Goal: Task Accomplishment & Management: Use online tool/utility

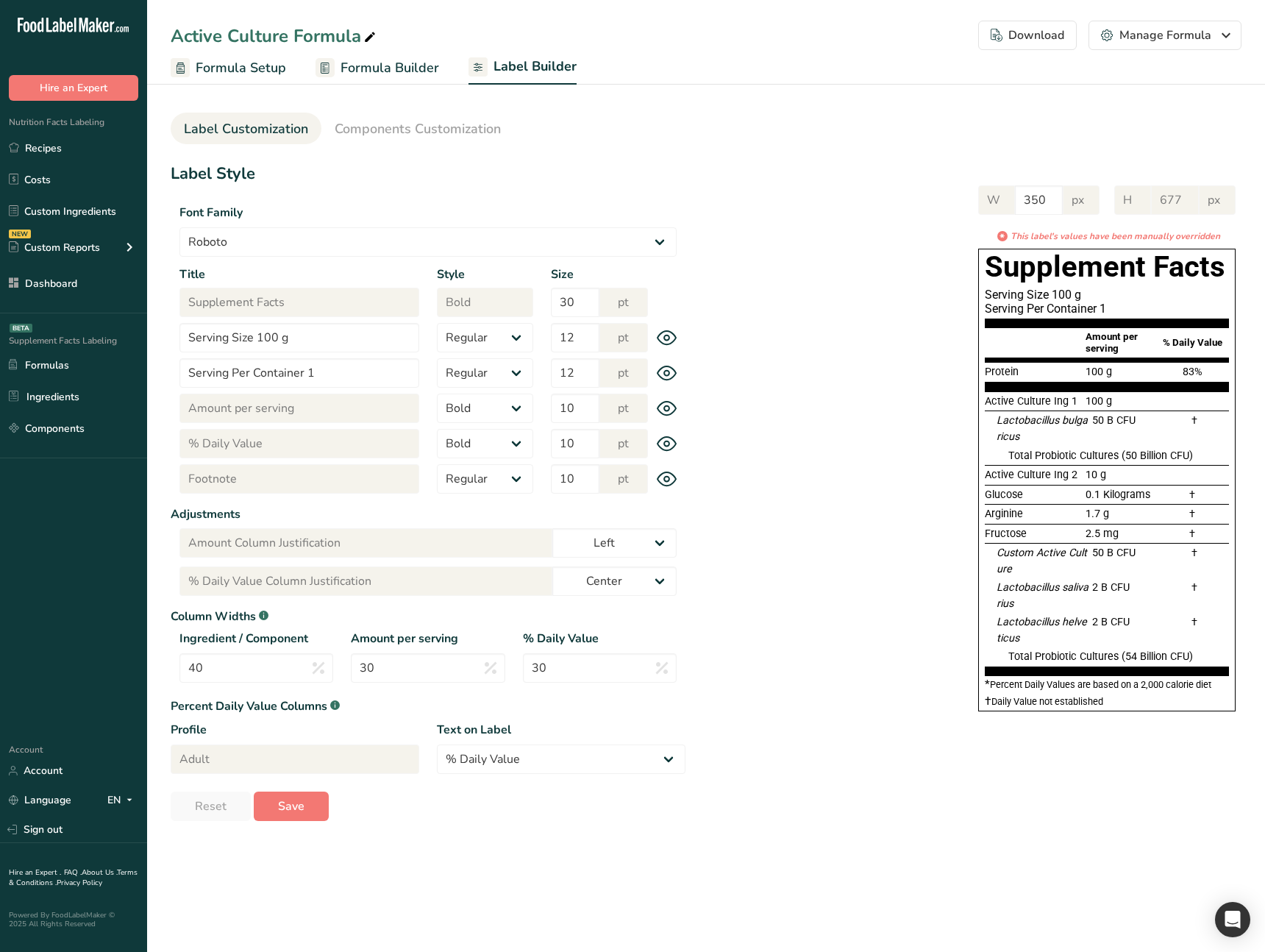
select select "Roboto"
select select "bold"
select select "center"
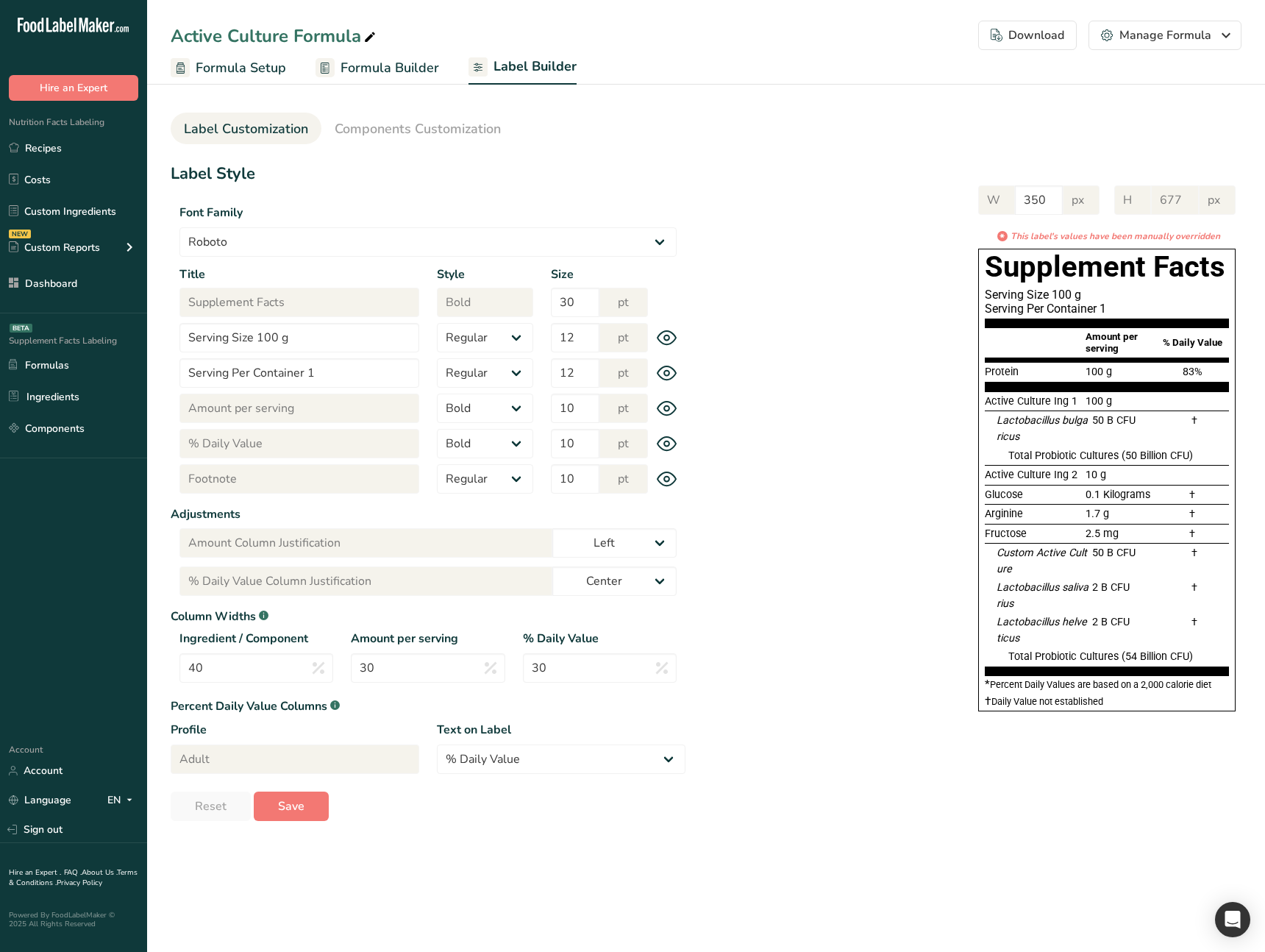
drag, startPoint x: 897, startPoint y: 245, endPoint x: 869, endPoint y: 254, distance: 29.4
click at [896, 245] on div "W 350 px H 677 px * This label's values have been manually overridden Supplemen…" at bounding box center [963, 445] width 556 height 550
click at [802, 736] on div "Label Style Font Family Arial Roboto Helvetica Verdana Georgia Courier New Comi…" at bounding box center [705, 492] width 1070 height 659
click at [670, 338] on icon at bounding box center [667, 338] width 21 height 16
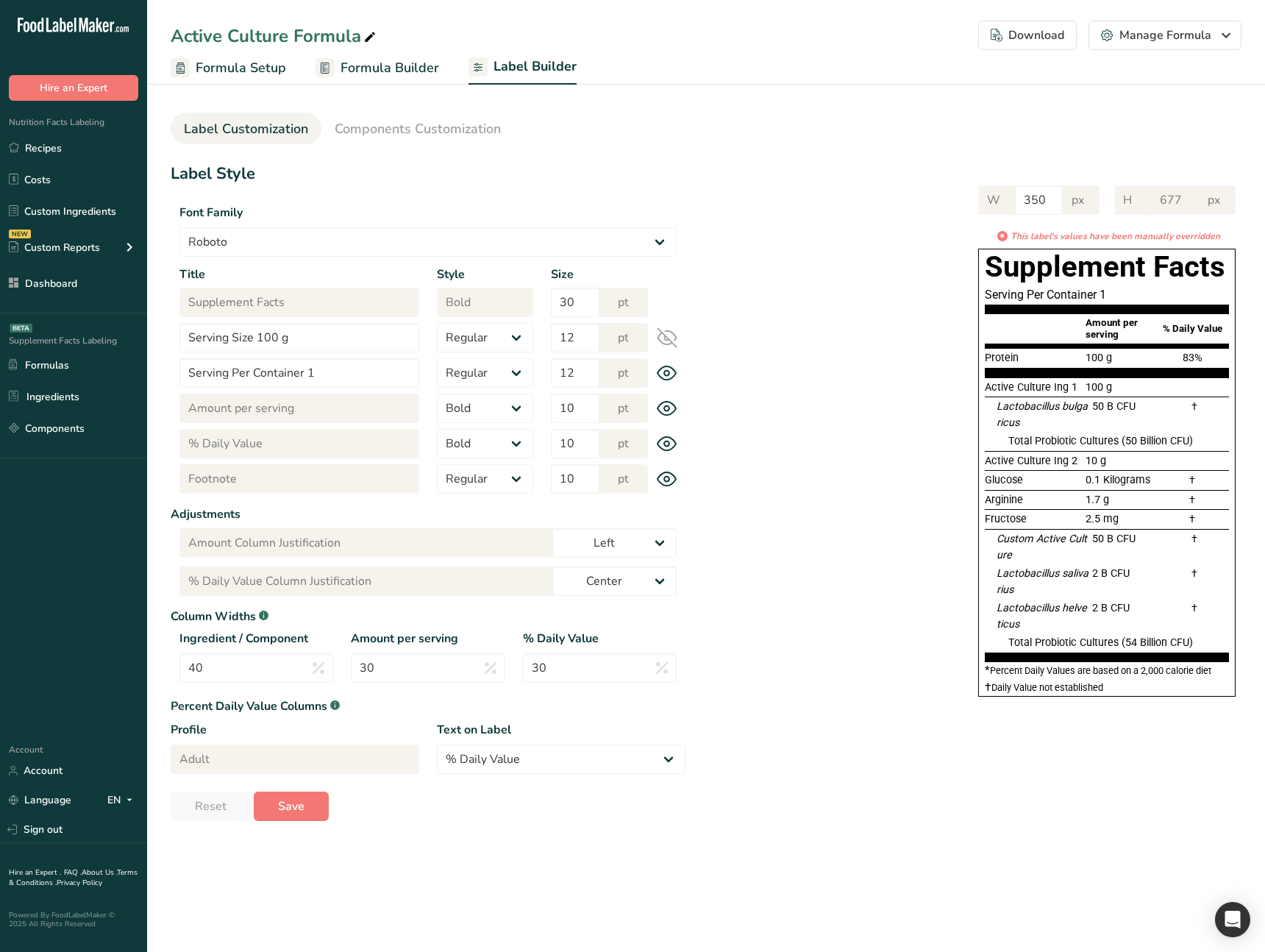
click at [670, 338] on icon at bounding box center [667, 337] width 21 height 21
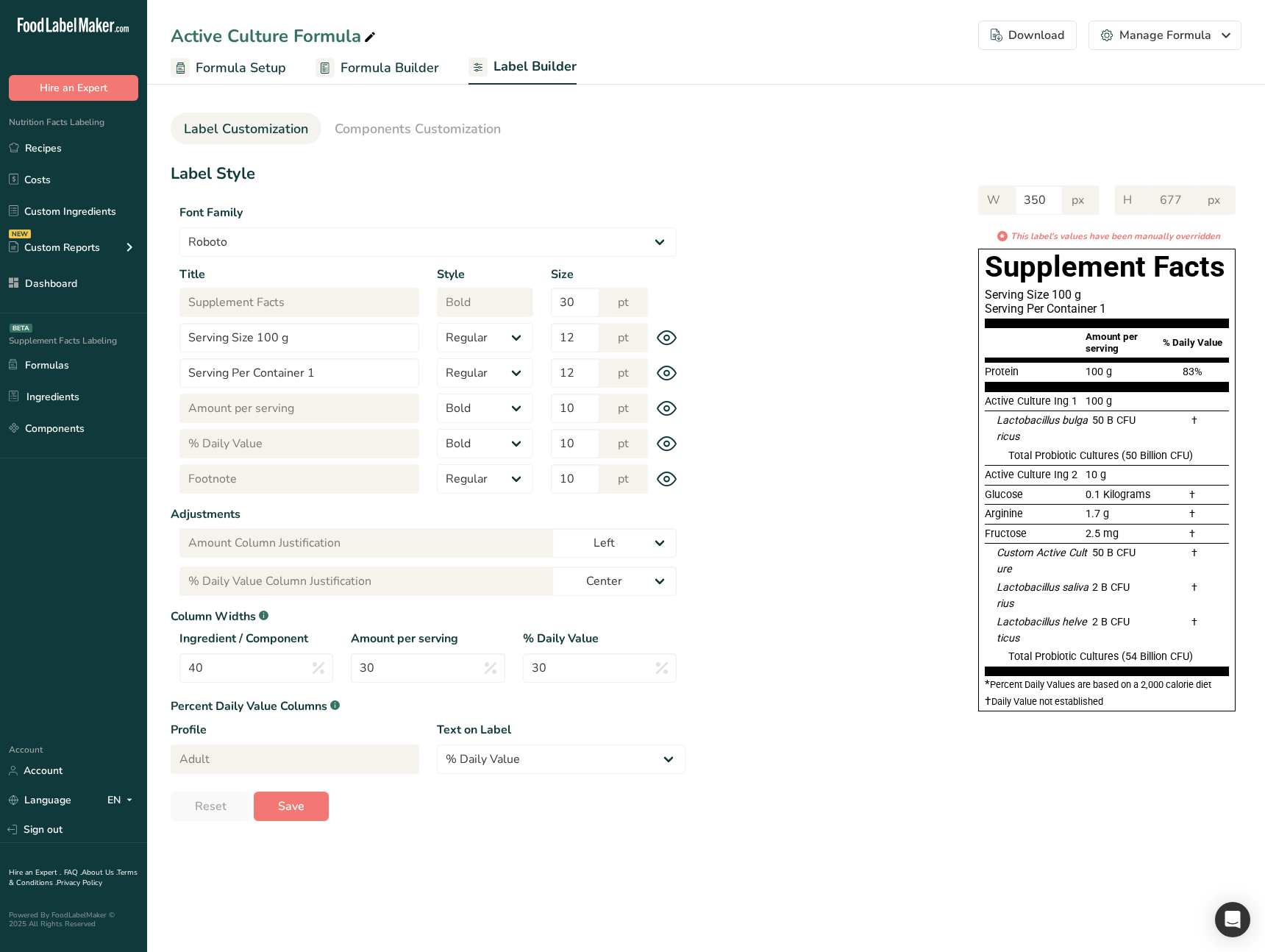
click at [670, 338] on icon at bounding box center [667, 338] width 21 height 16
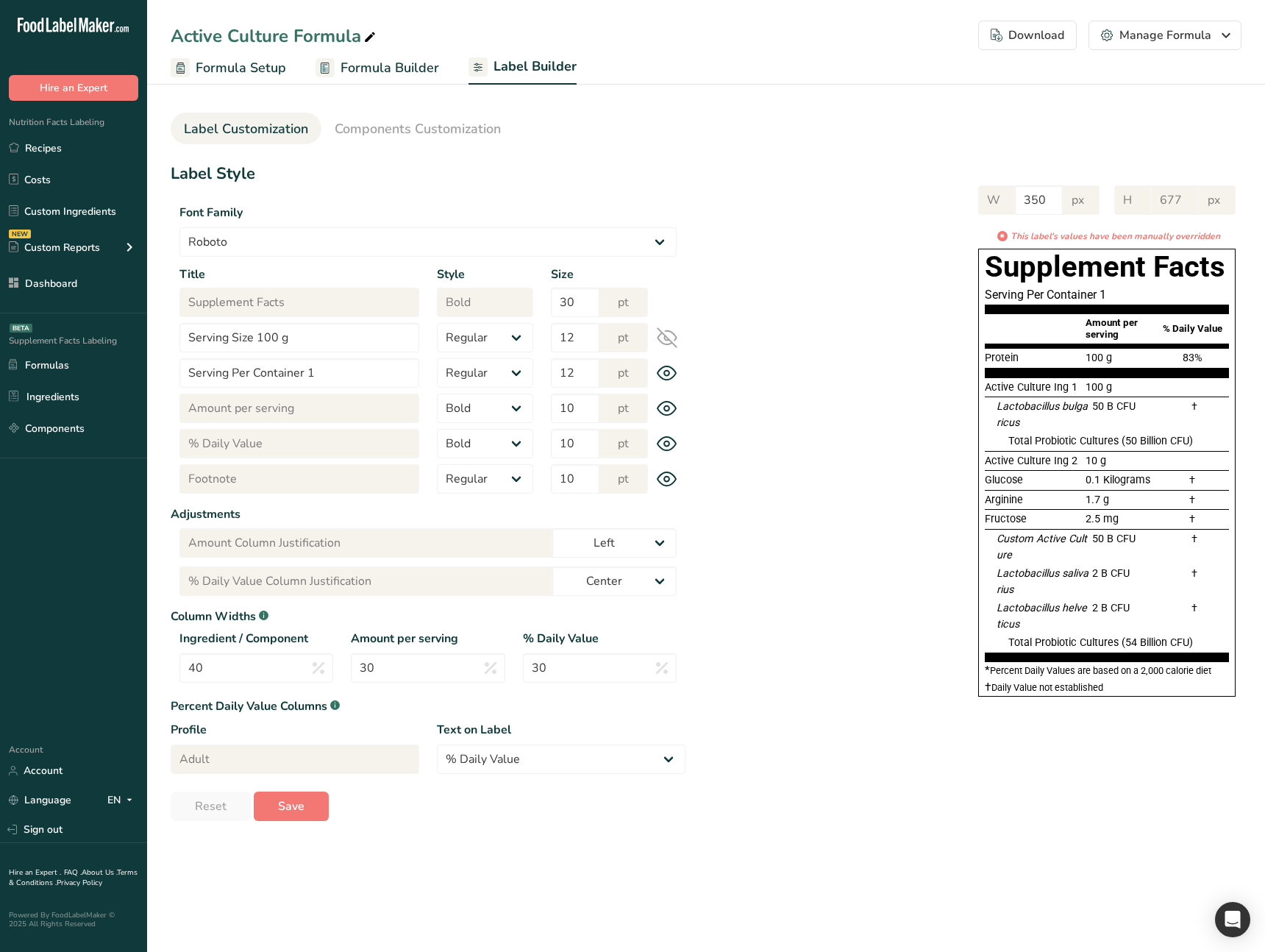
click at [670, 338] on icon at bounding box center [667, 337] width 21 height 21
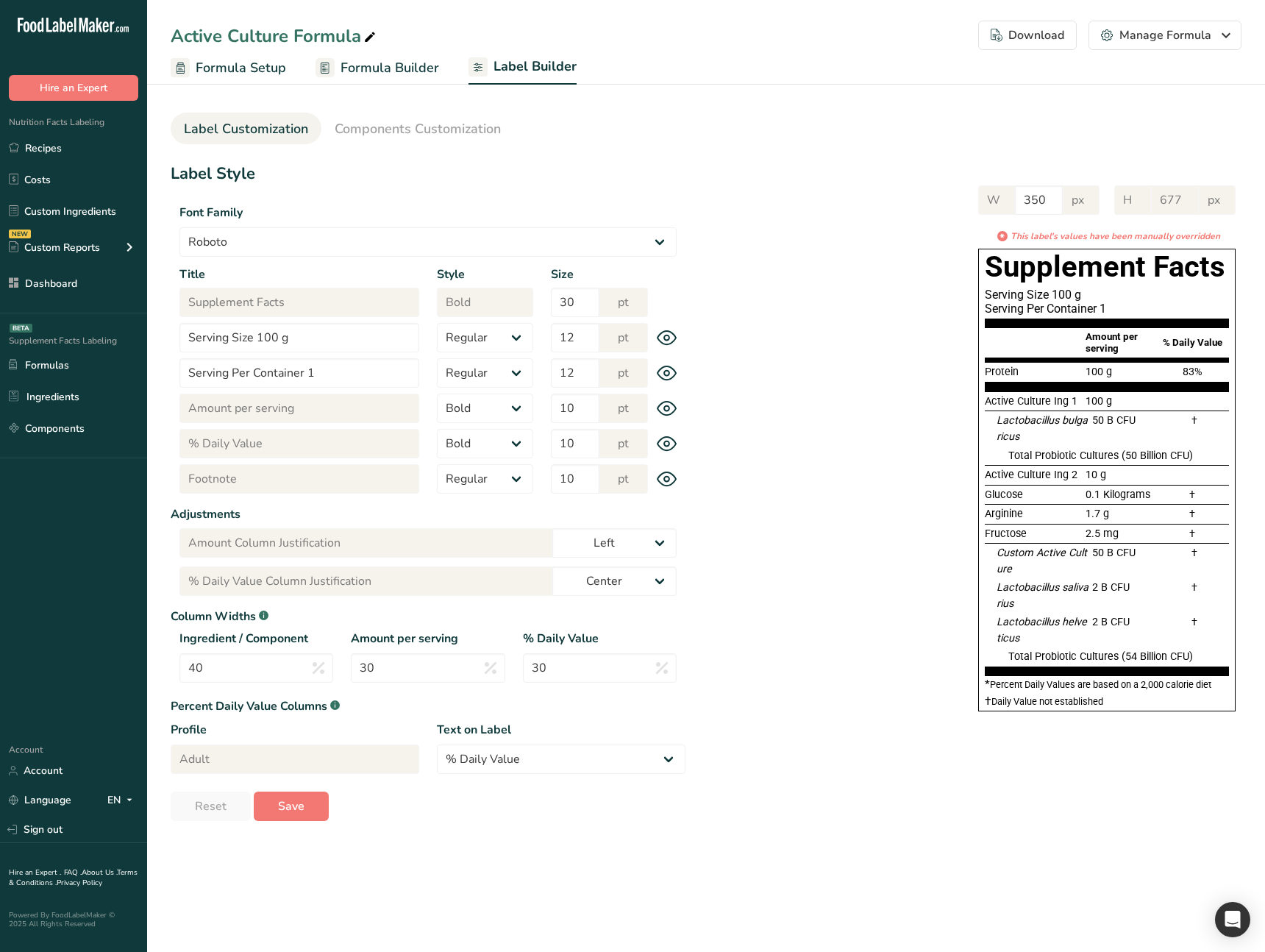
click at [667, 375] on icon at bounding box center [667, 373] width 5 height 5
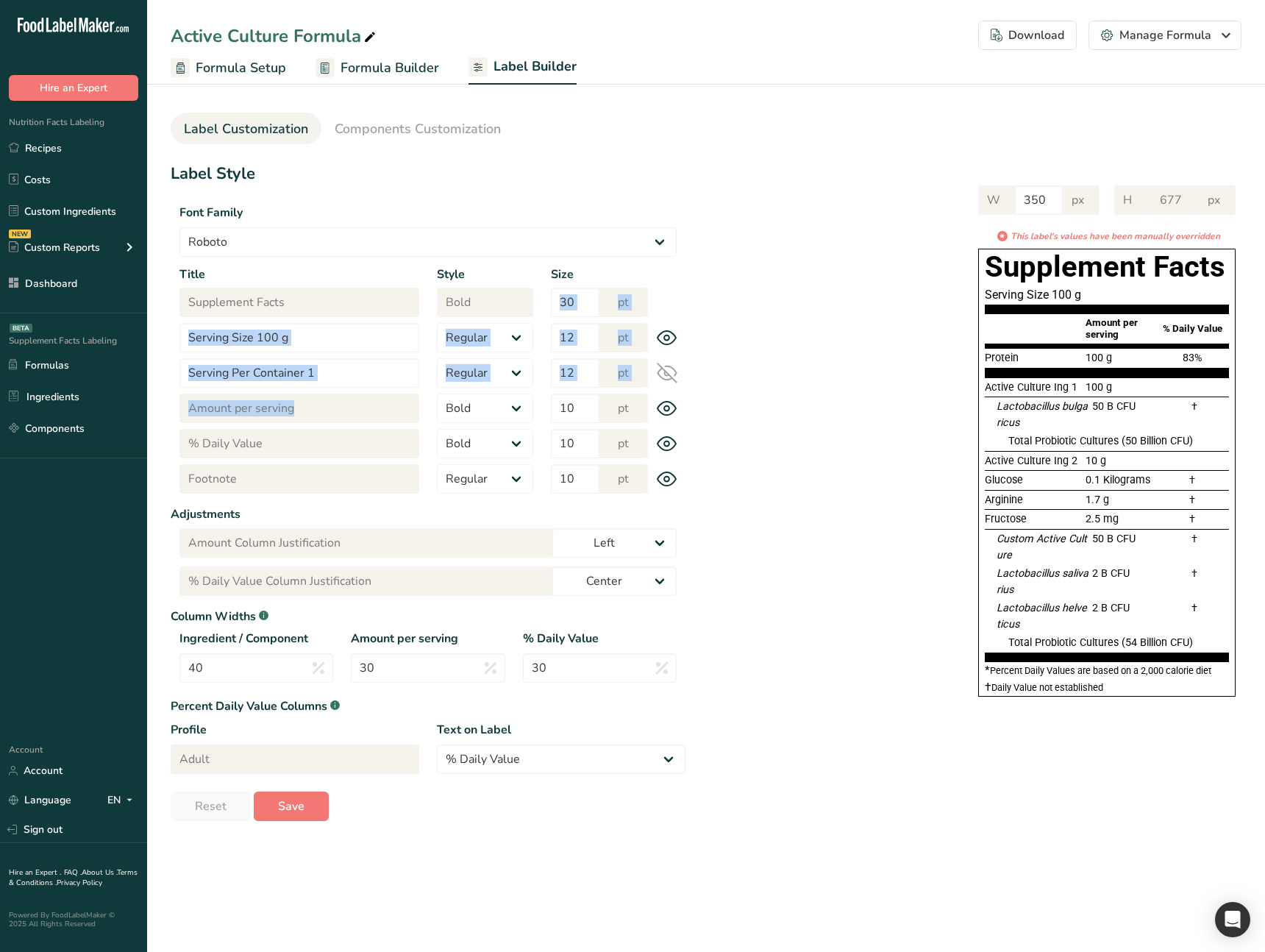
click at [667, 375] on icon at bounding box center [667, 374] width 19 height 19
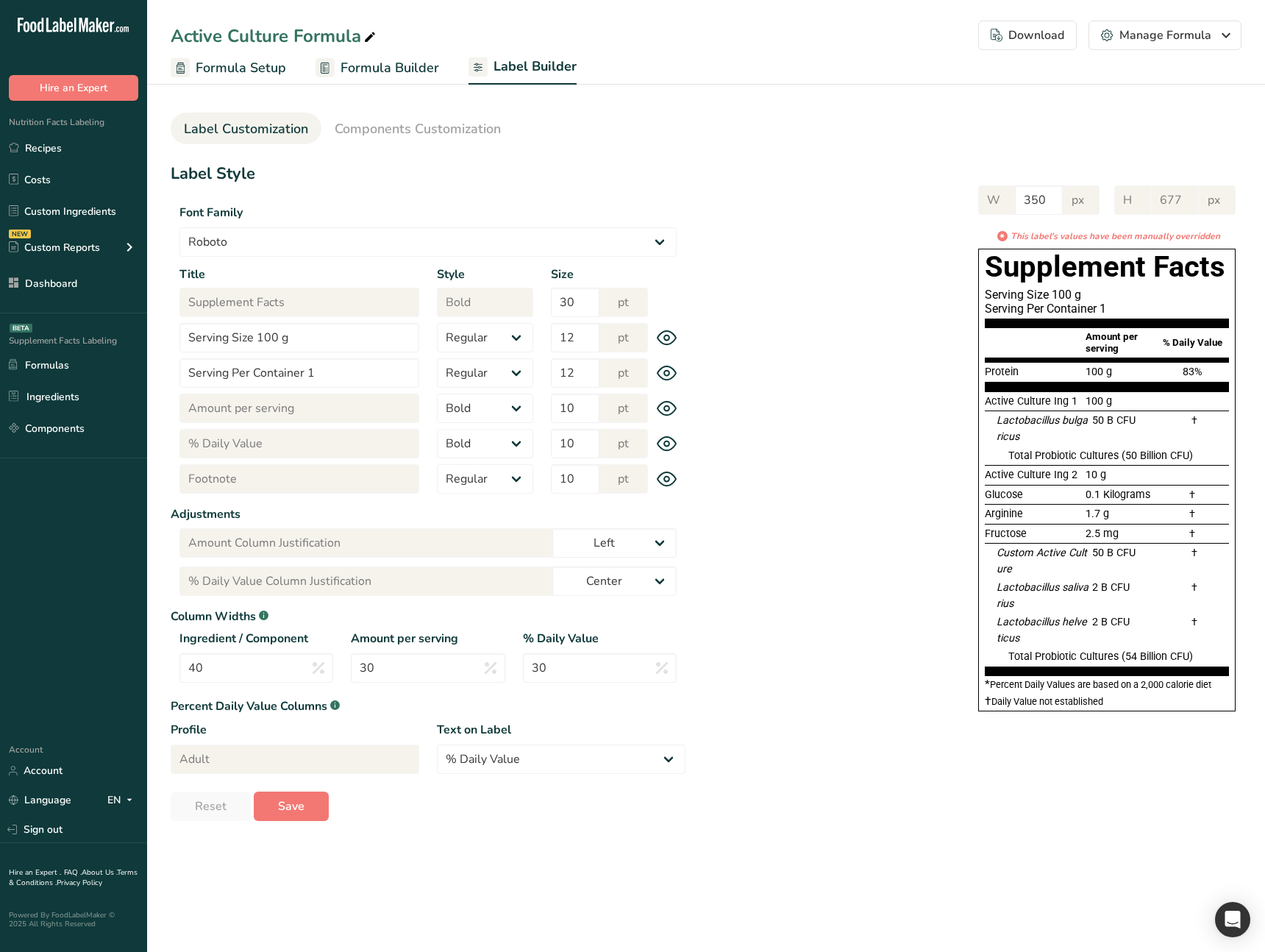
click at [822, 482] on div "W 350 px H 677 px * This label's values have been manually overridden Supplemen…" at bounding box center [963, 445] width 556 height 550
drag, startPoint x: 378, startPoint y: 134, endPoint x: 408, endPoint y: 205, distance: 77.1
click at [378, 134] on span "Components Customization" at bounding box center [418, 129] width 166 height 20
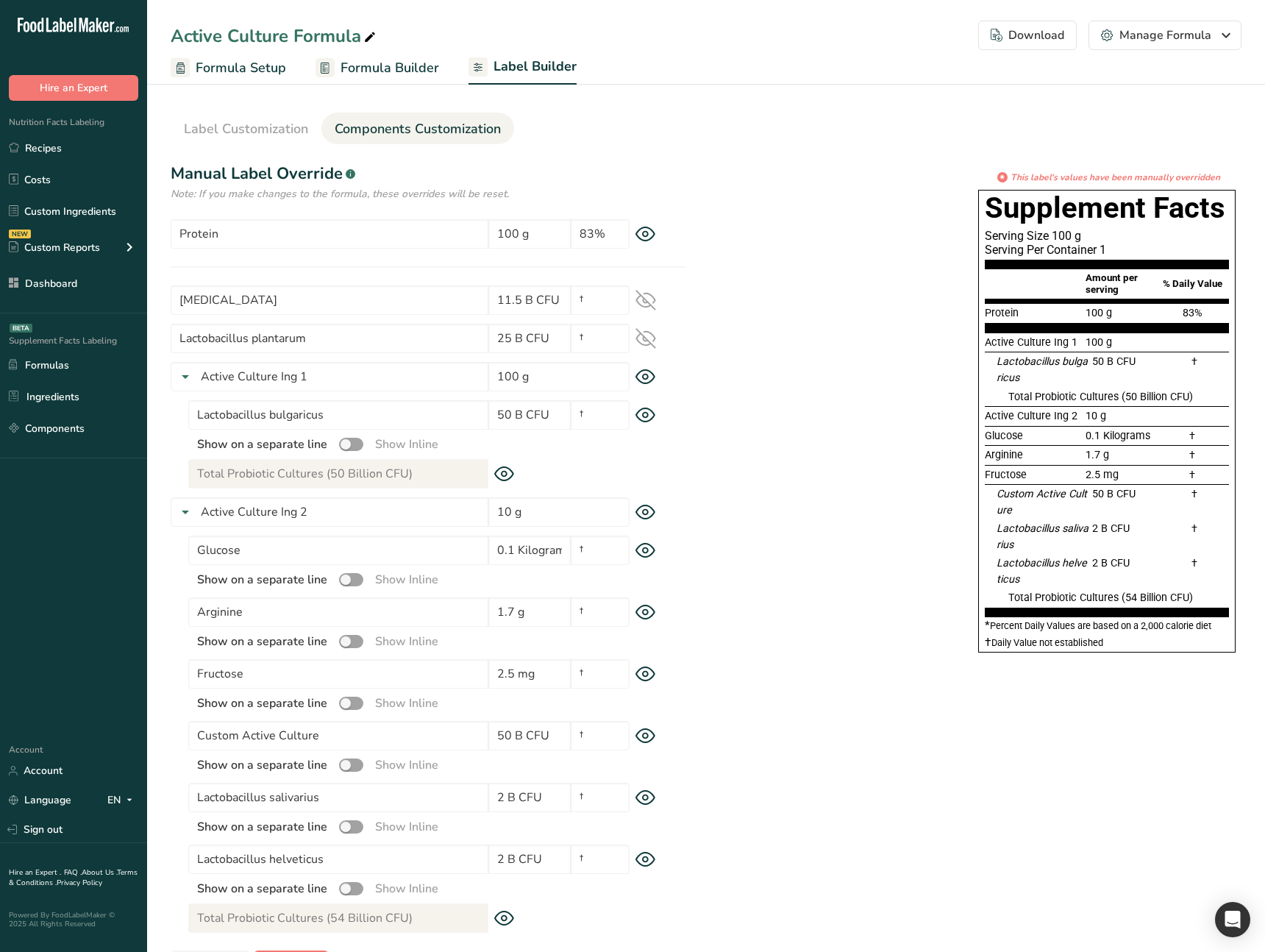
click at [863, 180] on div "* This label's values have been manually overridden Supplement Facts Serving Si…" at bounding box center [963, 416] width 556 height 491
click at [908, 260] on div "* This label's values have been manually overridden Supplement Facts Serving Si…" at bounding box center [963, 416] width 556 height 491
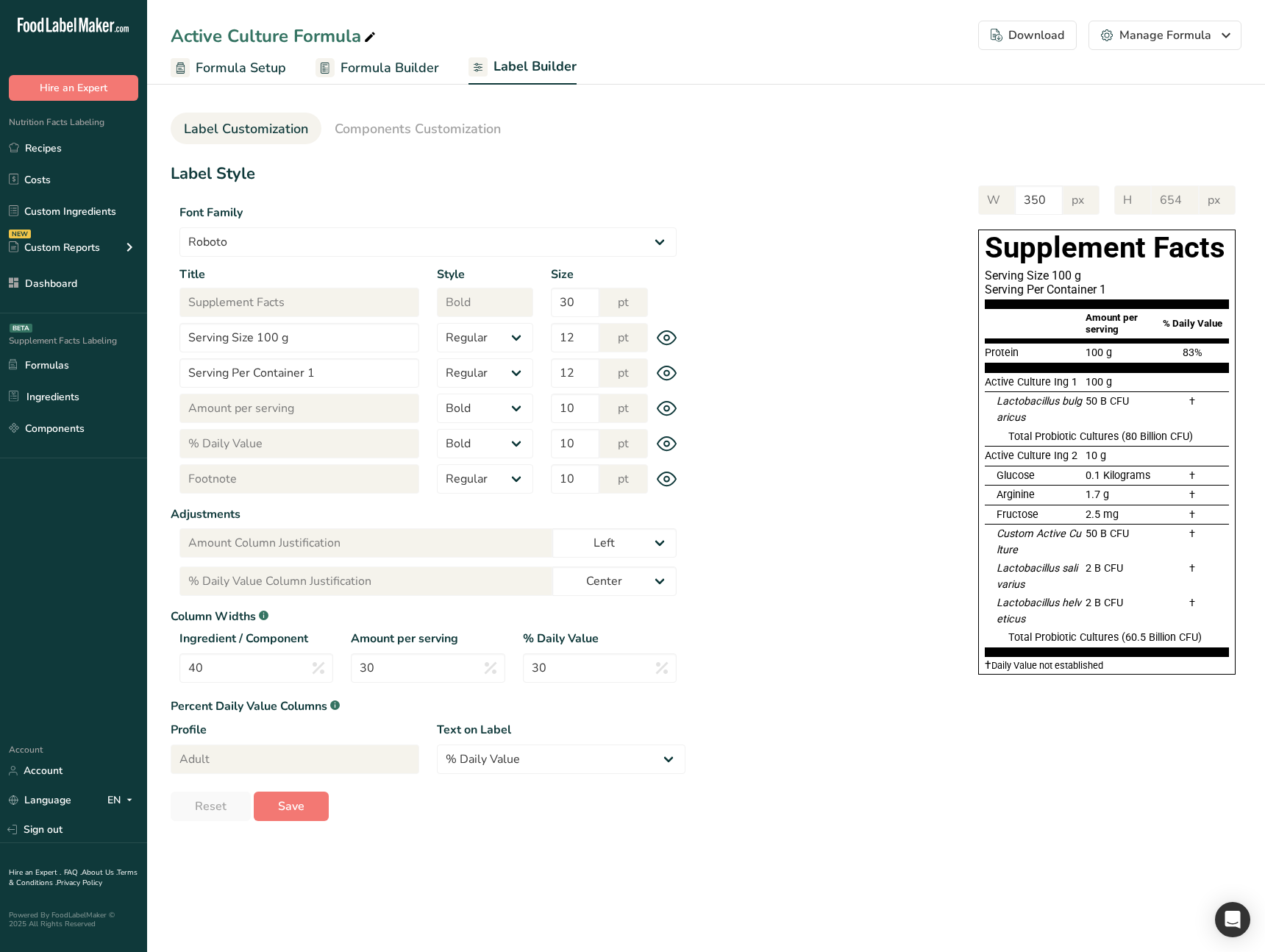
select select "Roboto"
select select "bold"
select select "center"
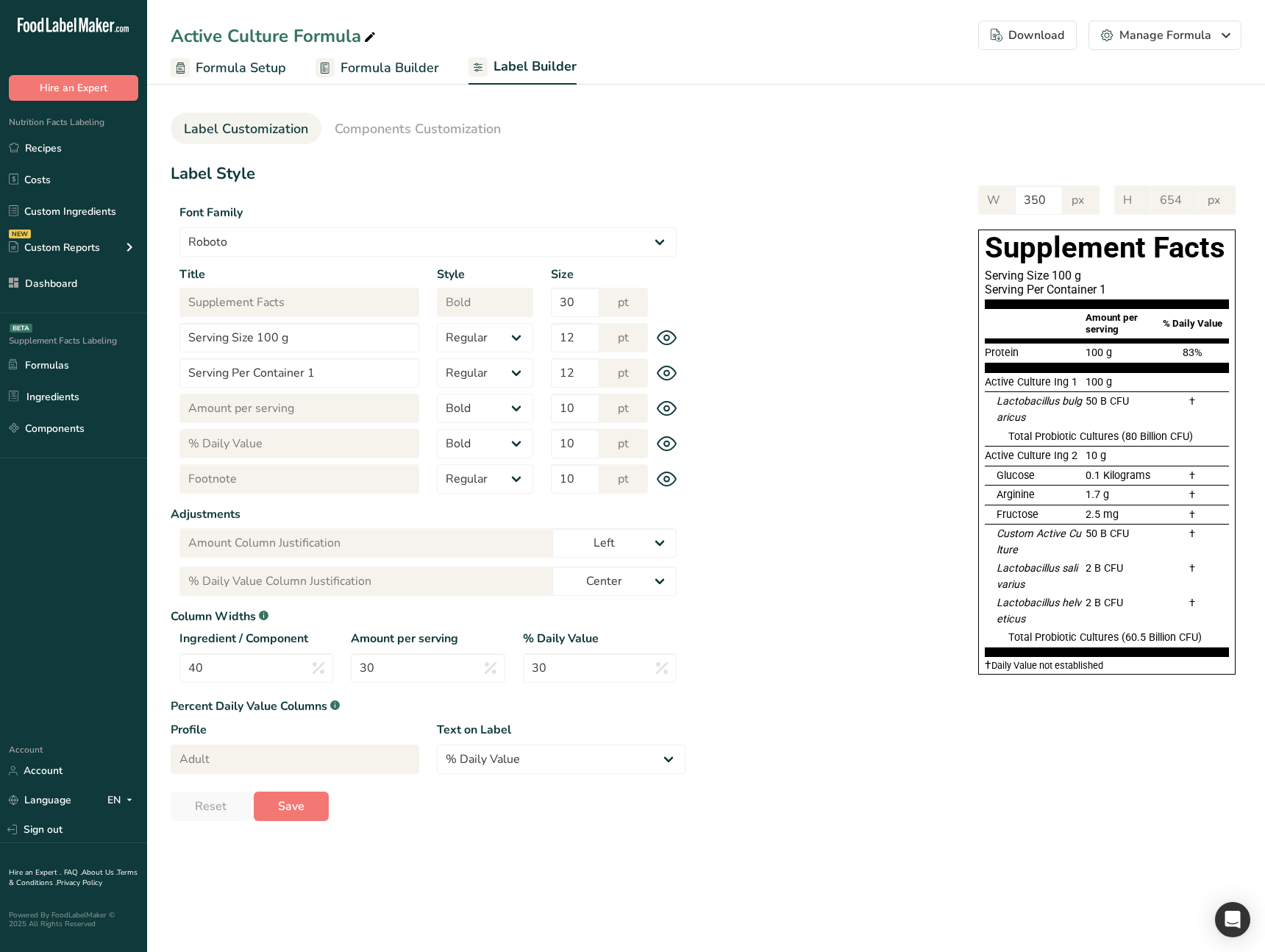
type input "606"
click at [776, 528] on div "W 350 px H 606 px Supplement Facts Serving Size 100 g Serving Per Container 1 A…" at bounding box center [963, 426] width 556 height 512
click at [47, 829] on link "Sign out" at bounding box center [74, 829] width 147 height 26
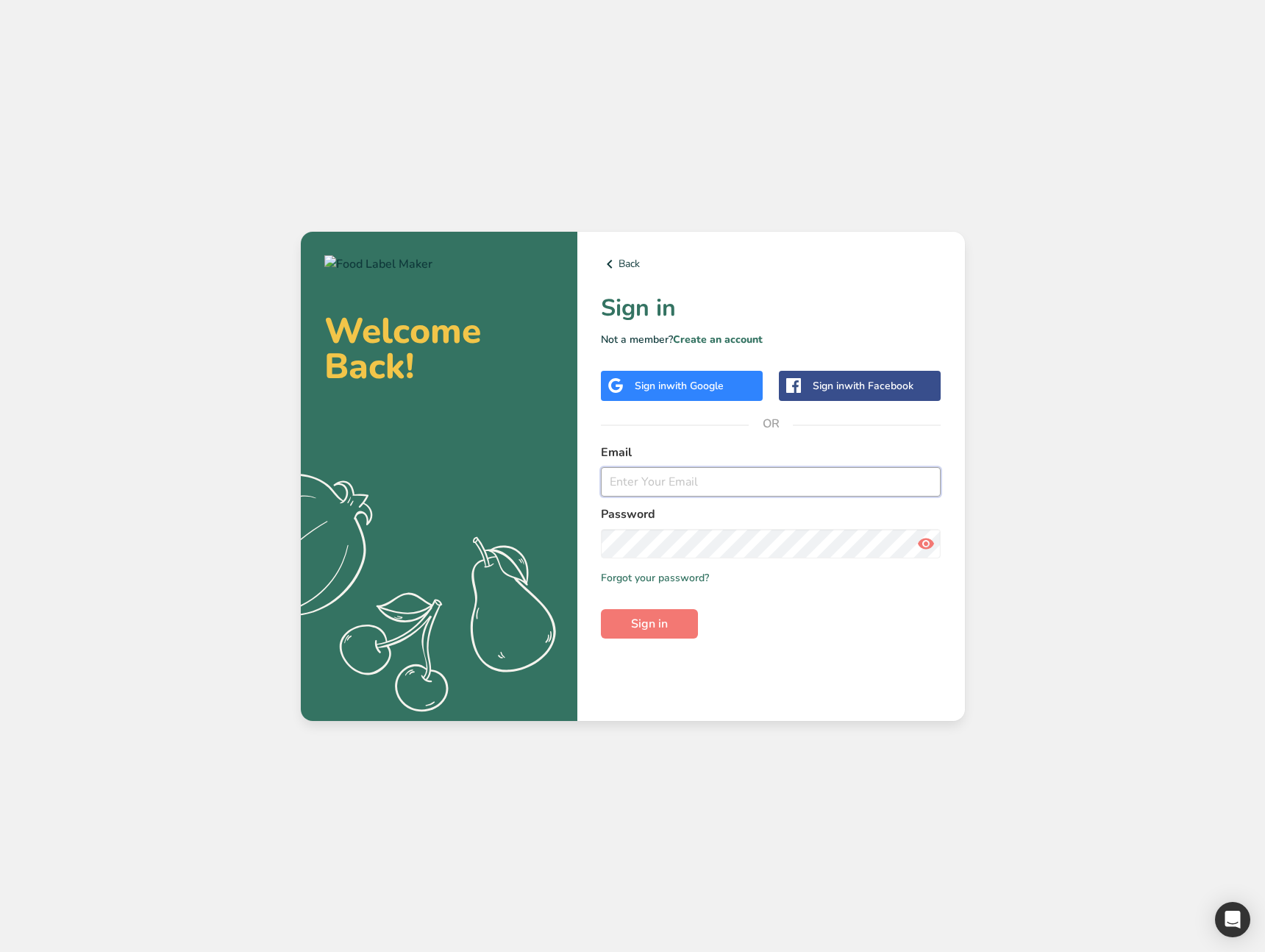
type input "[EMAIL_ADDRESS][DOMAIN_NAME]"
click at [581, 722] on div "Welcome Back! .a{fill:#f5f3ed;} Back Sign in Not a member? Create an account Si…" at bounding box center [632, 476] width 1265 height 952
click at [774, 686] on div "Back Sign in Not a member? Create an account Sign in with Google Sign in with F…" at bounding box center [771, 476] width 388 height 489
click at [777, 485] on input "[EMAIL_ADDRESS][DOMAIN_NAME]" at bounding box center [770, 481] width 340 height 29
click at [960, 481] on div "Back Sign in Not a member? Create an account Sign in with Google Sign in with F…" at bounding box center [771, 476] width 388 height 489
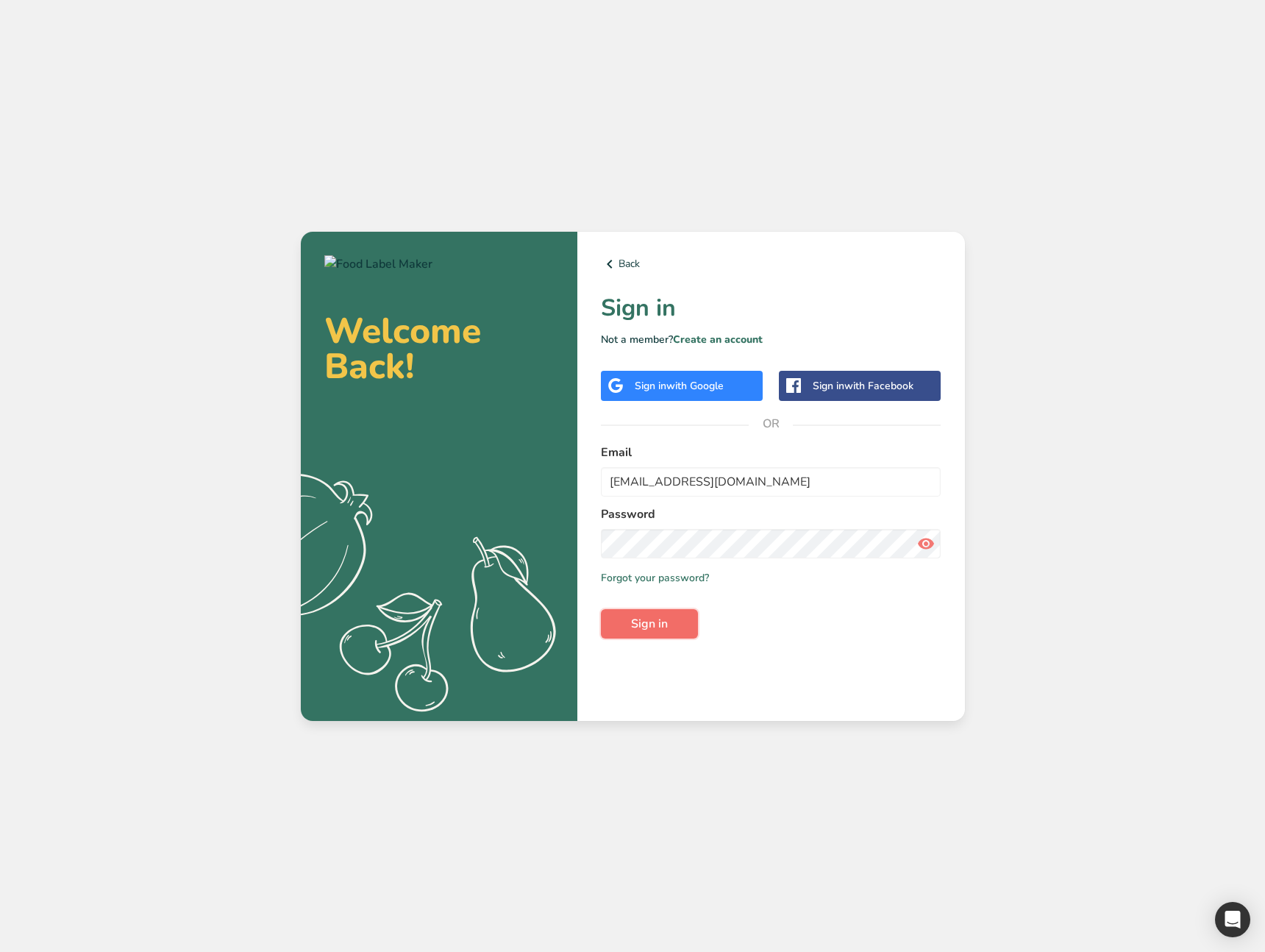
click at [672, 632] on button "Sign in" at bounding box center [649, 624] width 97 height 29
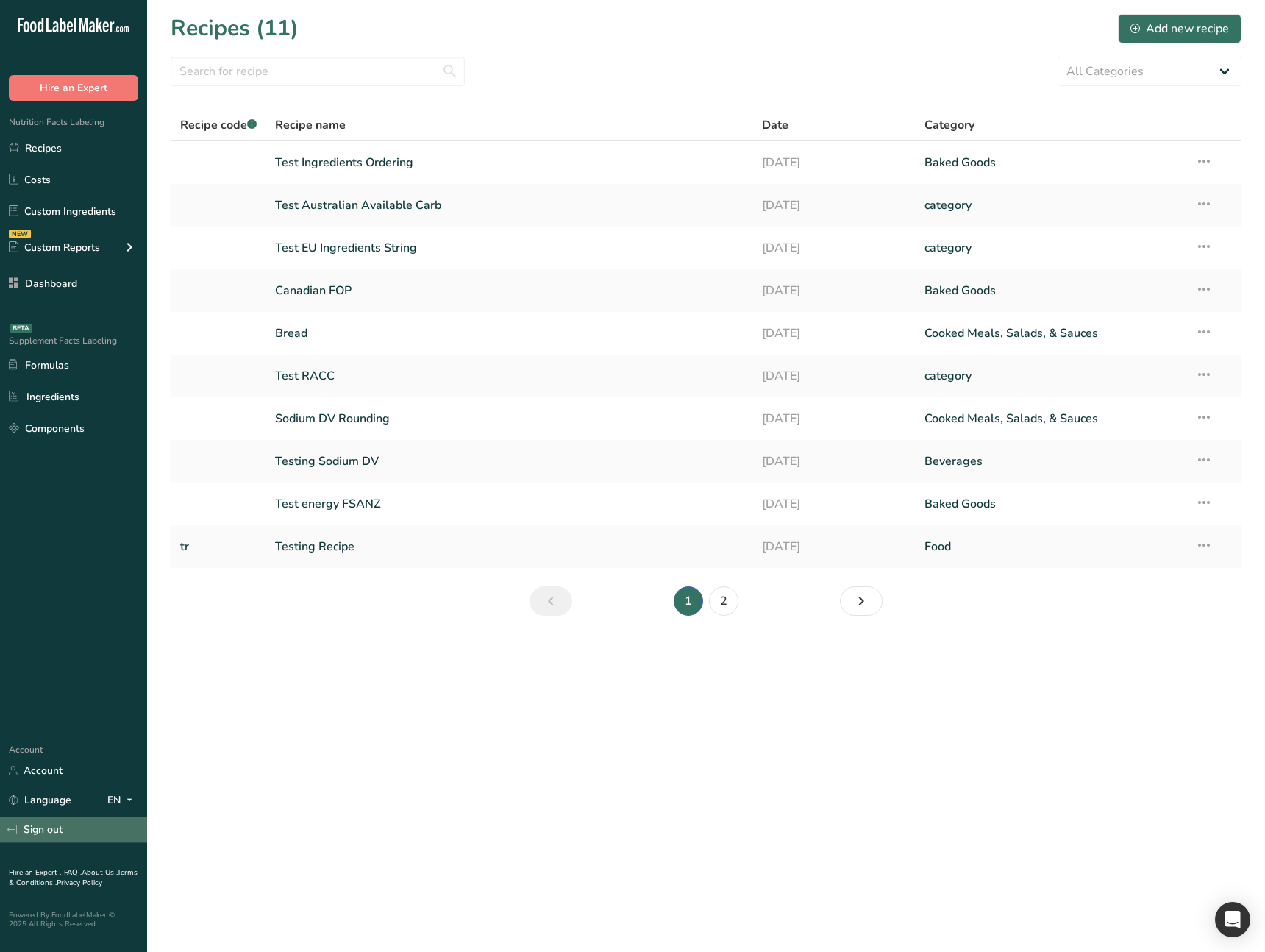
click at [50, 828] on link "Sign out" at bounding box center [74, 829] width 147 height 26
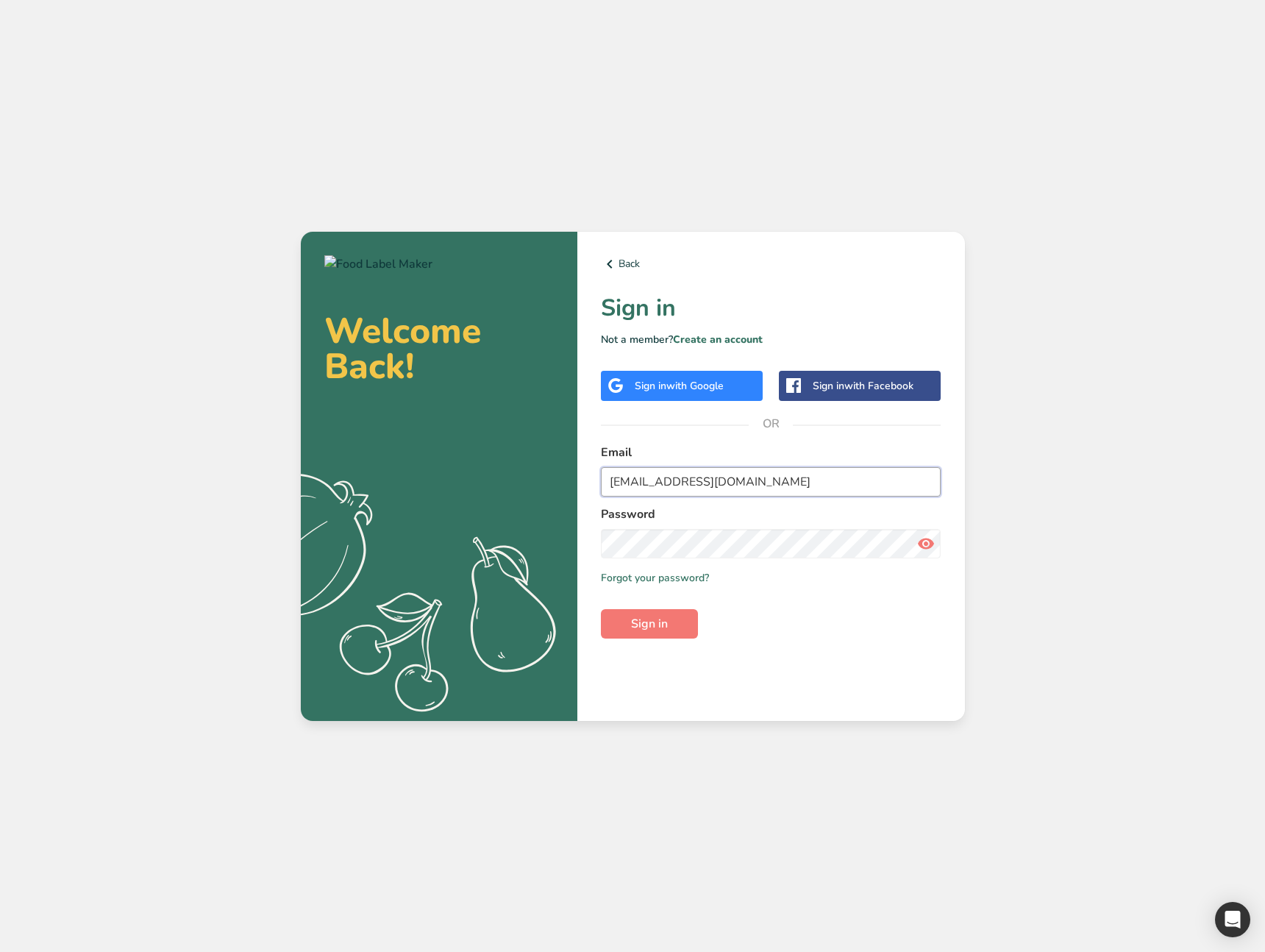
click at [720, 488] on input "[EMAIL_ADDRESS][DOMAIN_NAME]" at bounding box center [770, 481] width 340 height 29
paste input "signuptest2@u"
type input "[EMAIL_ADDRESS][DOMAIN_NAME]"
click at [601, 609] on button "Sign in" at bounding box center [649, 624] width 97 height 29
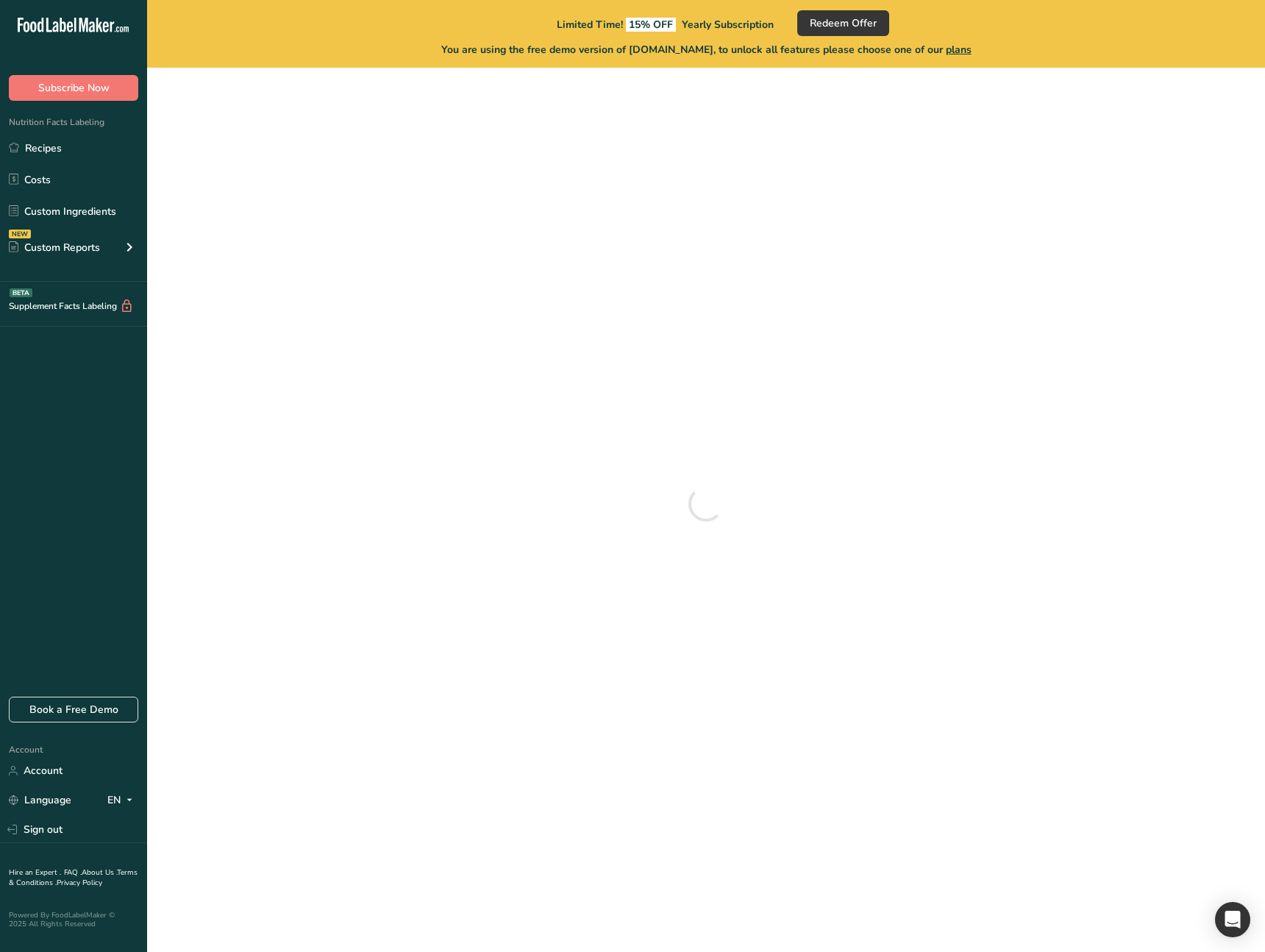
drag, startPoint x: 719, startPoint y: 487, endPoint x: 488, endPoint y: 438, distance: 236.1
click at [718, 486] on div at bounding box center [705, 503] width 1070 height 849
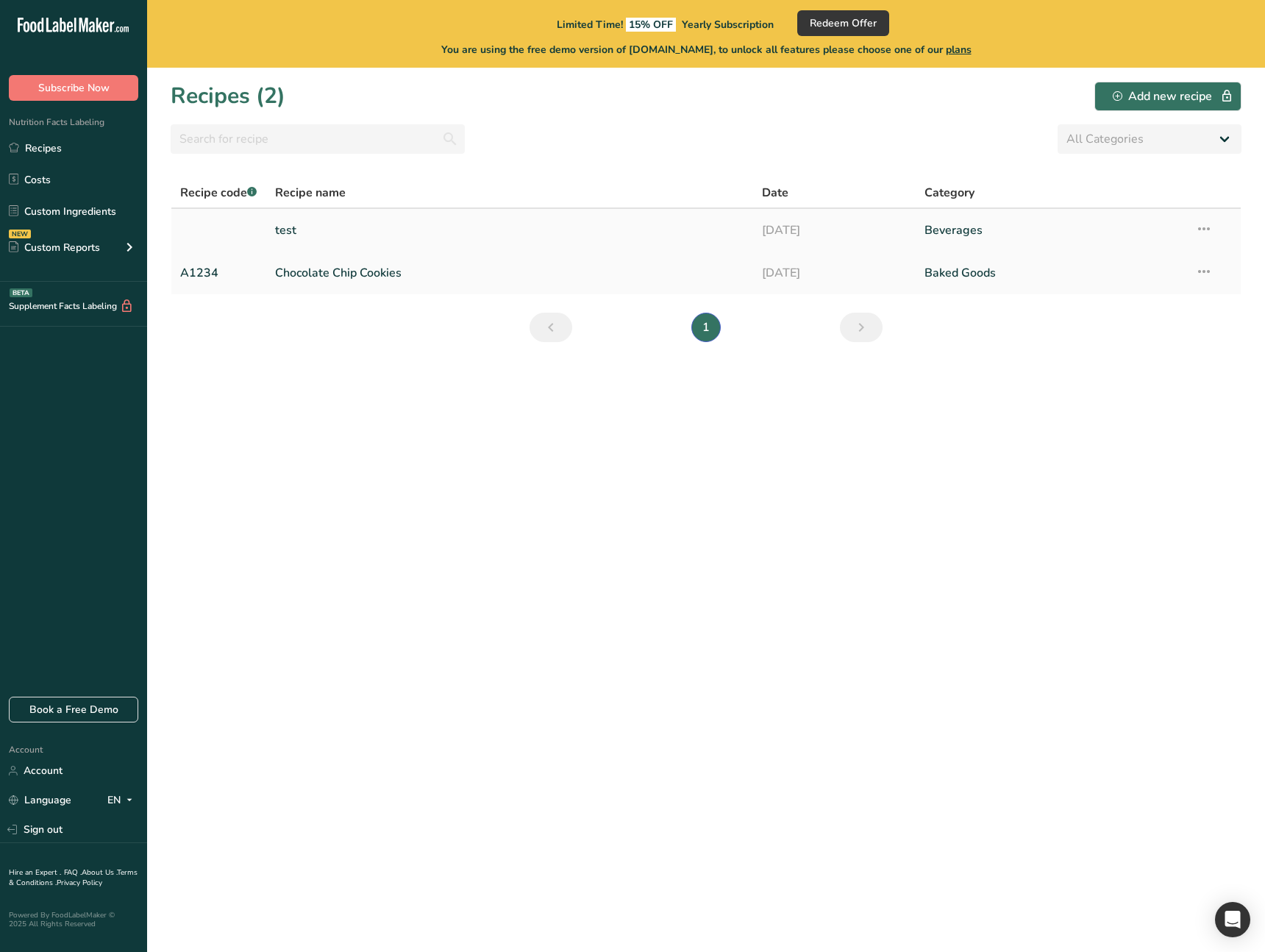
click at [337, 247] on td "test" at bounding box center [509, 229] width 488 height 43
click at [351, 236] on link "test" at bounding box center [510, 230] width 470 height 31
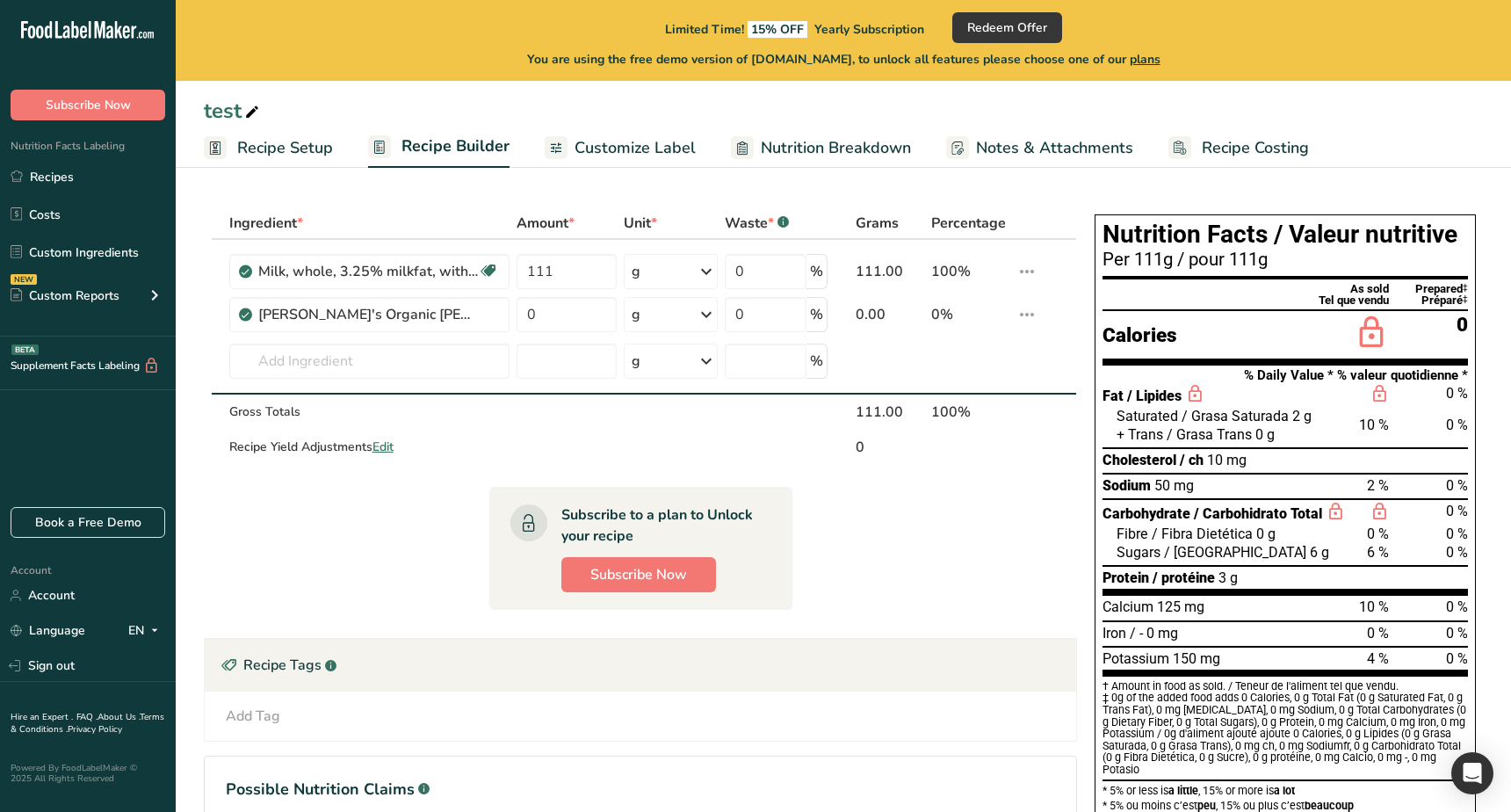
click at [618, 144] on span "Customize Label" at bounding box center [634, 148] width 121 height 24
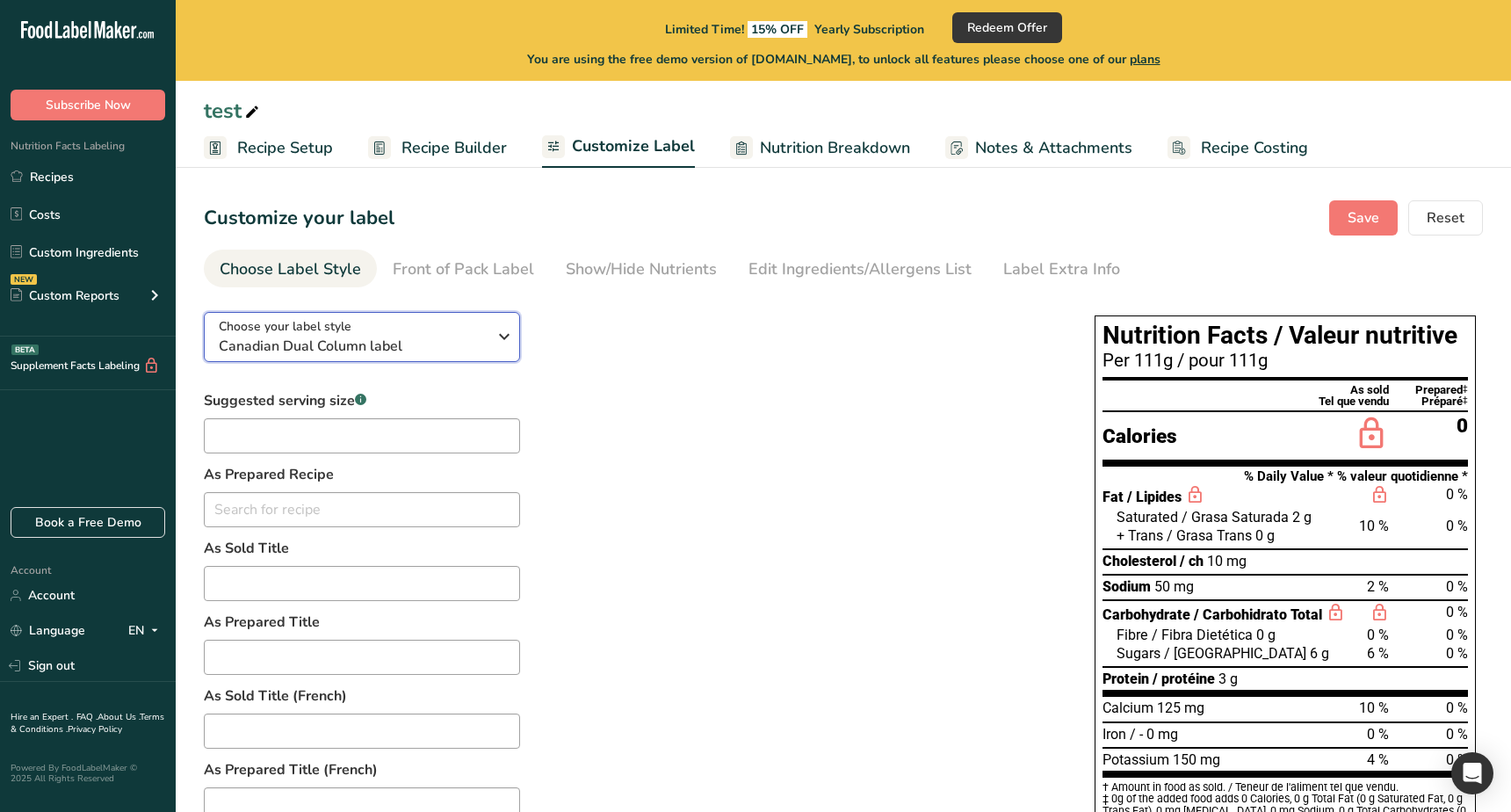
click at [333, 331] on span "Choose your label style" at bounding box center [284, 326] width 132 height 19
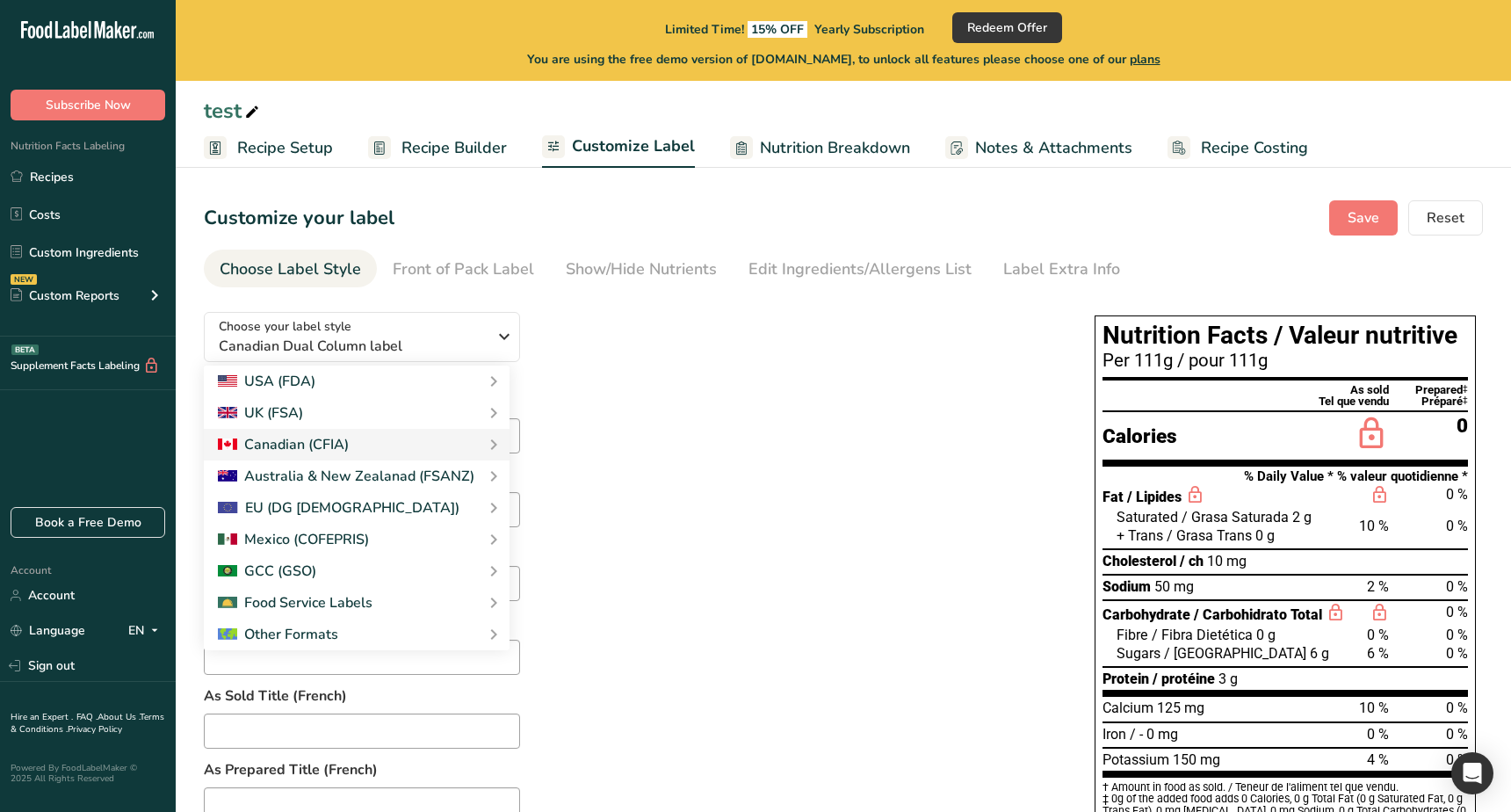
drag, startPoint x: 651, startPoint y: 382, endPoint x: 419, endPoint y: 363, distance: 232.8
click at [0, 0] on link "Standard FDA label" at bounding box center [0, 0] width 0 height 0
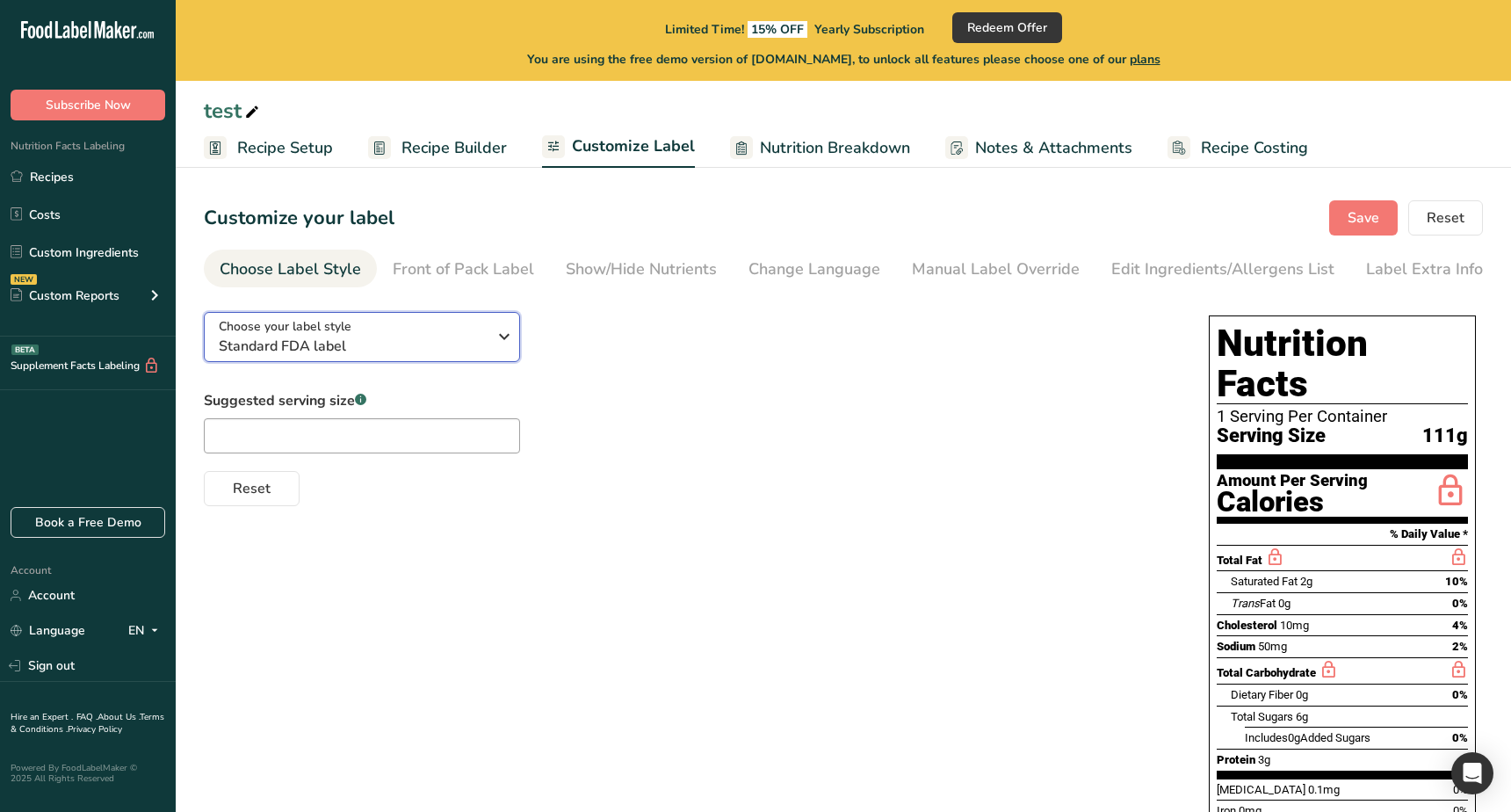
click at [392, 346] on span "Standard FDA label" at bounding box center [352, 345] width 268 height 21
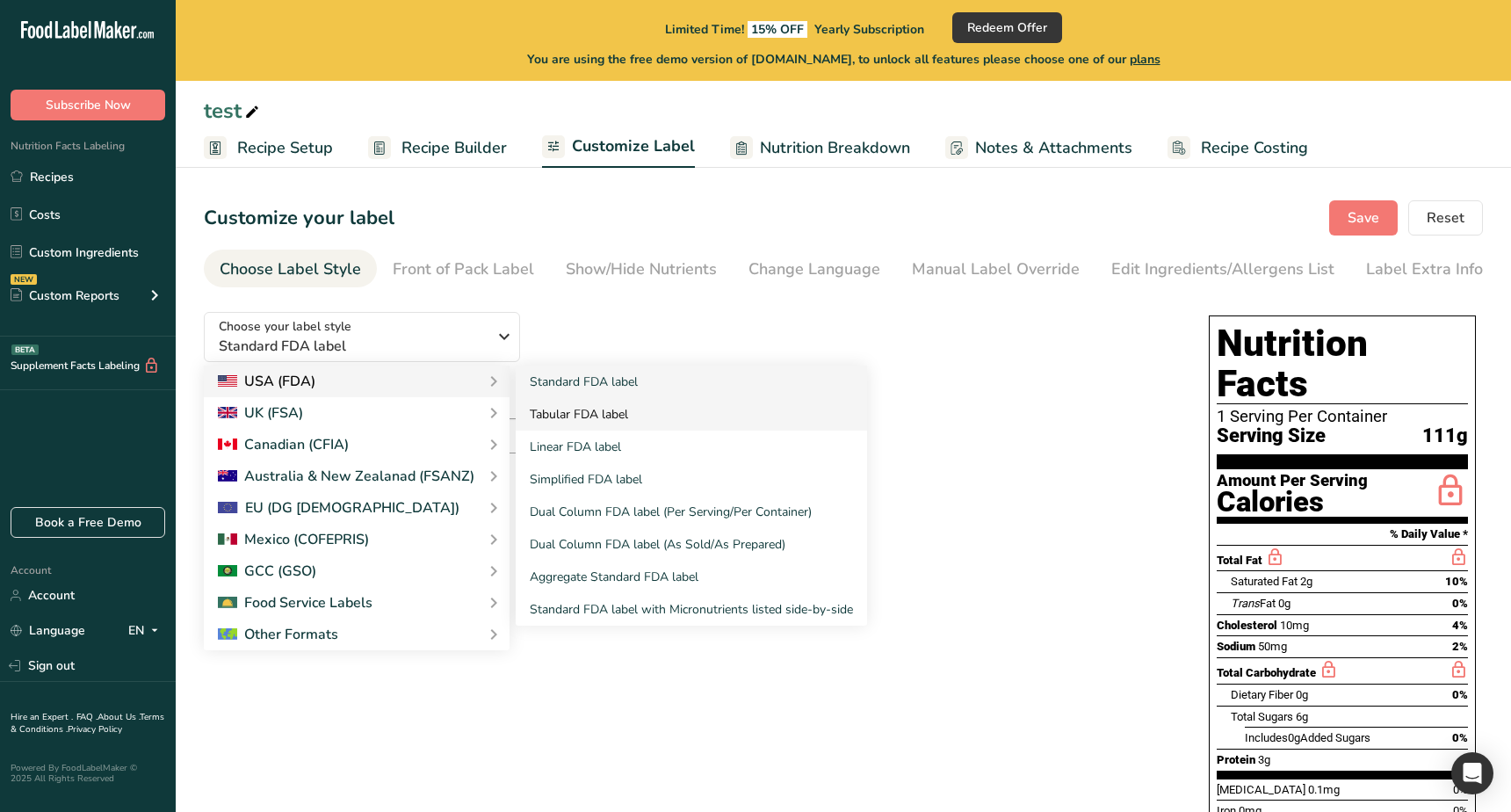
click at [553, 406] on link "Tabular FDA label" at bounding box center [691, 414] width 351 height 32
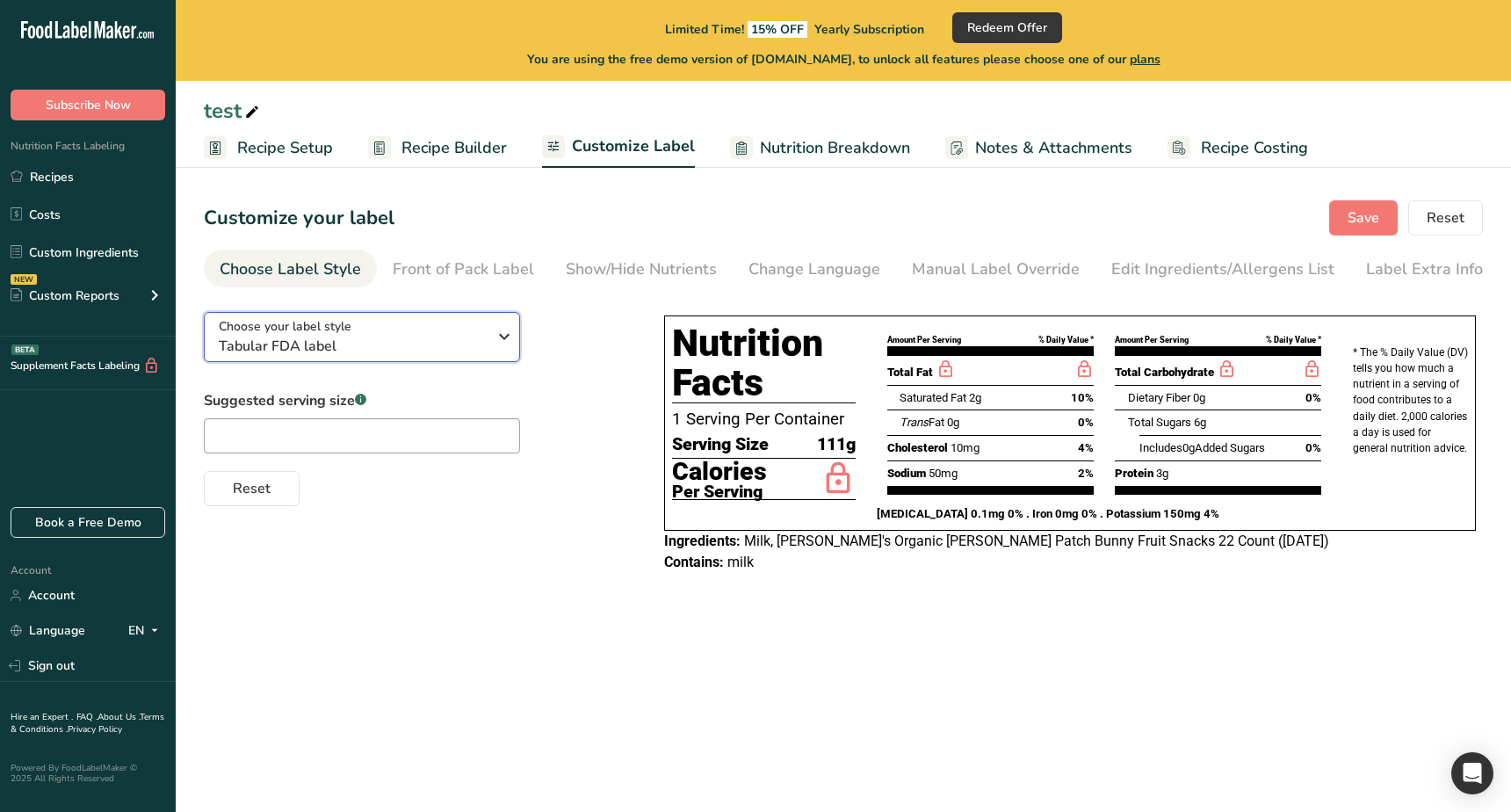
click at [384, 333] on div "Choose your label style Tabular FDA label" at bounding box center [352, 336] width 268 height 40
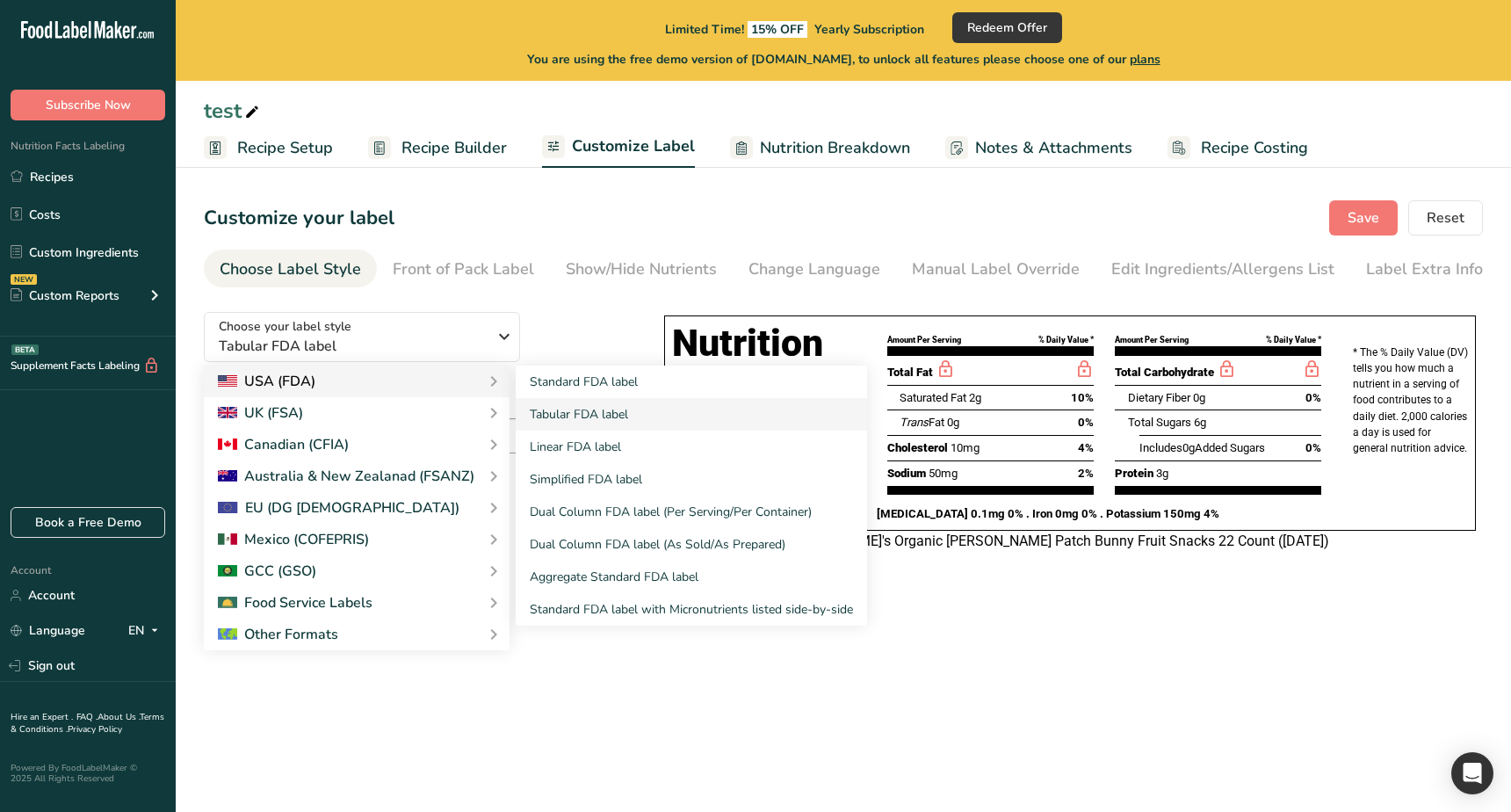
drag, startPoint x: 607, startPoint y: 445, endPoint x: 497, endPoint y: 398, distance: 119.6
click at [607, 445] on link "Linear FDA label" at bounding box center [691, 446] width 351 height 32
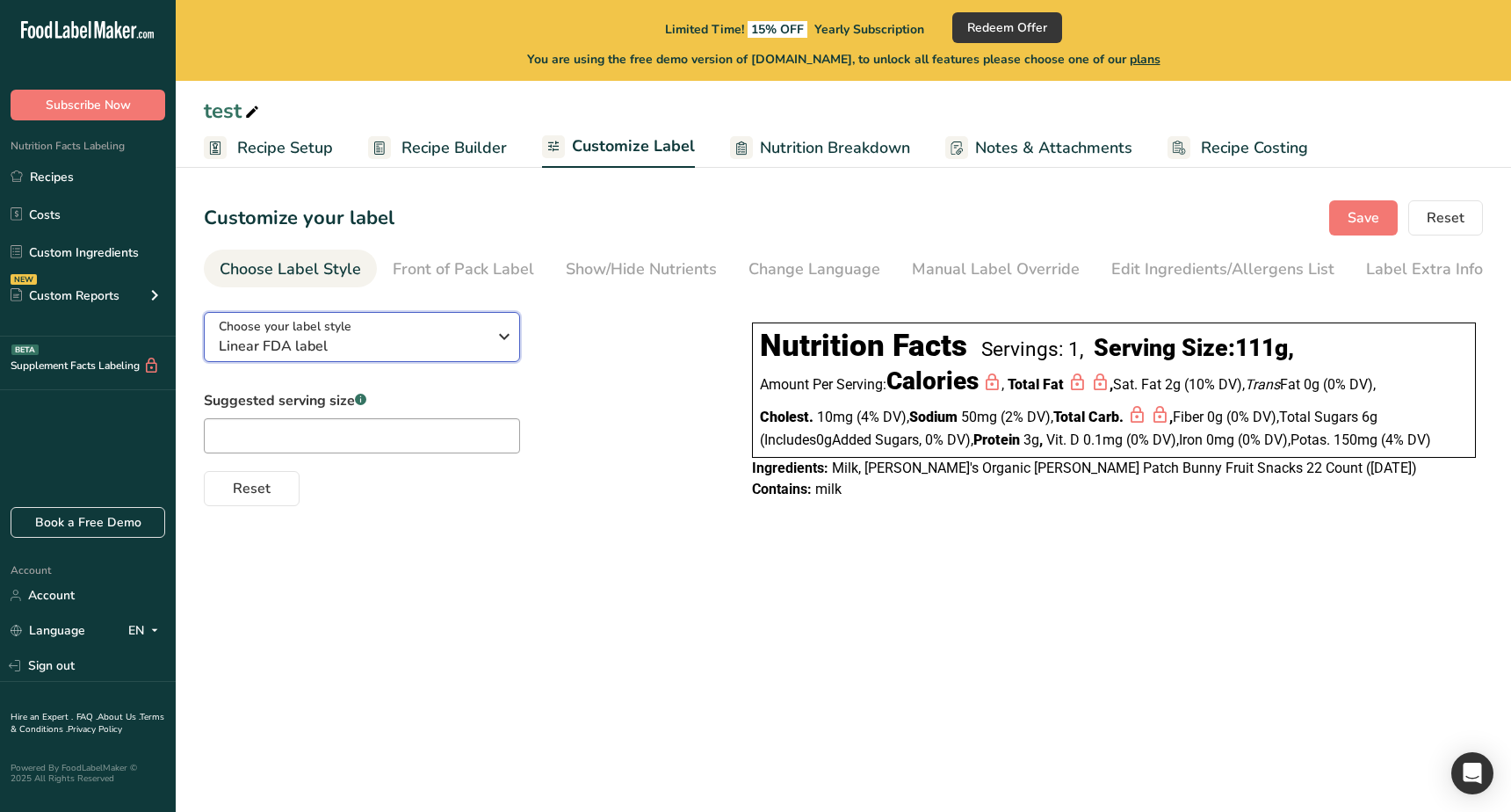
click at [448, 349] on span "Linear FDA label" at bounding box center [352, 345] width 268 height 21
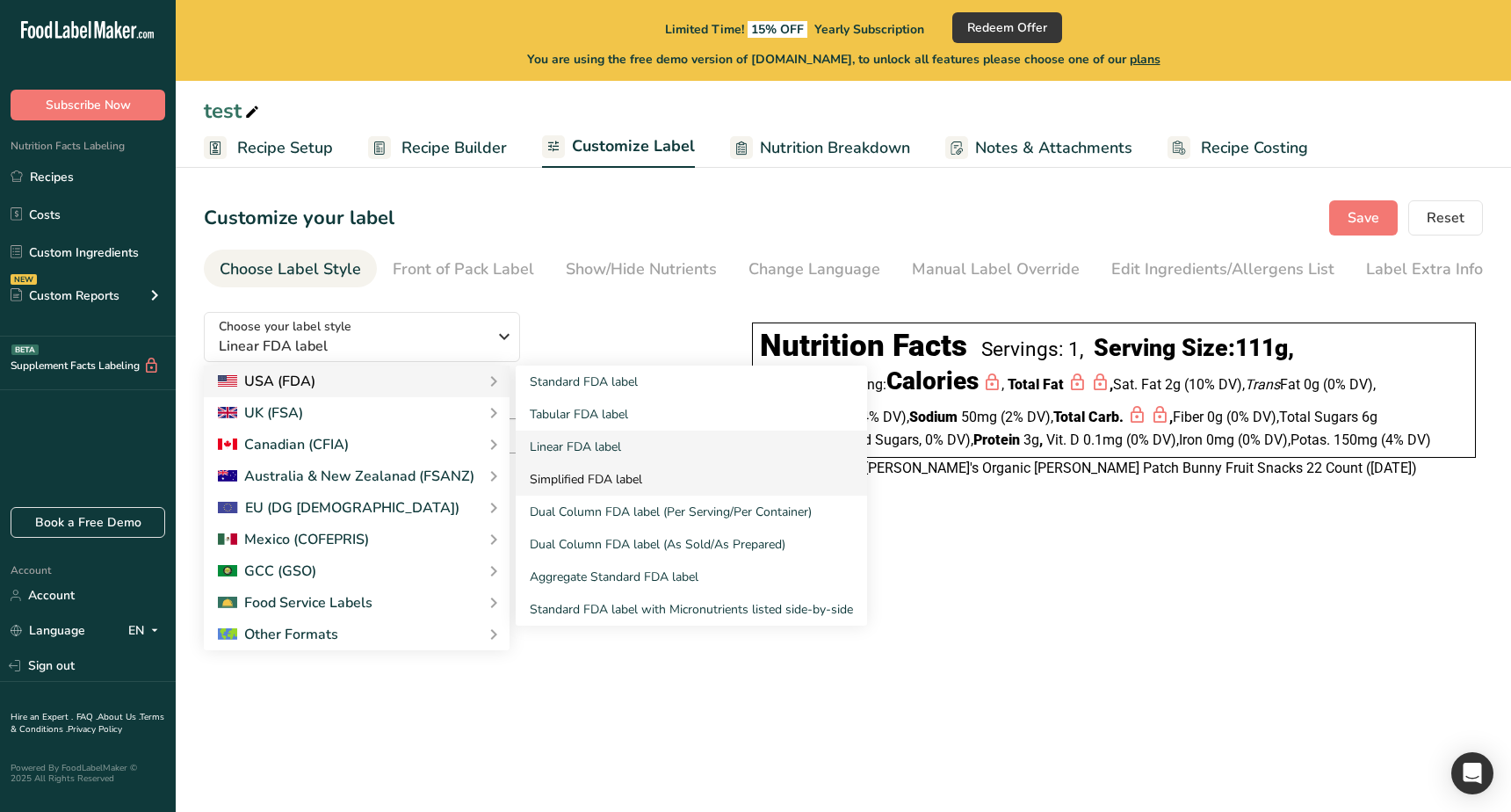
click at [604, 475] on link "Simplified FDA label" at bounding box center [691, 479] width 351 height 32
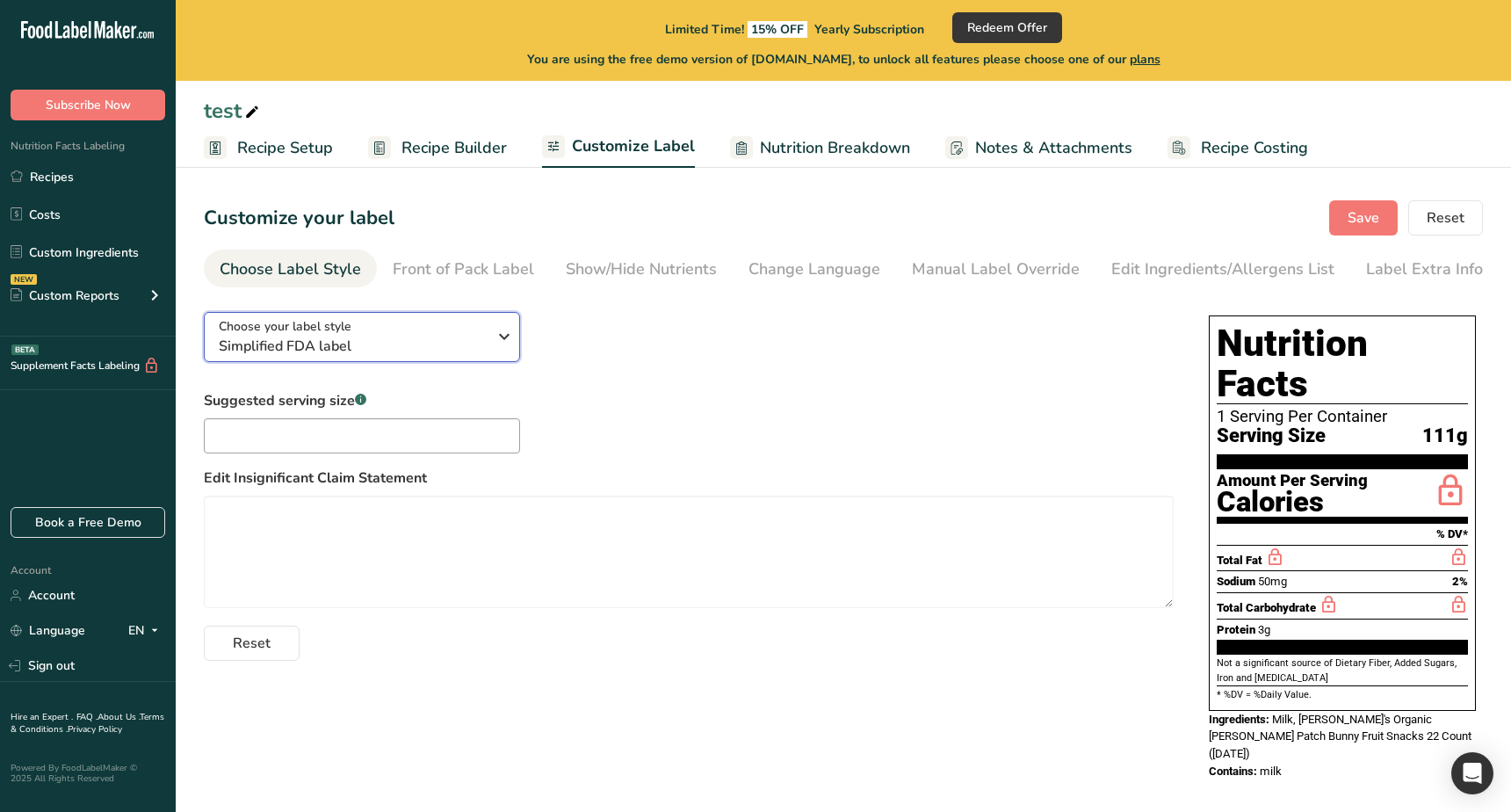
click at [471, 338] on span "Simplified FDA label" at bounding box center [352, 345] width 268 height 21
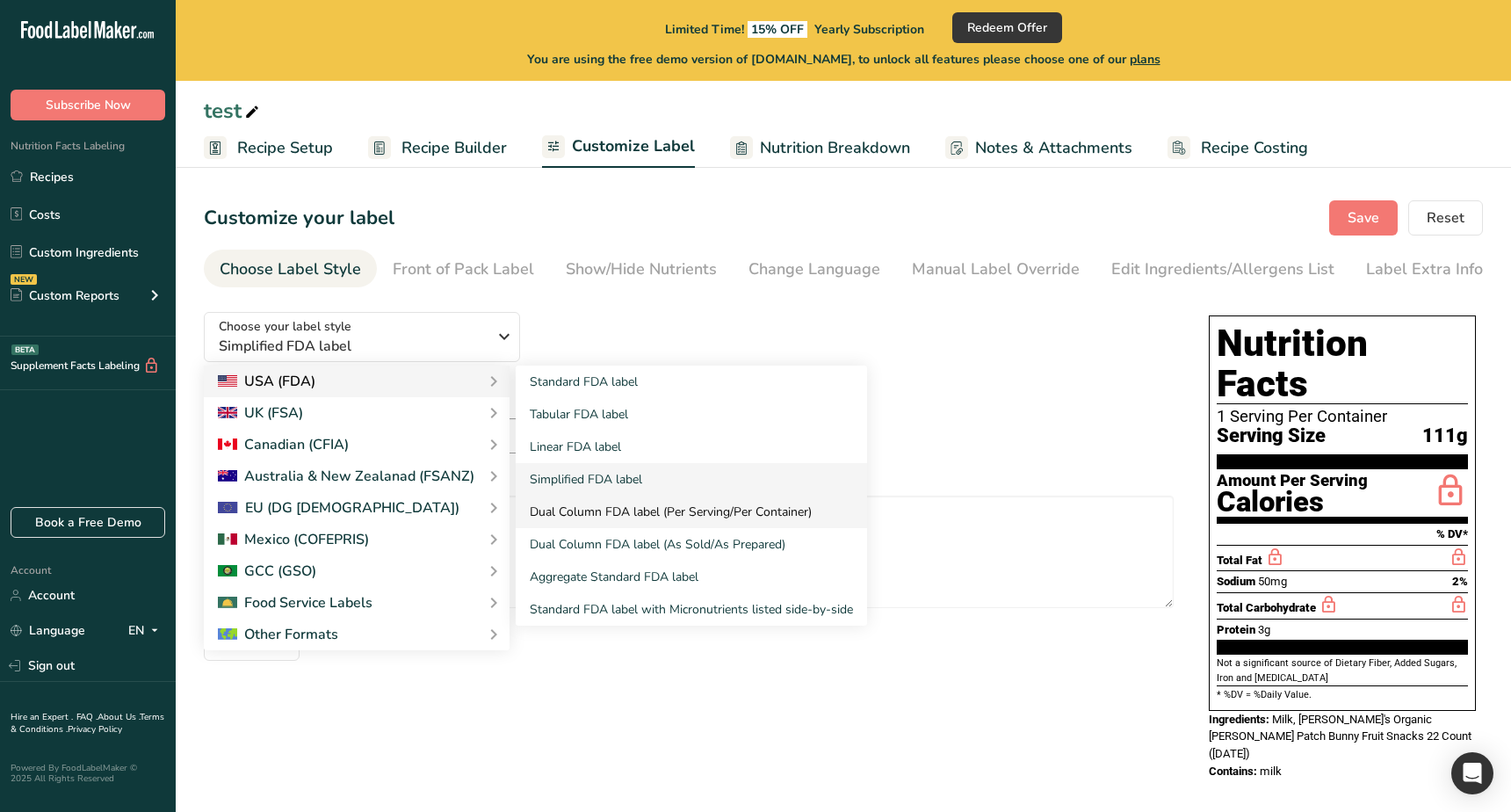
click at [671, 515] on link "Dual Column FDA label (Per Serving/Per Container)" at bounding box center [691, 511] width 351 height 32
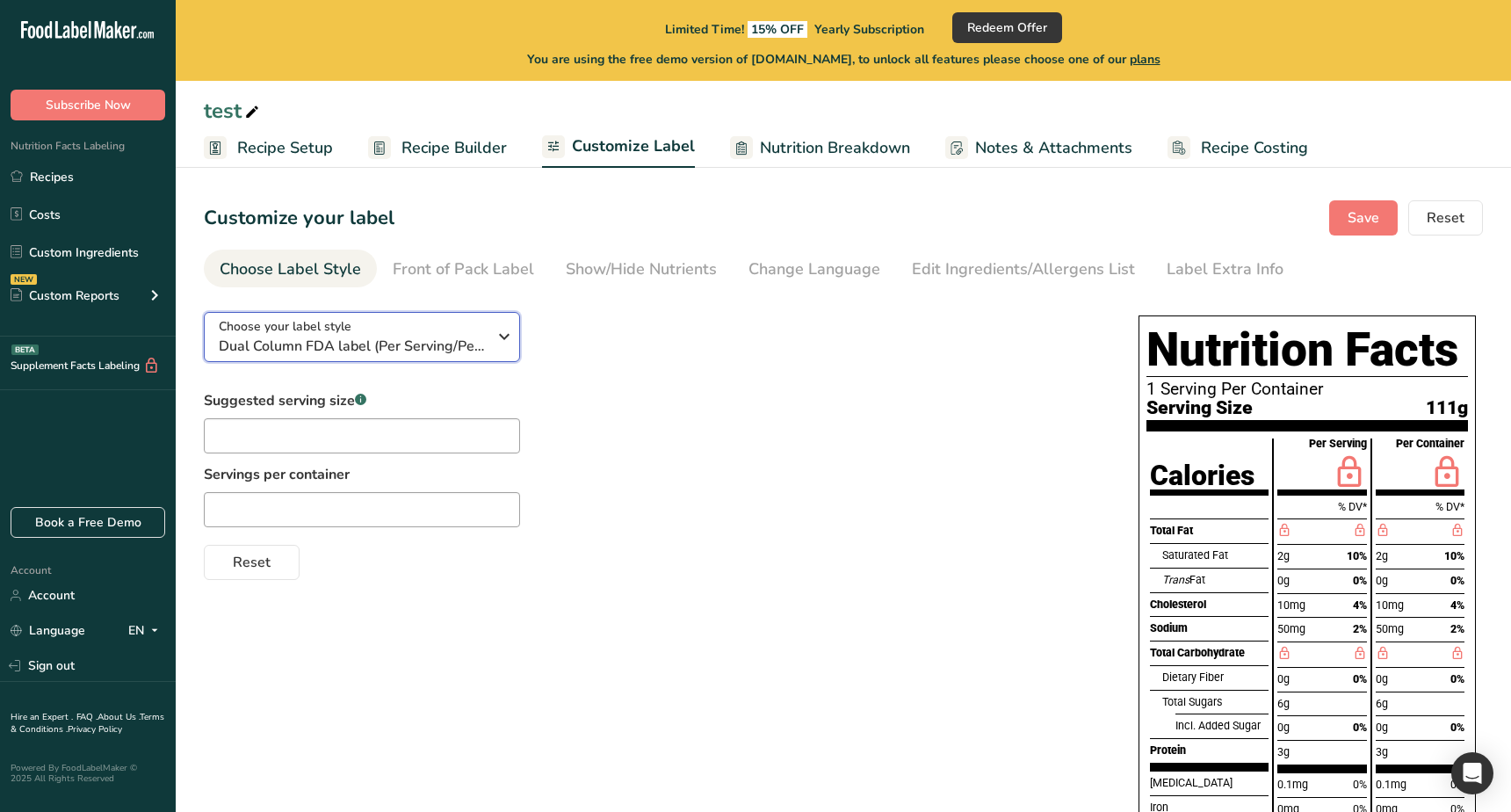
click at [399, 335] on span "Dual Column FDA label (Per Serving/Per Container)" at bounding box center [352, 345] width 268 height 21
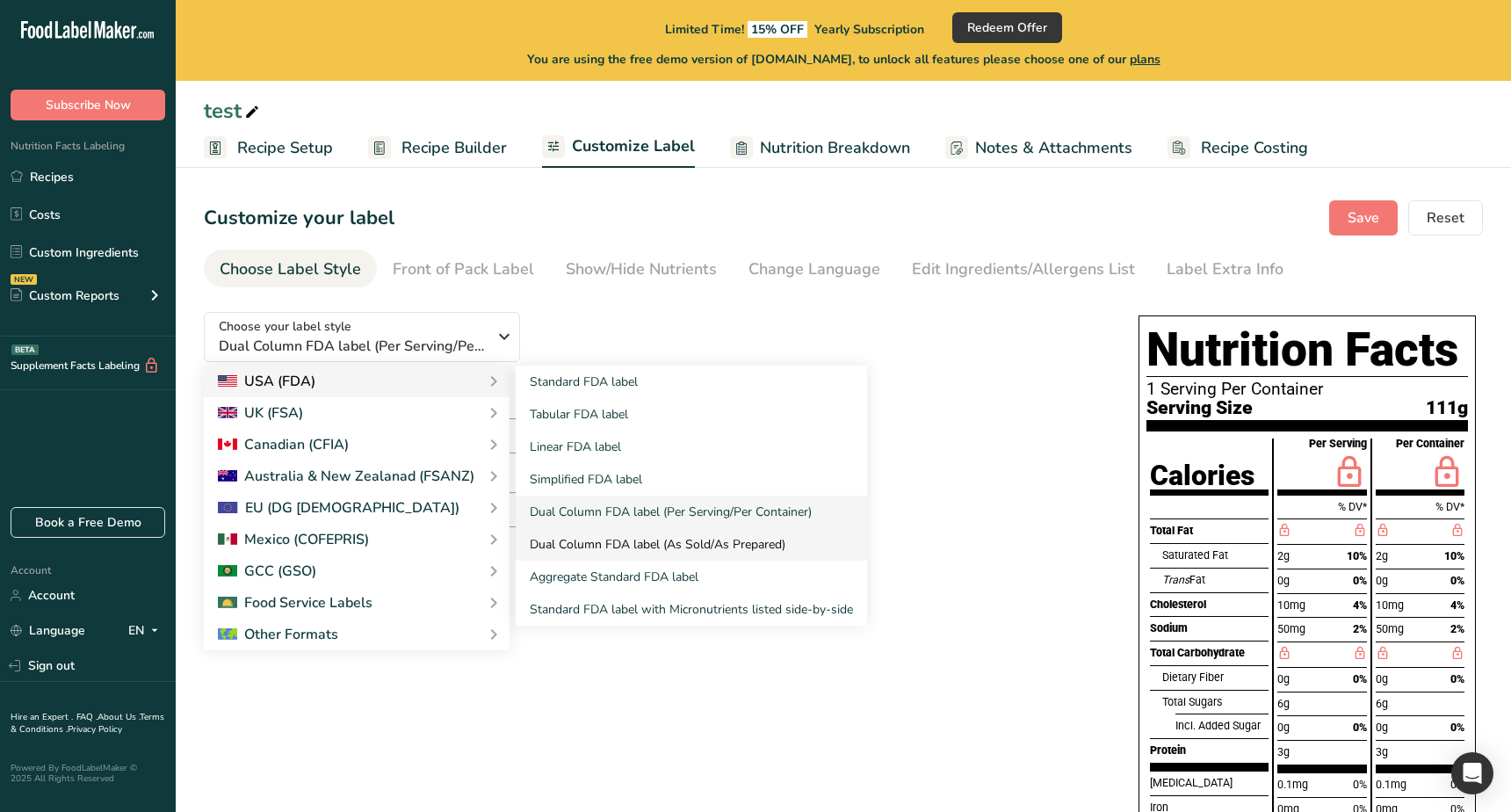
click at [631, 540] on link "Dual Column FDA label (As Sold/As Prepared)" at bounding box center [691, 543] width 351 height 32
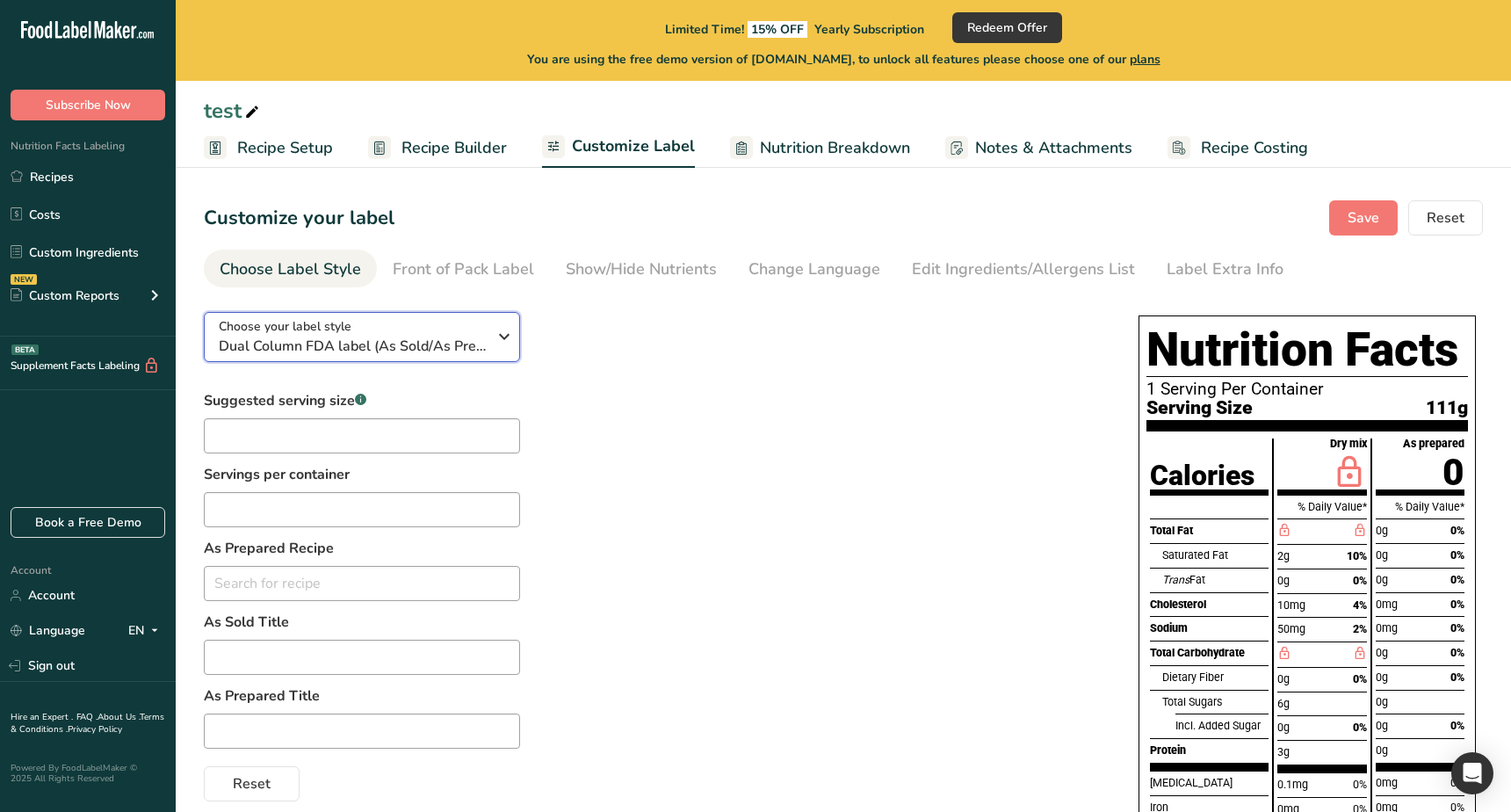
click at [449, 351] on span "Dual Column FDA label (As Sold/As Prepared)" at bounding box center [352, 345] width 268 height 21
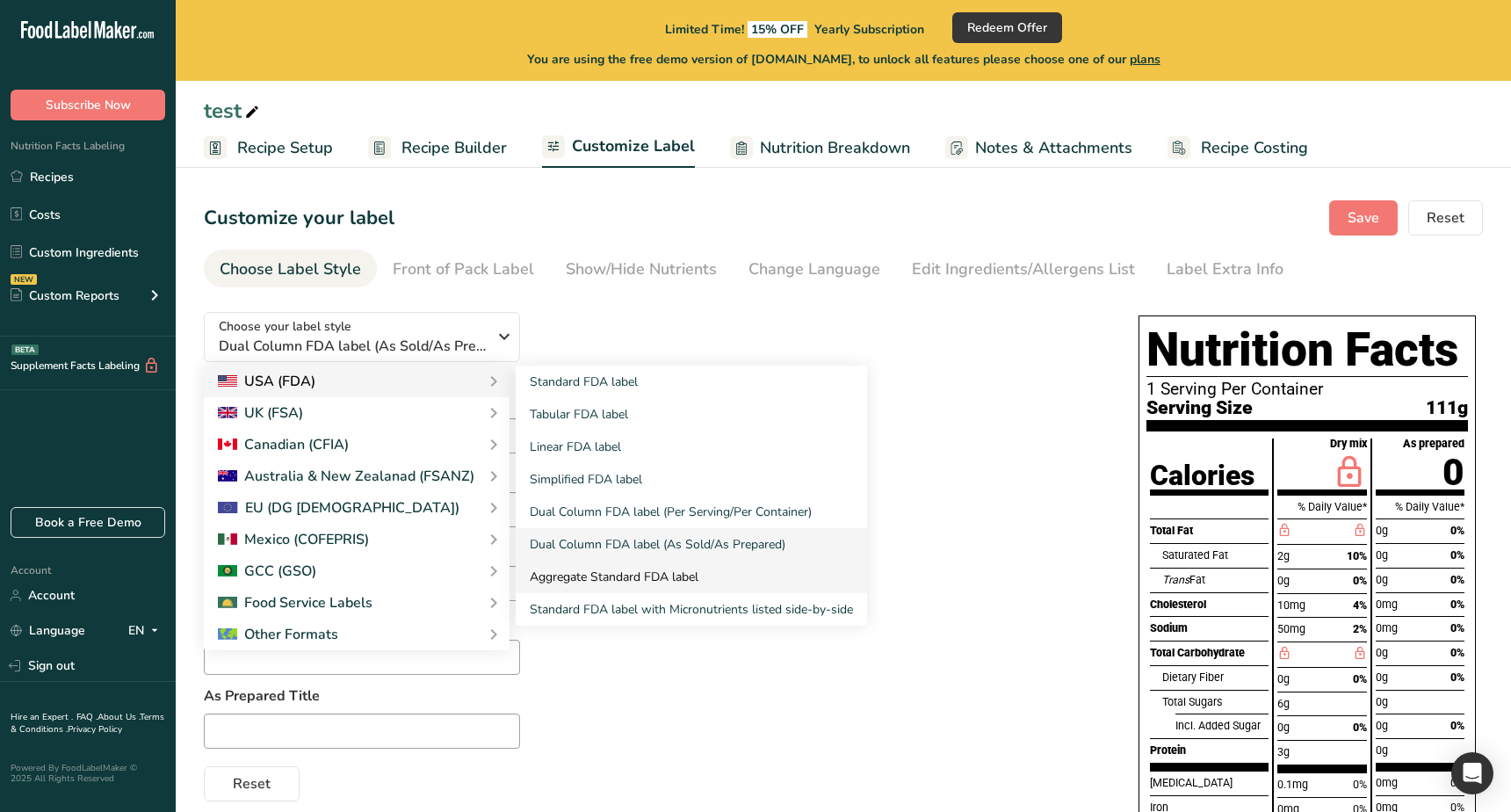
click at [605, 572] on link "Aggregate Standard FDA label" at bounding box center [691, 576] width 351 height 32
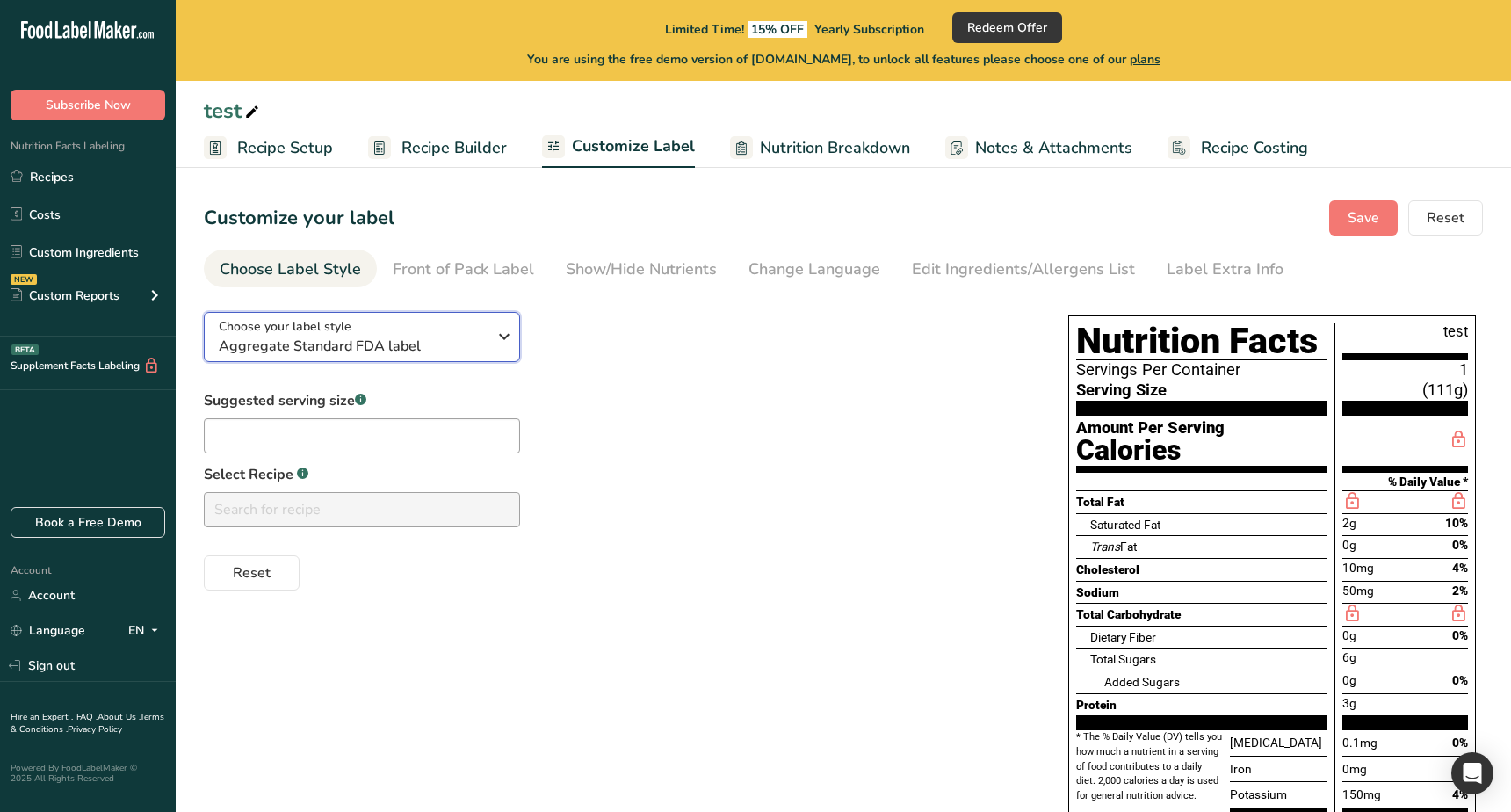
click at [477, 344] on span "Aggregate Standard FDA label" at bounding box center [352, 345] width 268 height 21
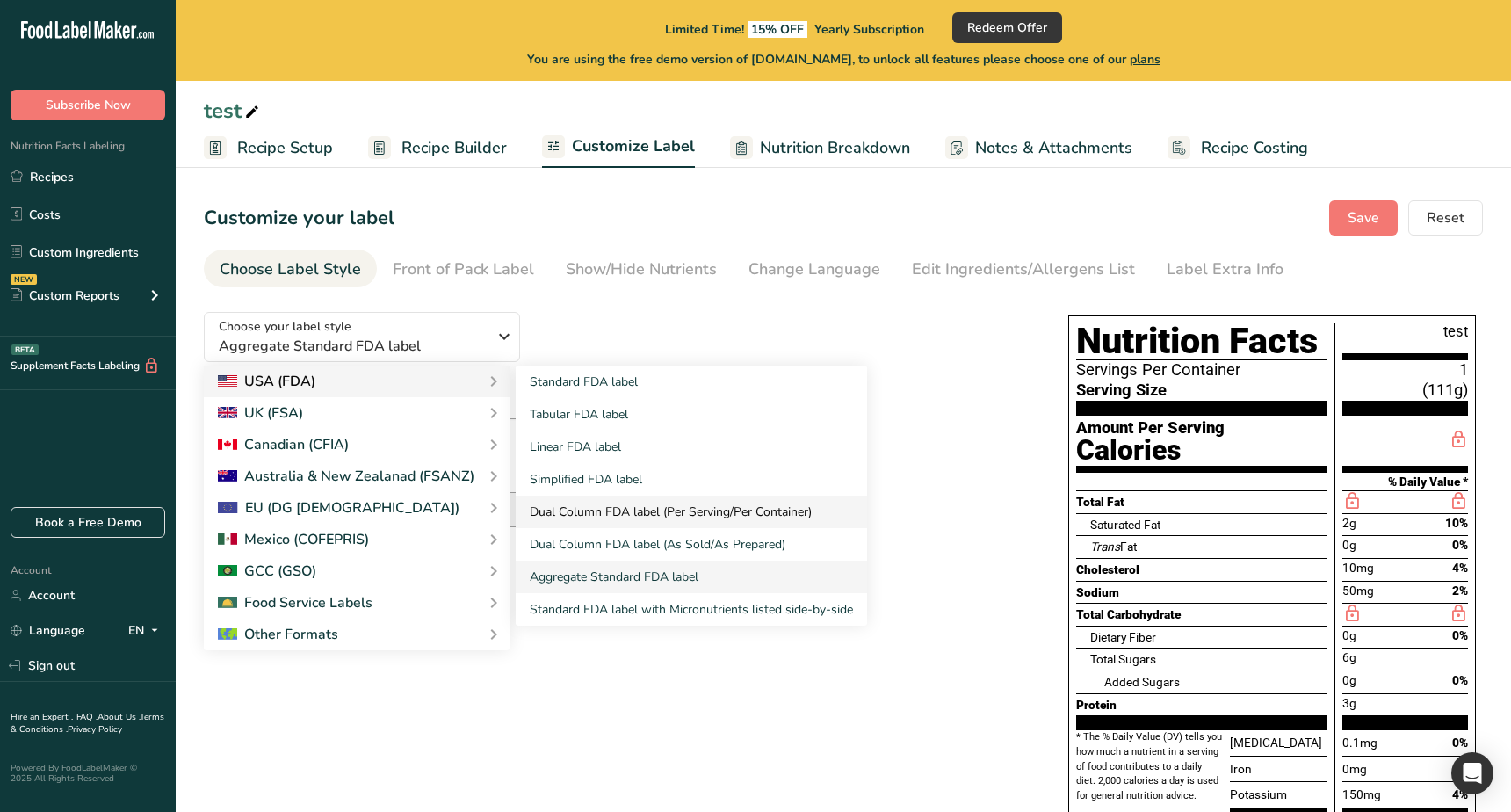
drag, startPoint x: 676, startPoint y: 607, endPoint x: 623, endPoint y: 495, distance: 123.9
click at [676, 607] on link "Standard FDA label with Micronutrients listed side-by-side" at bounding box center [691, 608] width 351 height 32
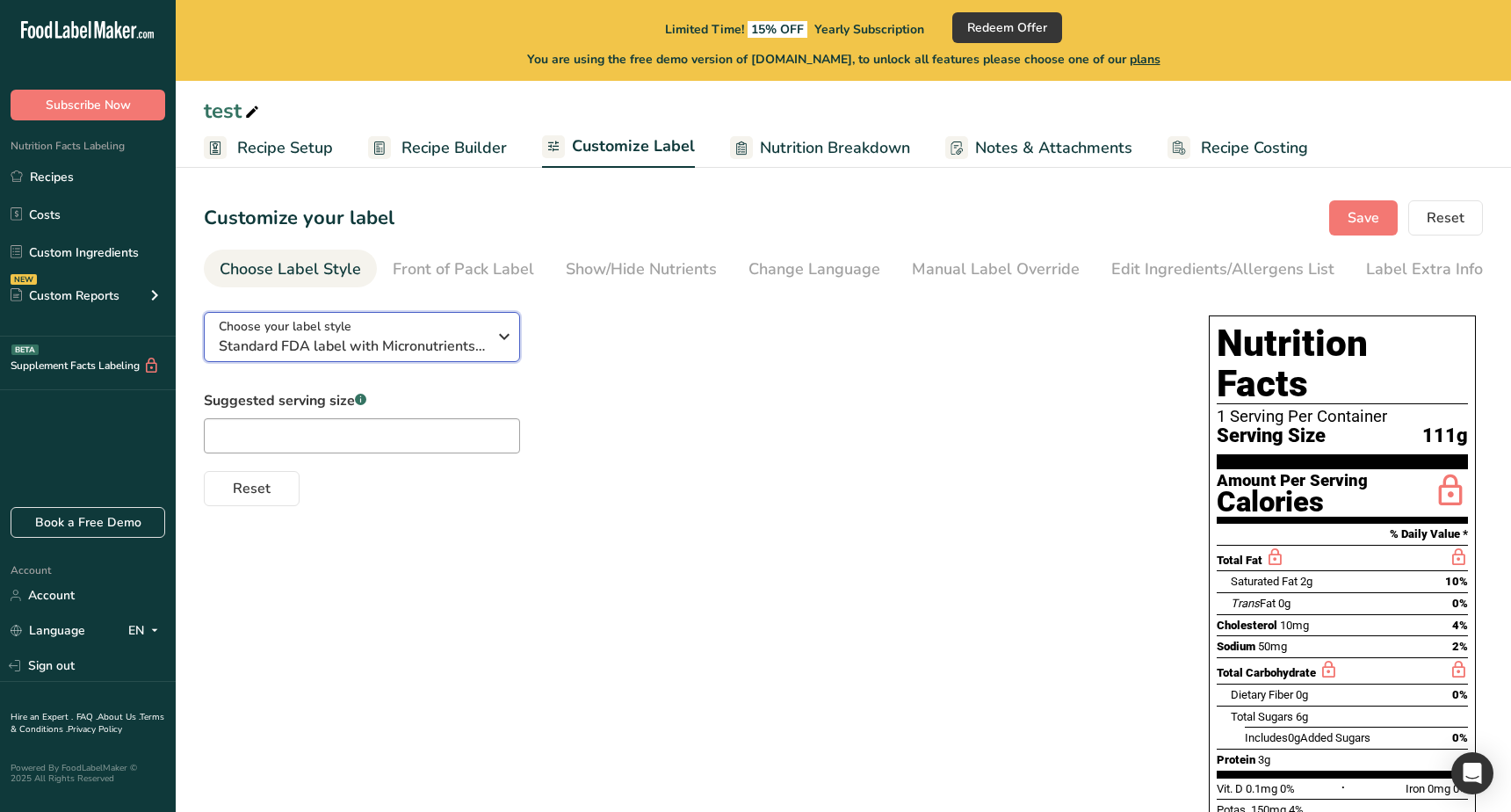
click at [429, 338] on span "Standard FDA label with Micronutrients listed side-by-side" at bounding box center [352, 345] width 268 height 21
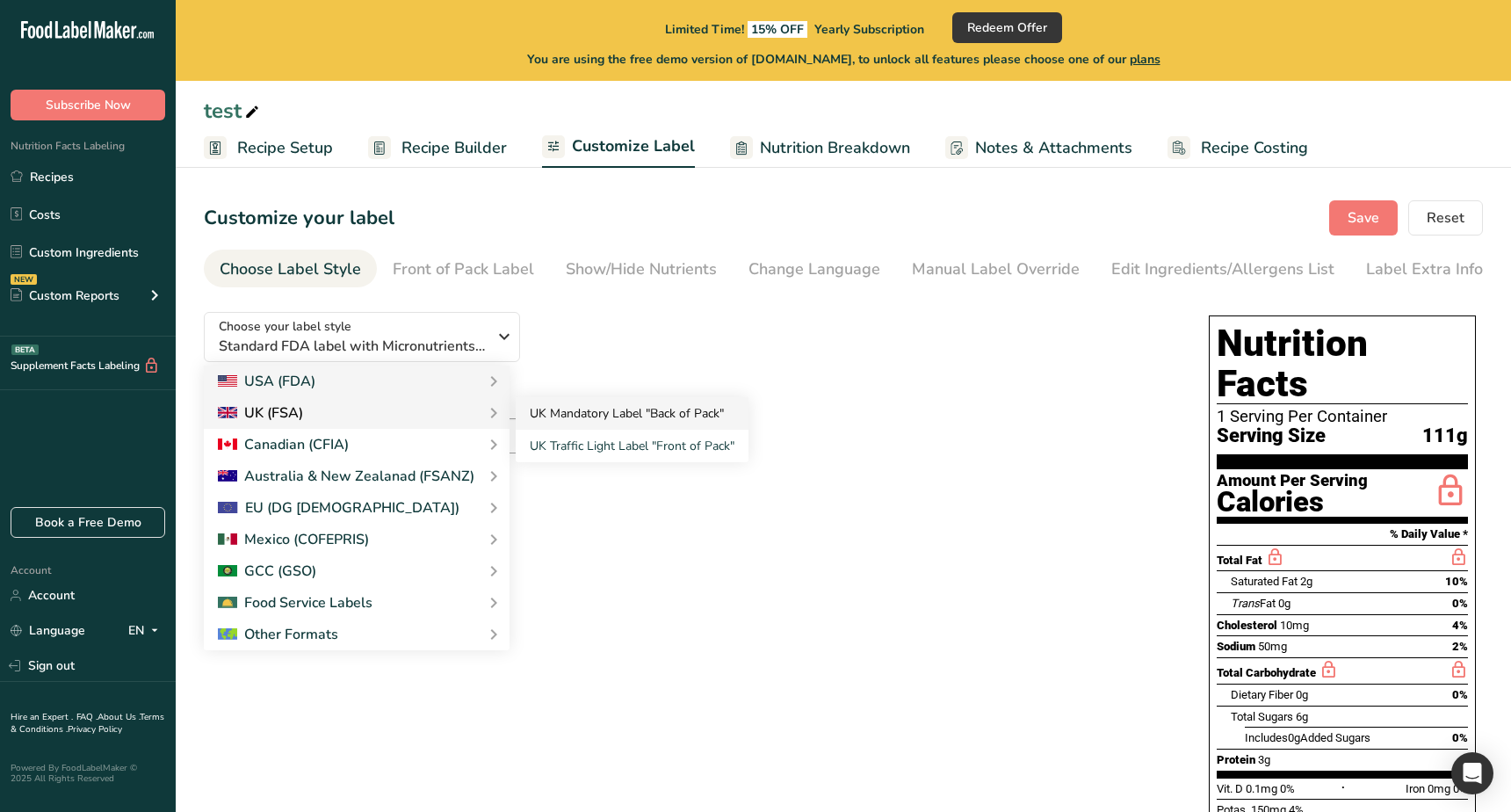
click at [608, 422] on link "UK Mandatory Label "Back of Pack"" at bounding box center [631, 413] width 232 height 32
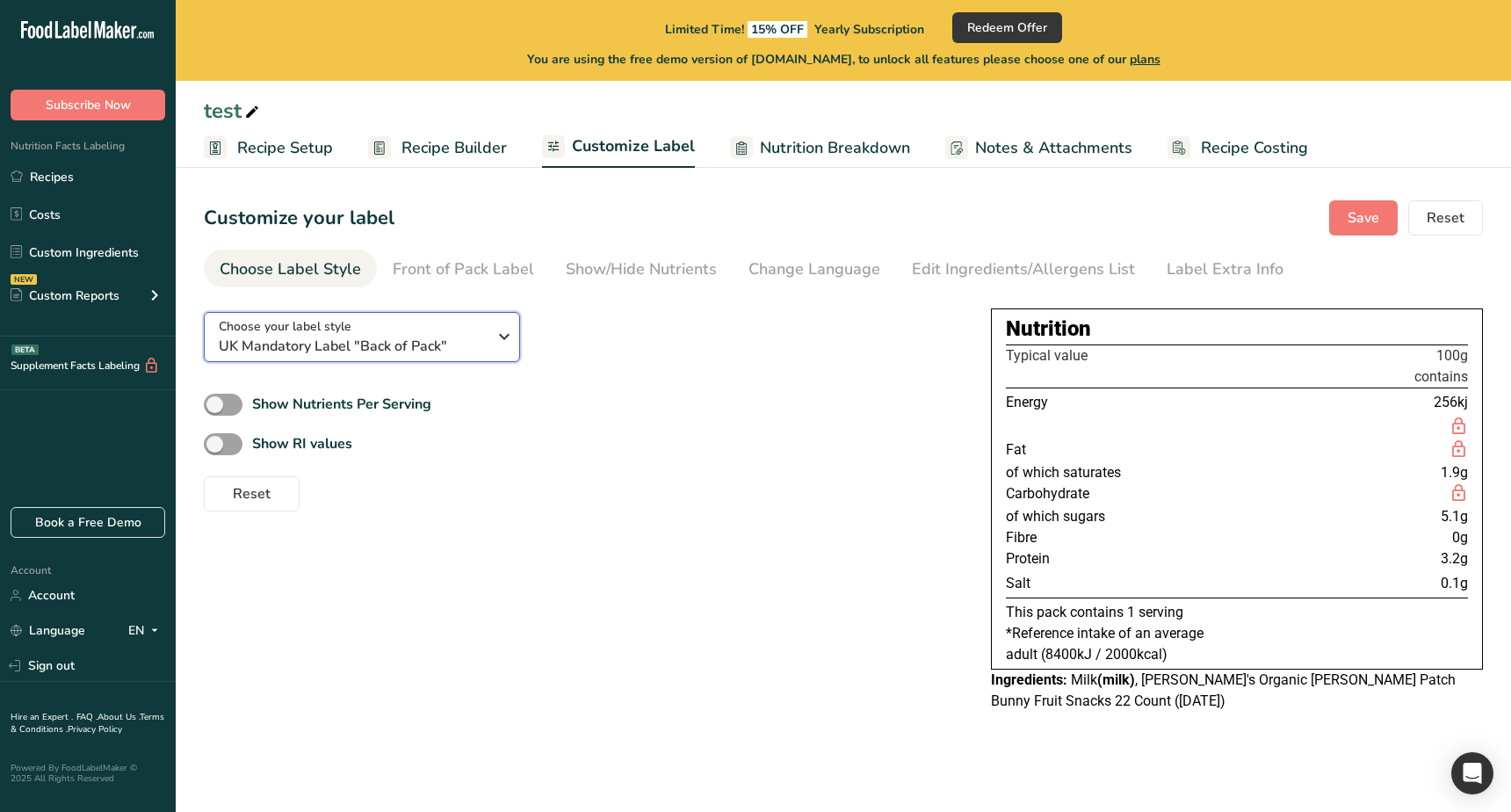
click at [447, 352] on span "UK Mandatory Label "Back of Pack"" at bounding box center [352, 345] width 268 height 21
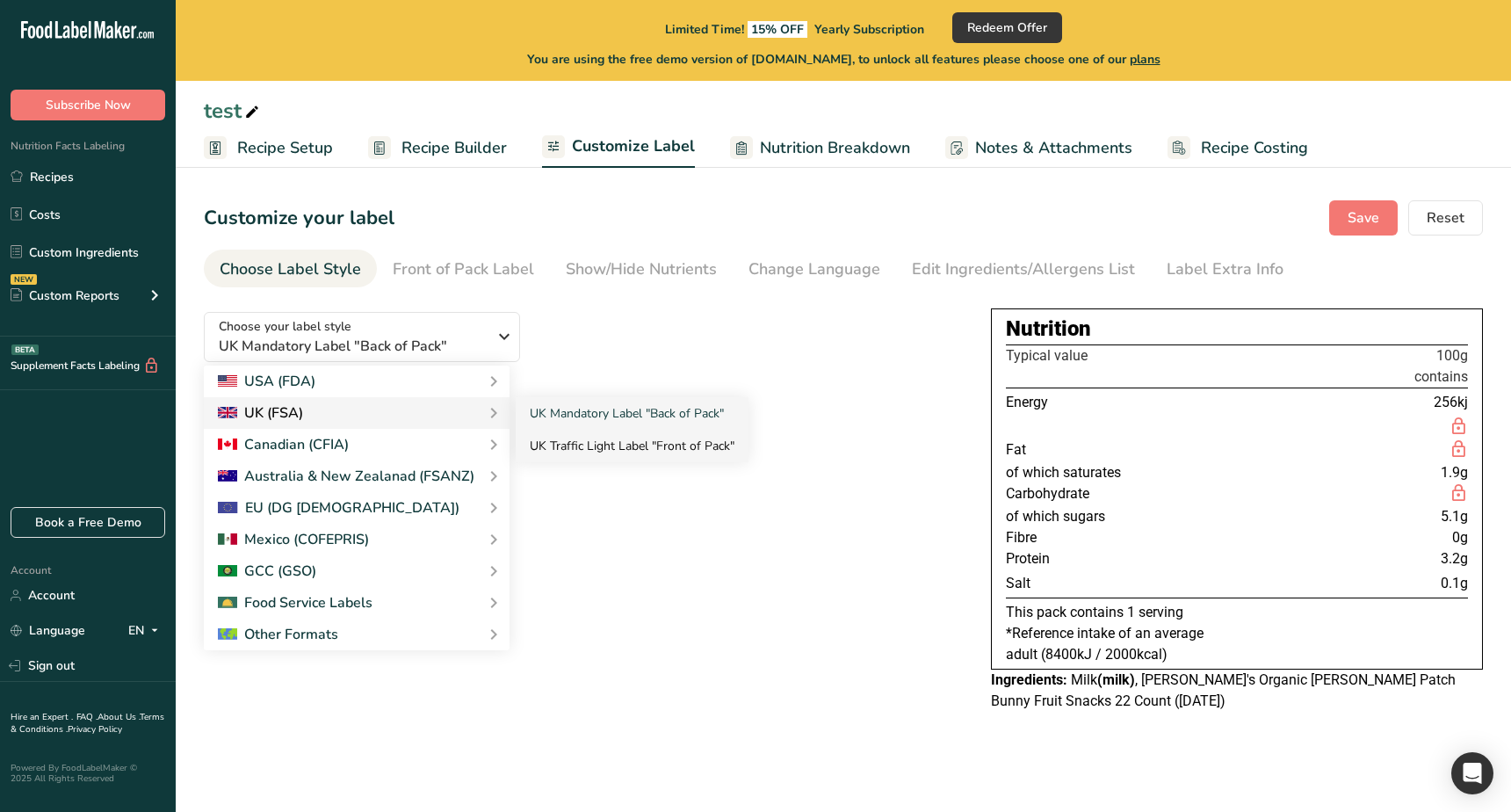
click at [602, 437] on link "UK Traffic Light Label "Front of Pack"" at bounding box center [631, 445] width 232 height 32
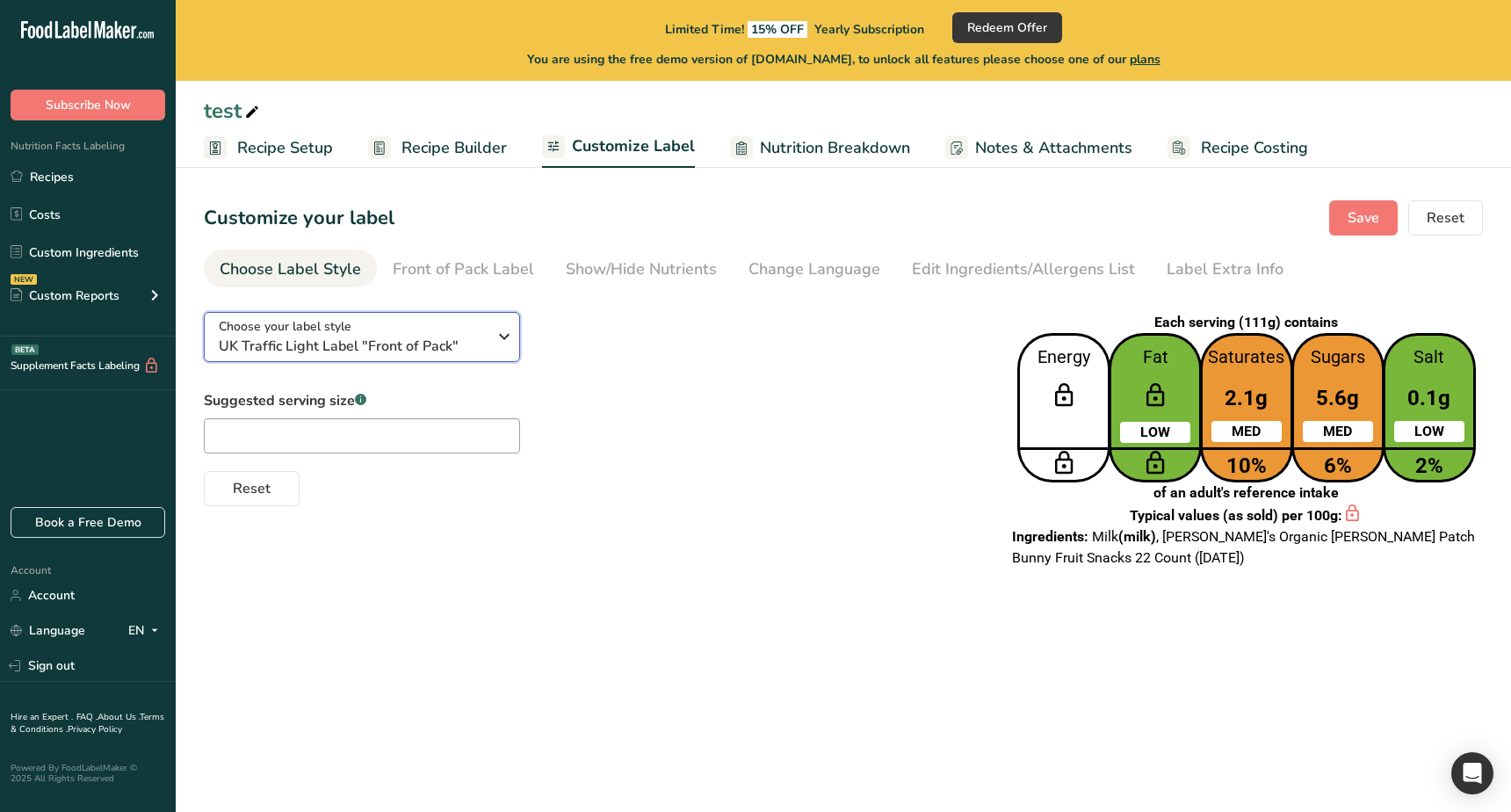
click at [436, 325] on div "Choose your label style UK Traffic Light Label "Front of Pack"" at bounding box center [352, 336] width 268 height 40
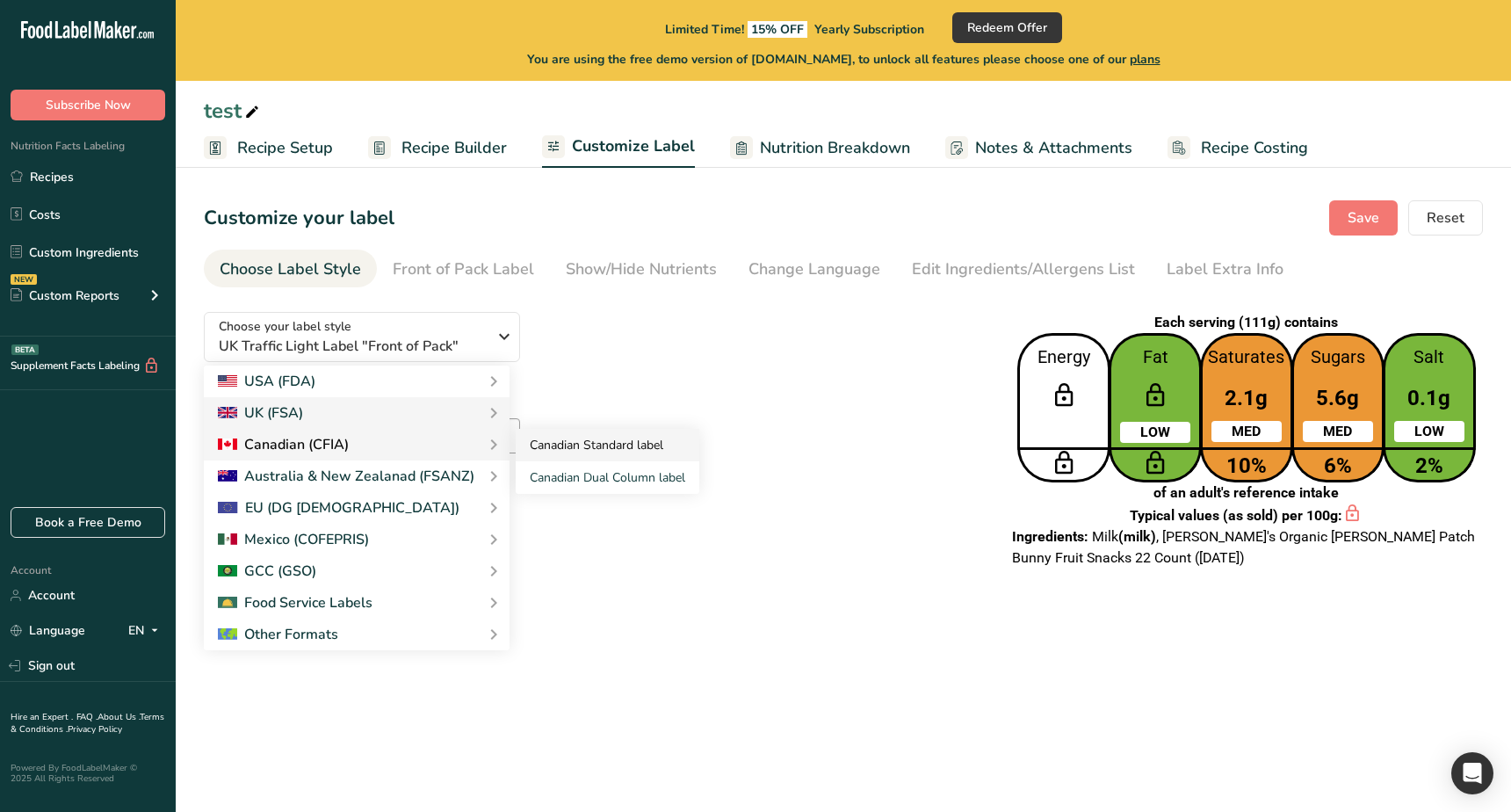
click at [605, 455] on link "Canadian Standard label" at bounding box center [607, 444] width 183 height 32
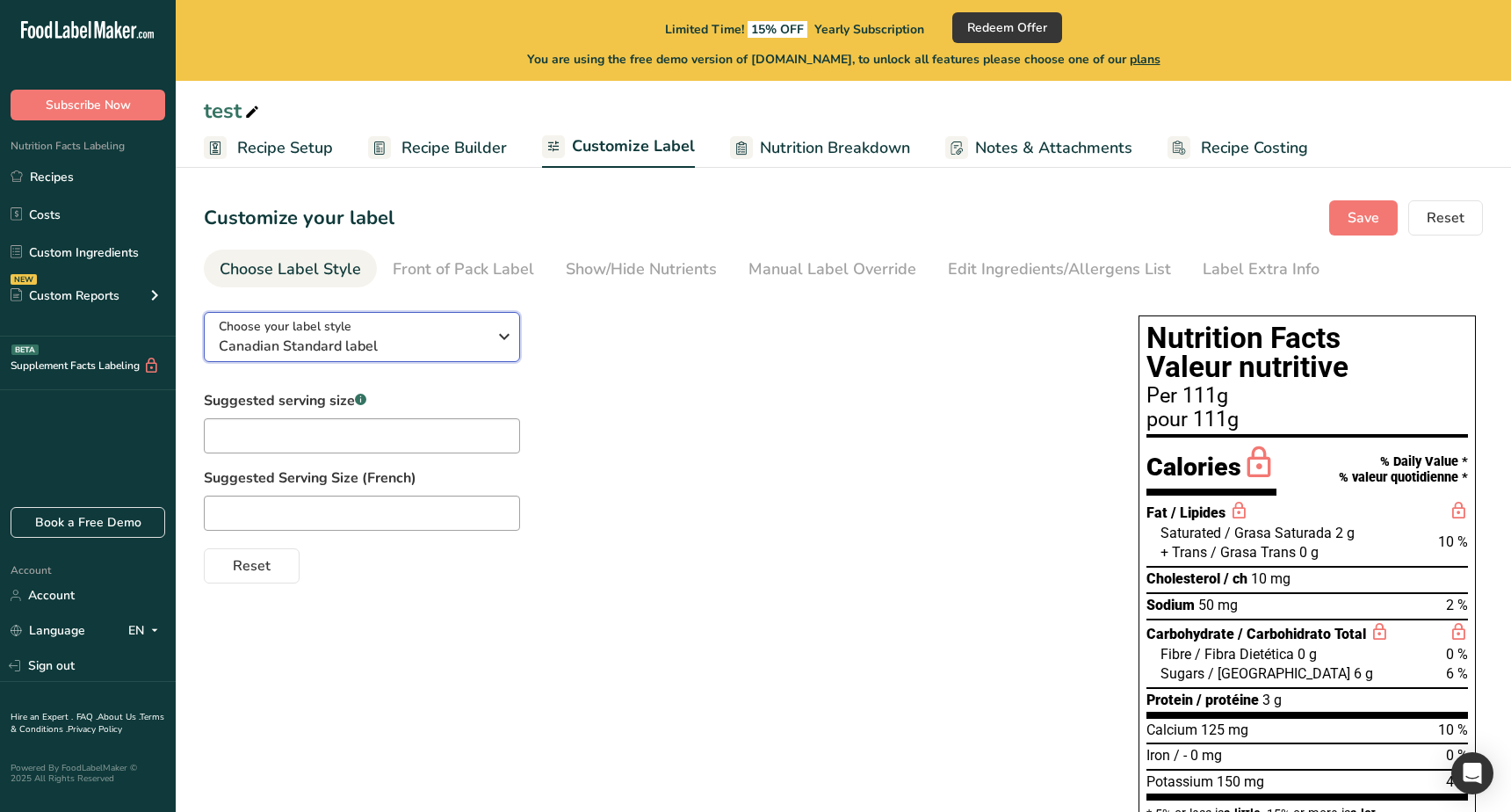
click at [430, 348] on span "Canadian Standard label" at bounding box center [352, 345] width 268 height 21
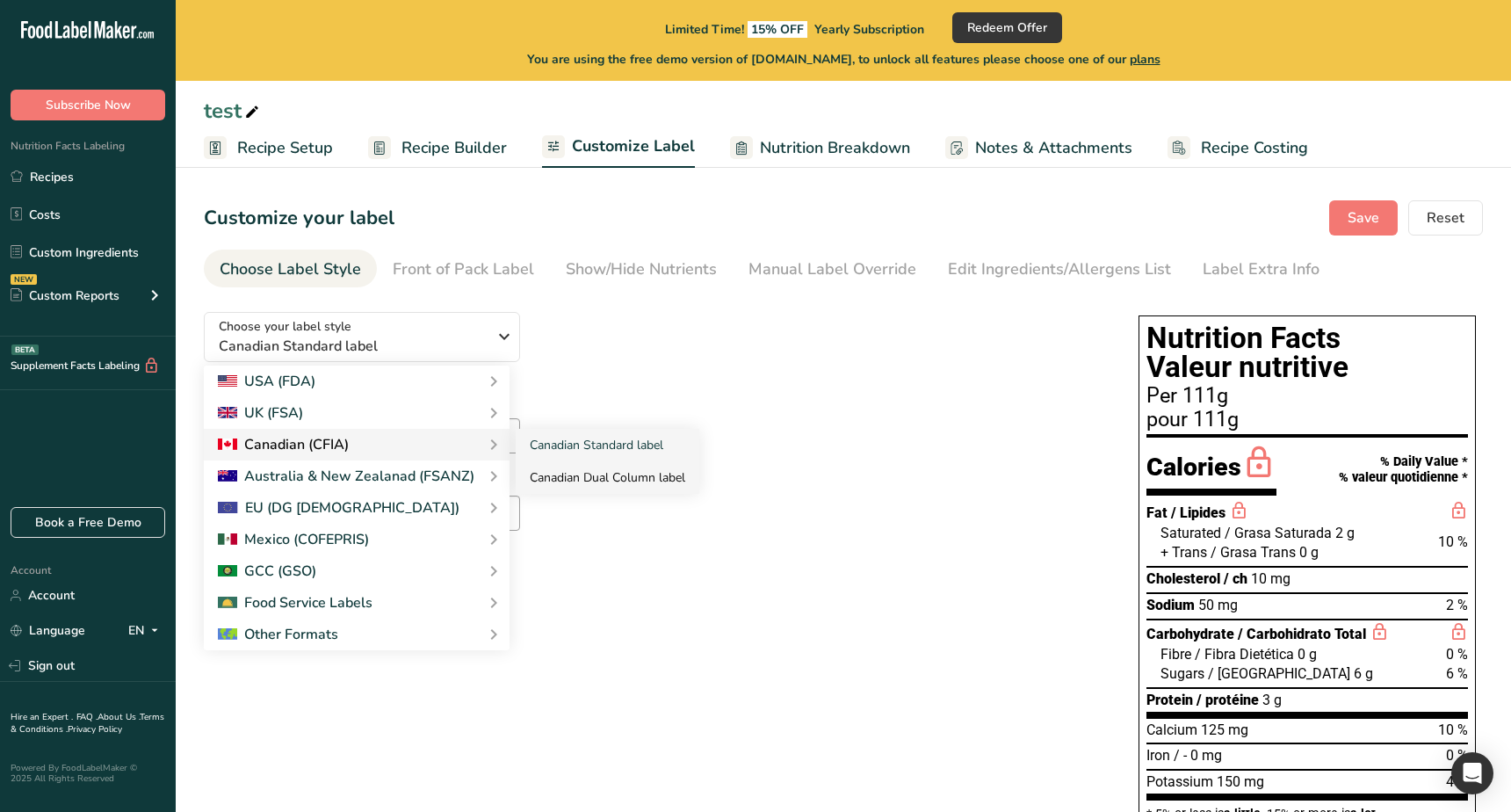
click at [593, 468] on link "Canadian Dual Column label" at bounding box center [607, 477] width 183 height 32
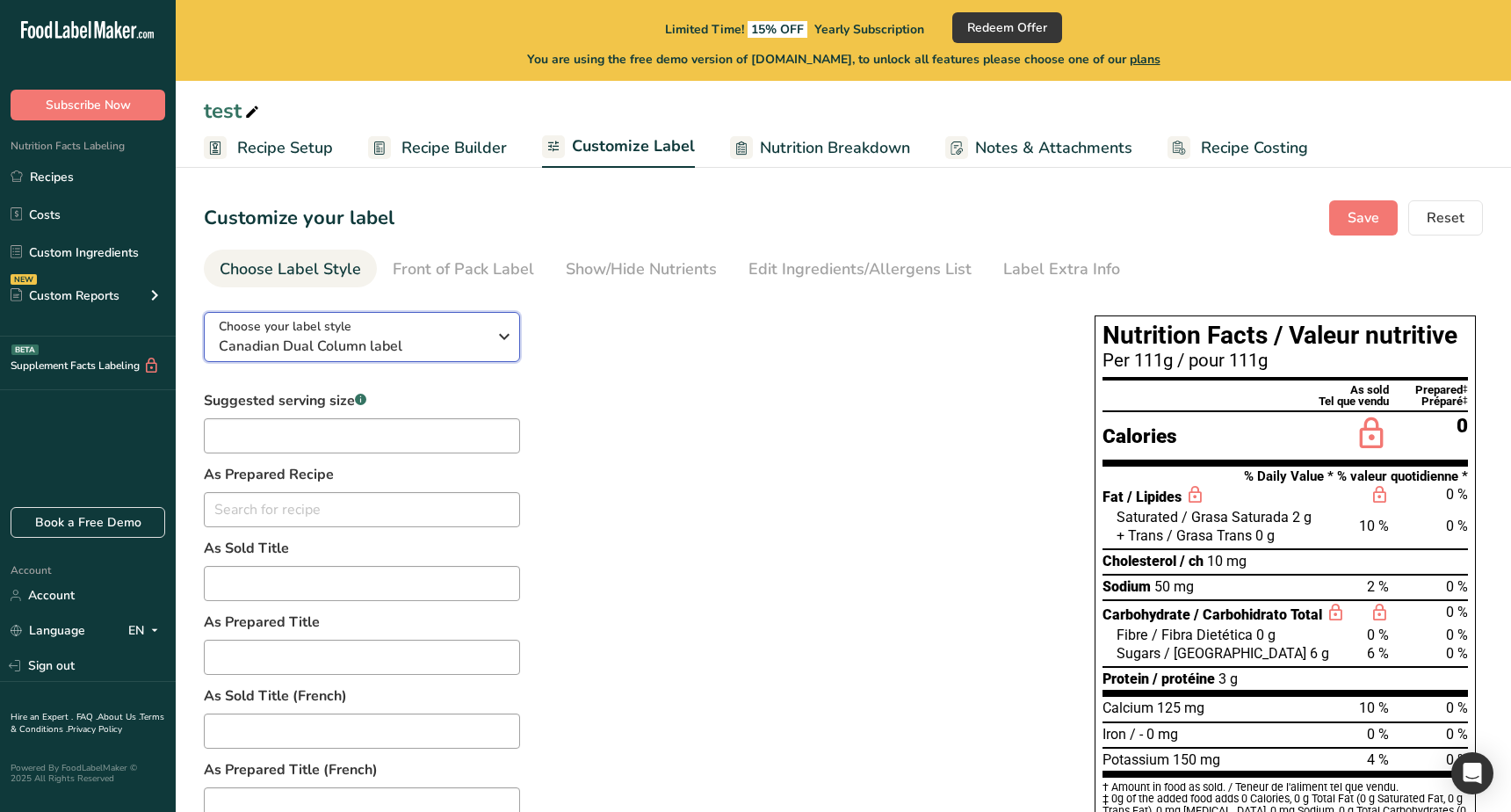
click at [470, 343] on span "Canadian Dual Column label" at bounding box center [352, 345] width 268 height 21
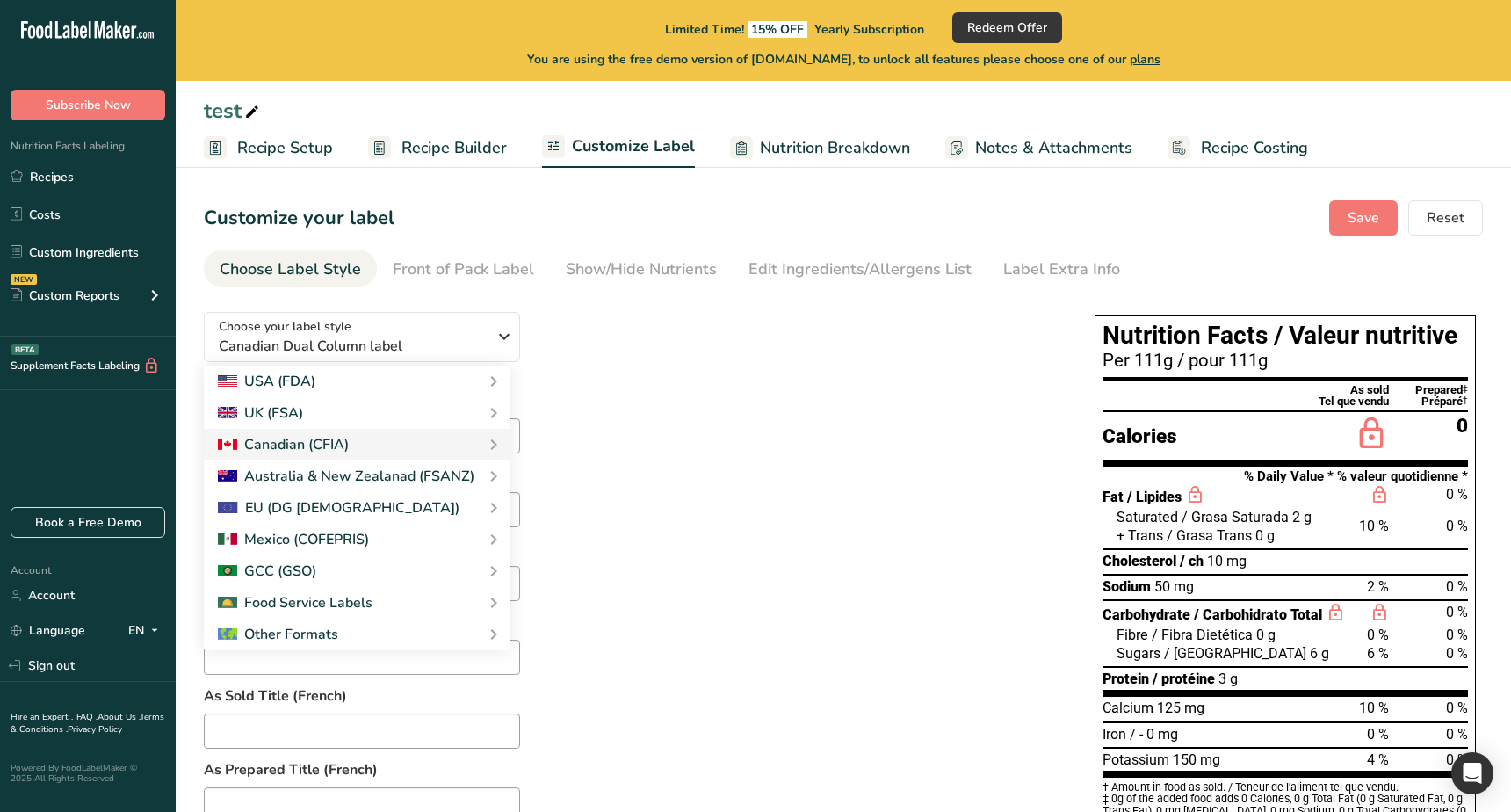
drag, startPoint x: 590, startPoint y: 471, endPoint x: 541, endPoint y: 447, distance: 54.6
click at [0, 0] on link "Australia & New Zealand Standard Label" at bounding box center [0, 0] width 0 height 0
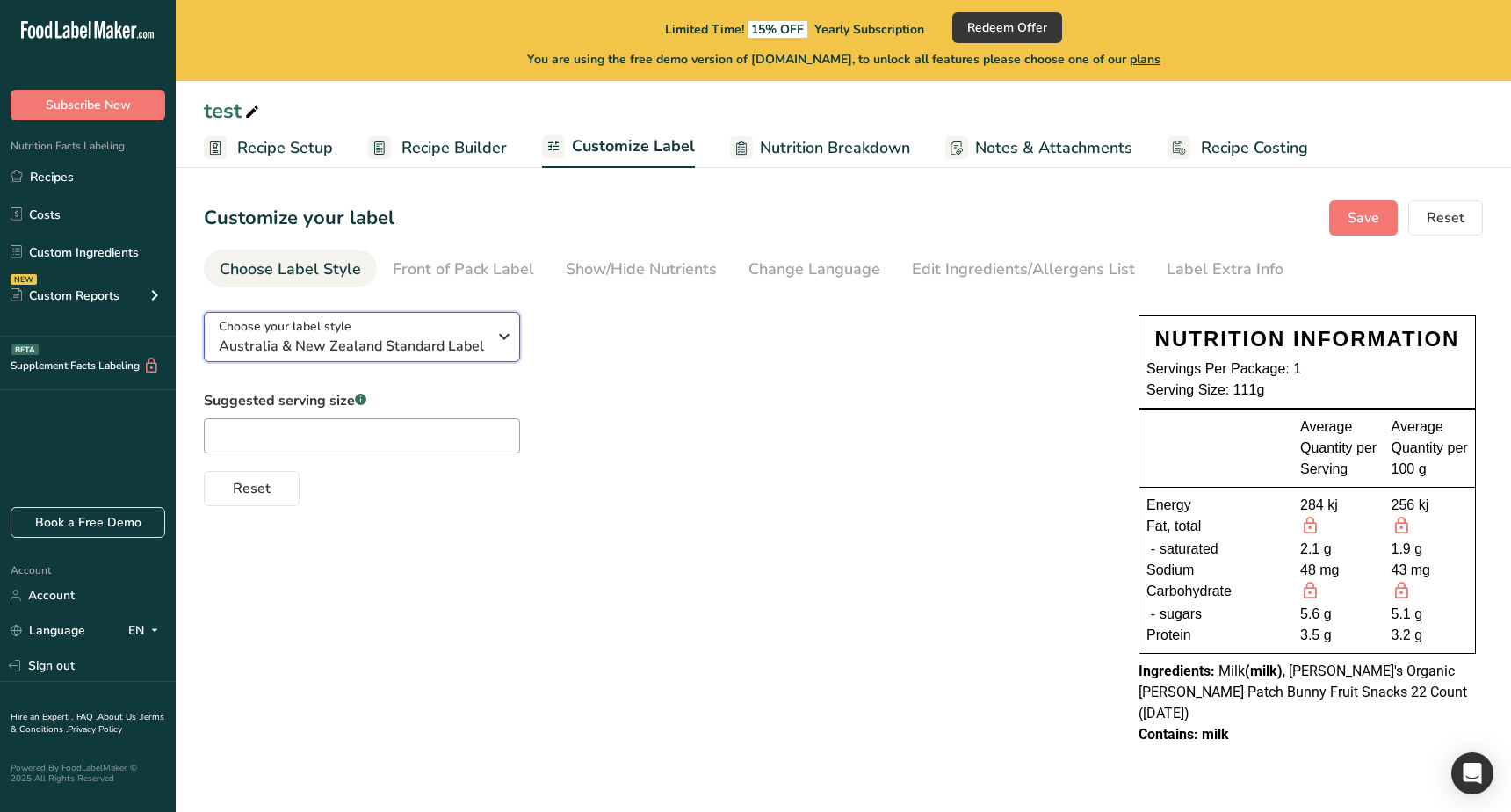
click at [445, 333] on div "Choose your label style Australia & New Zealand Standard Label" at bounding box center [352, 336] width 268 height 40
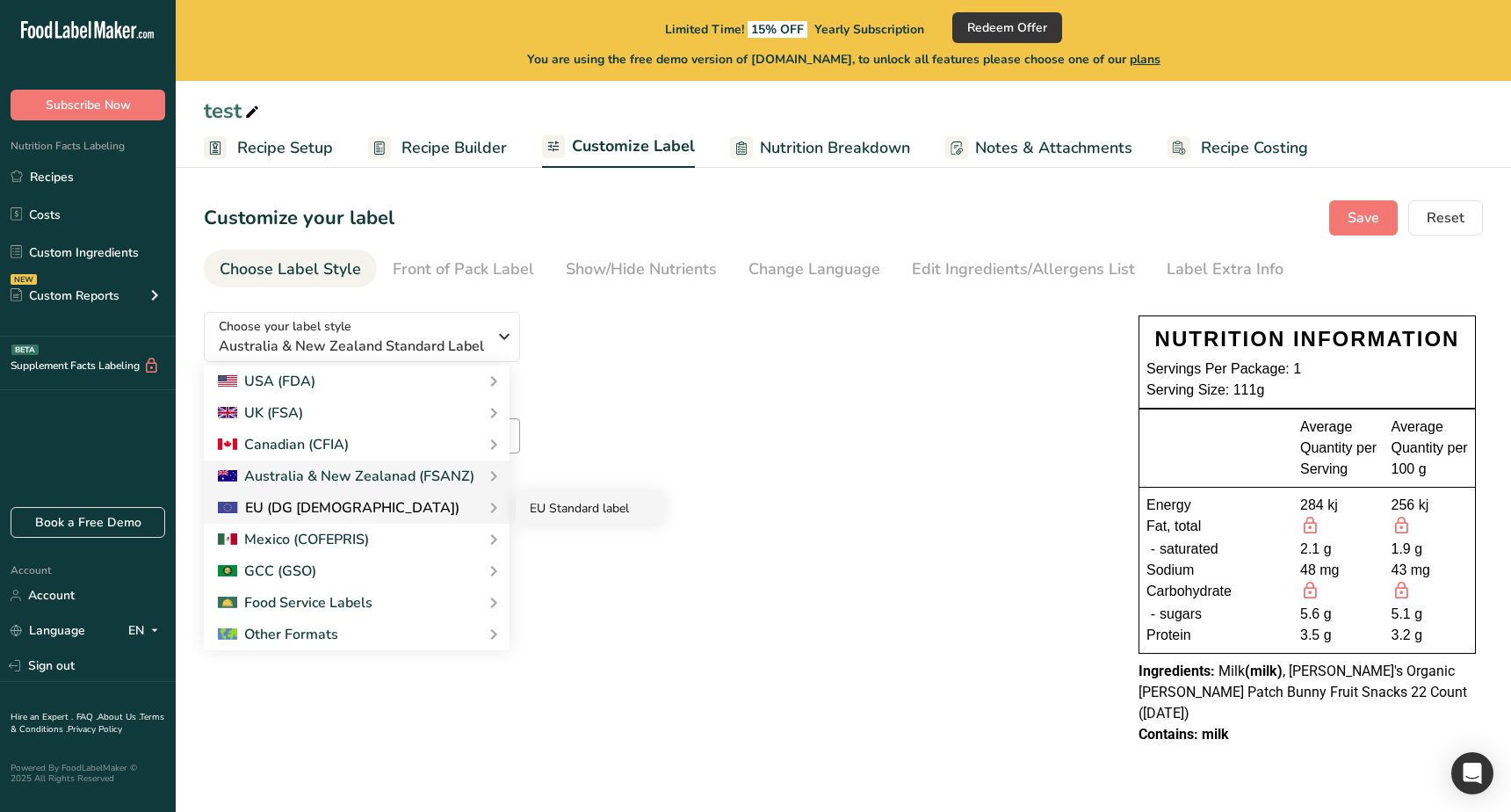
click at [549, 503] on link "EU Standard label" at bounding box center [589, 507] width 147 height 32
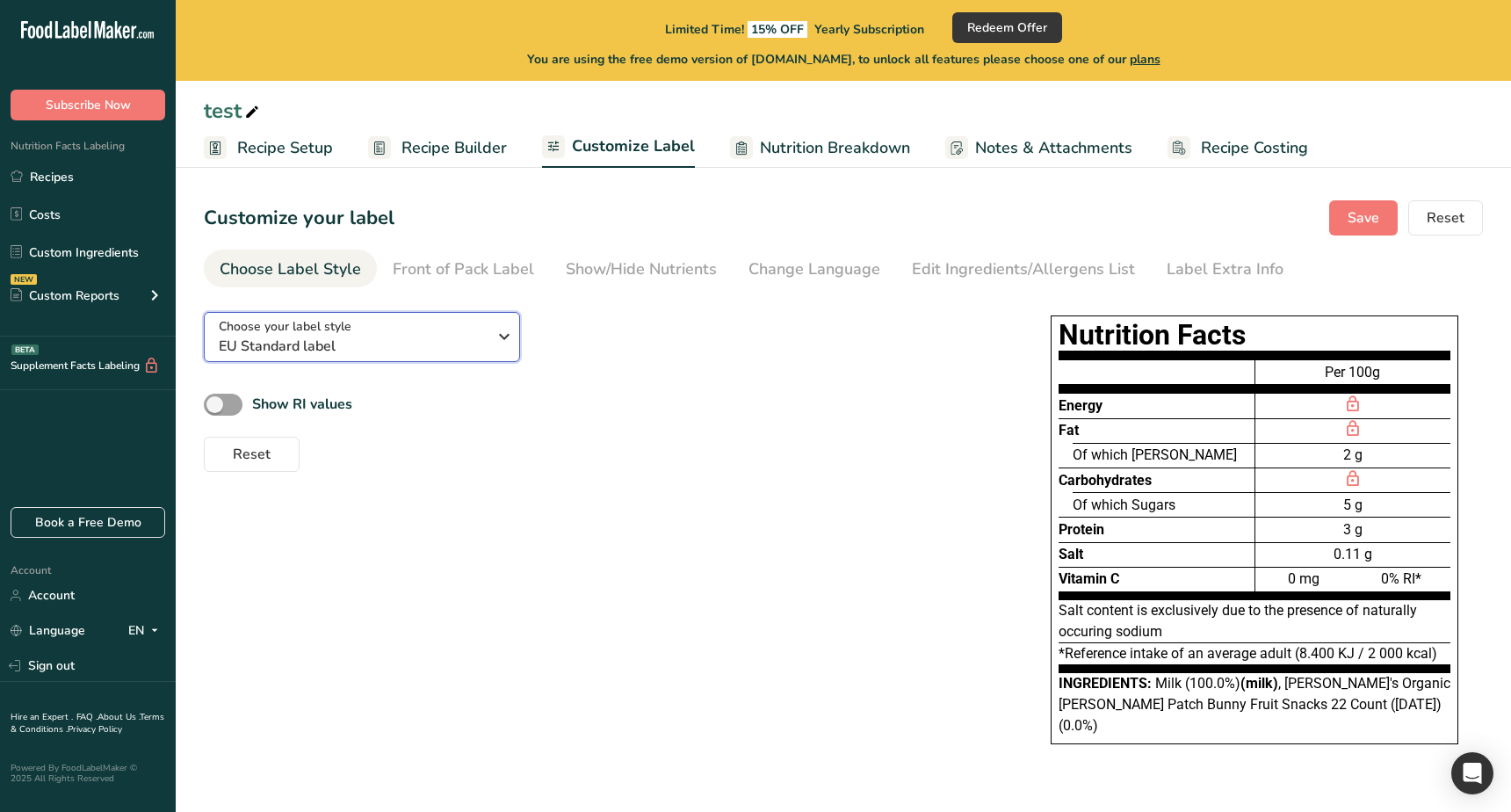
drag, startPoint x: 432, startPoint y: 348, endPoint x: 418, endPoint y: 443, distance: 96.0
click at [431, 348] on span "EU Standard label" at bounding box center [352, 345] width 268 height 21
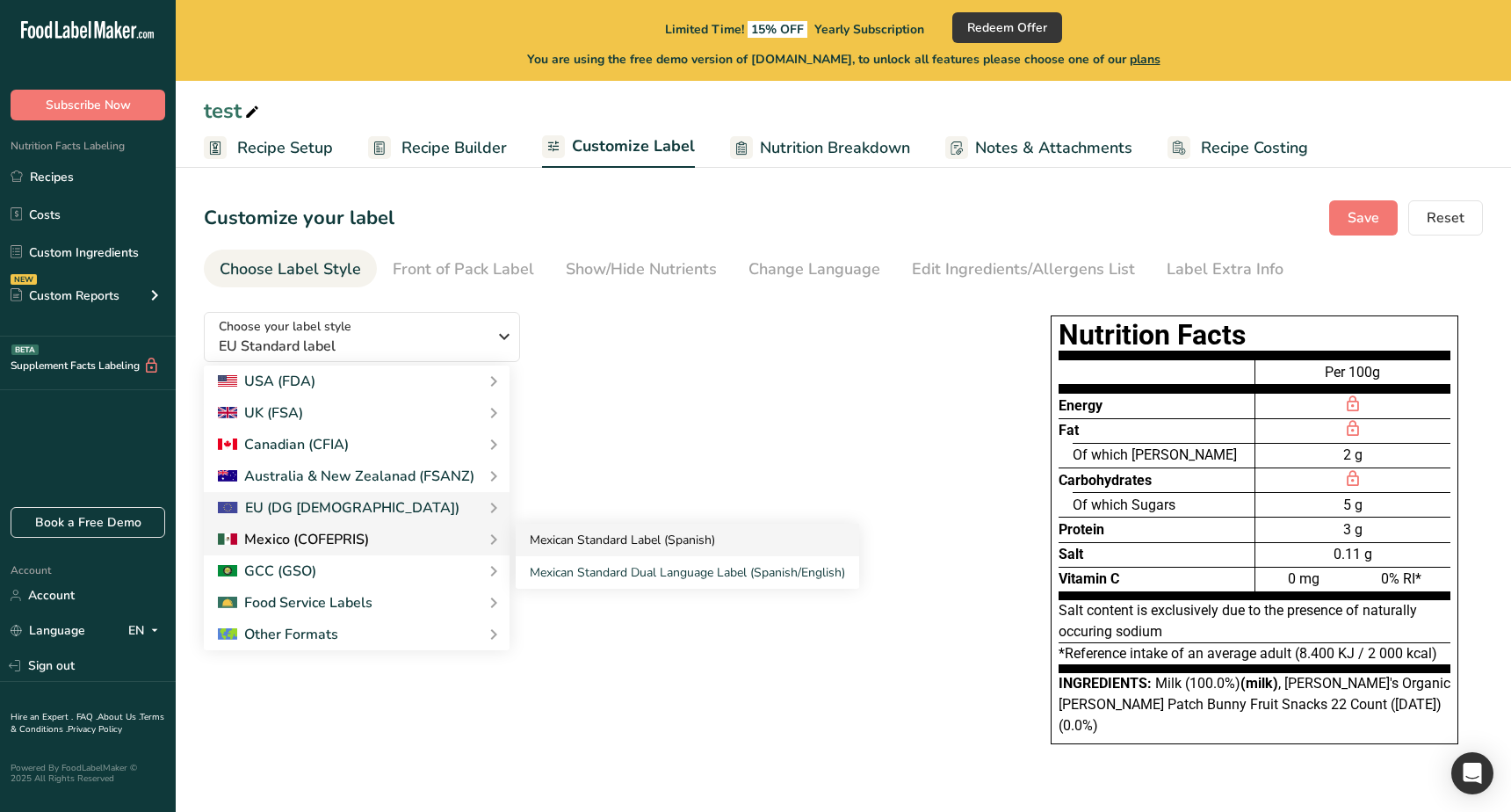
click at [601, 531] on link "Mexican Standard Label (Spanish)" at bounding box center [687, 539] width 343 height 32
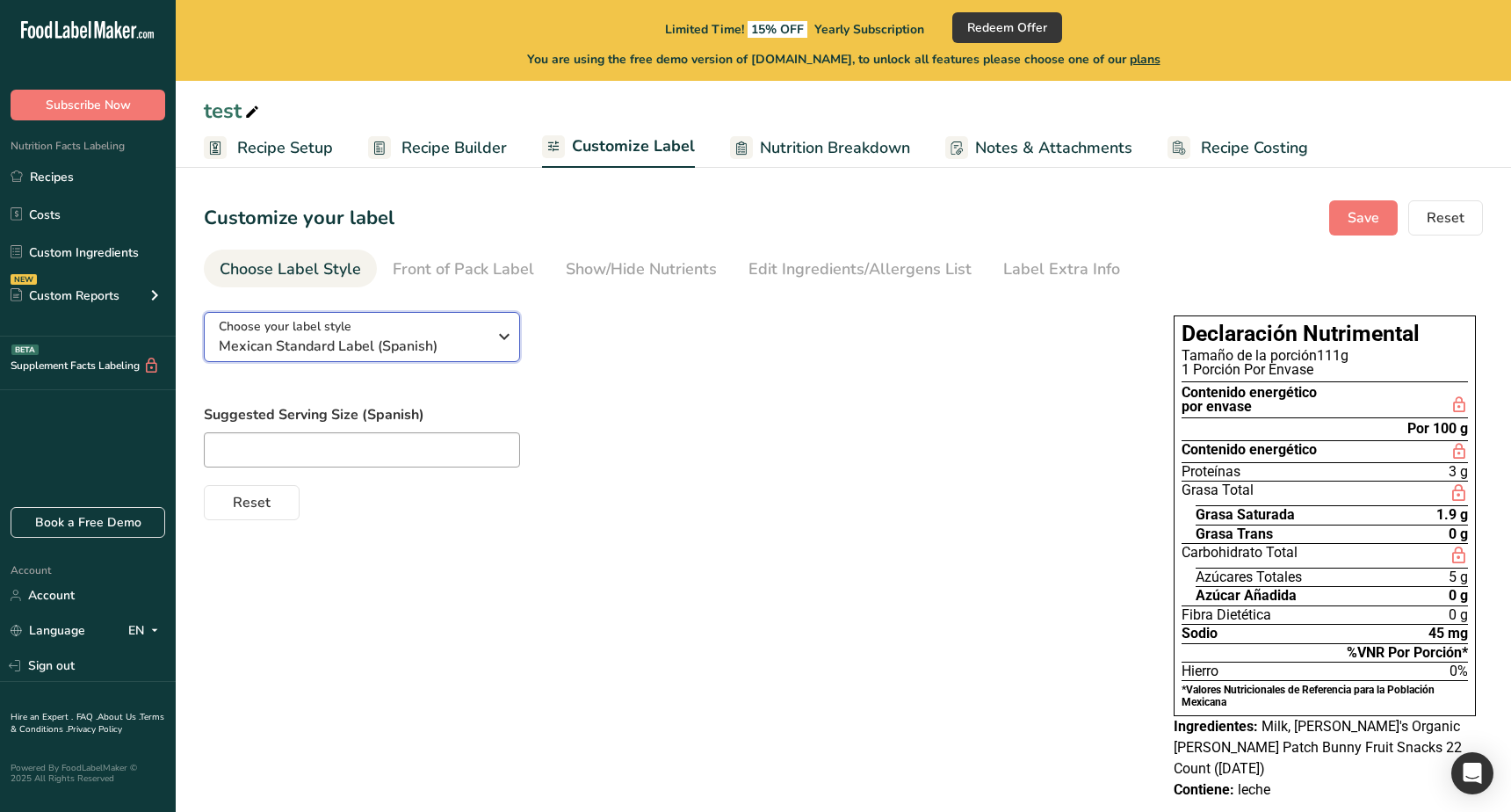
click at [437, 349] on span "Mexican Standard Label (Spanish)" at bounding box center [352, 345] width 268 height 21
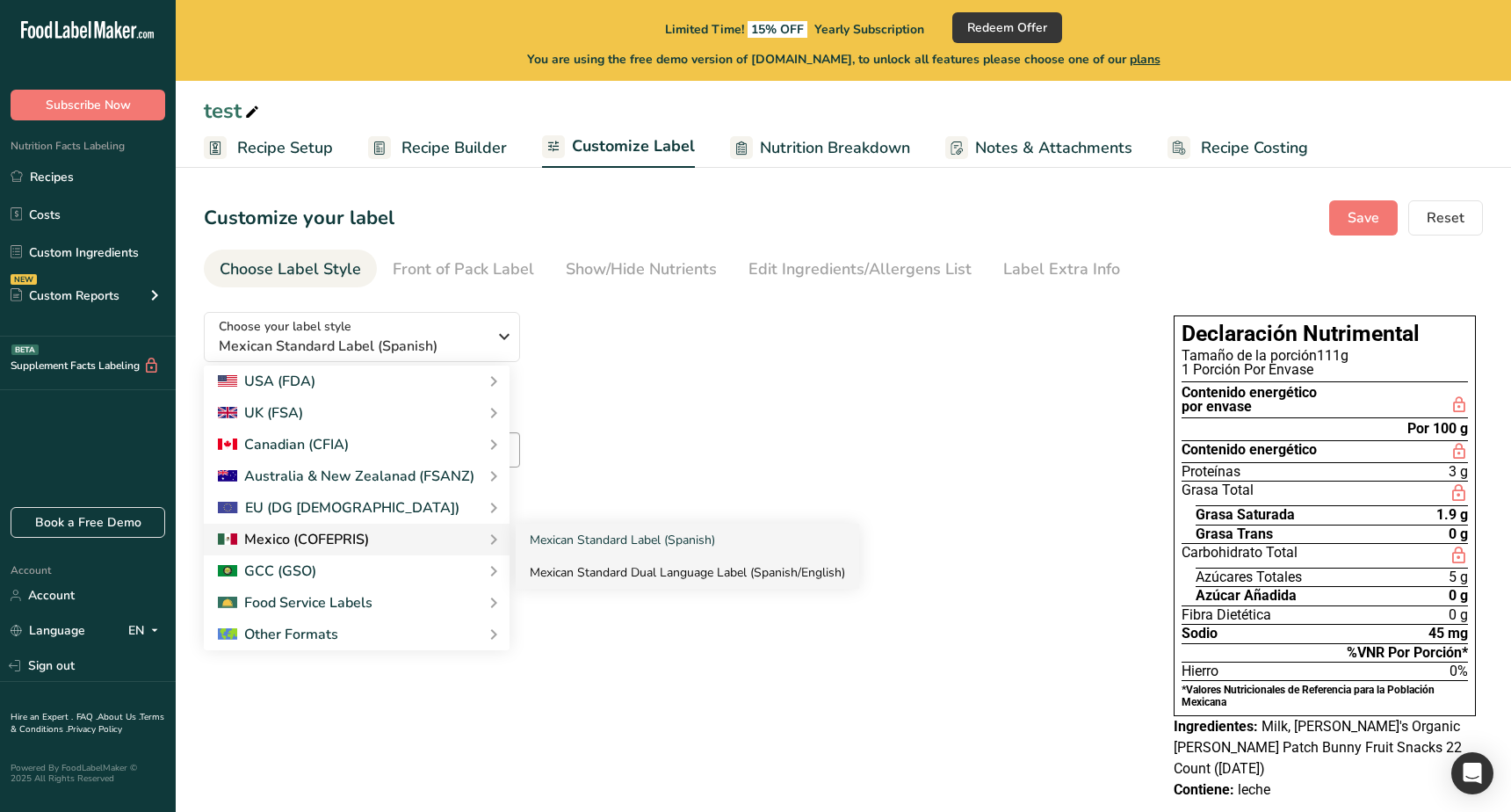
click at [594, 570] on link "Mexican Standard Dual Language Label (Spanish/English)" at bounding box center [687, 572] width 343 height 32
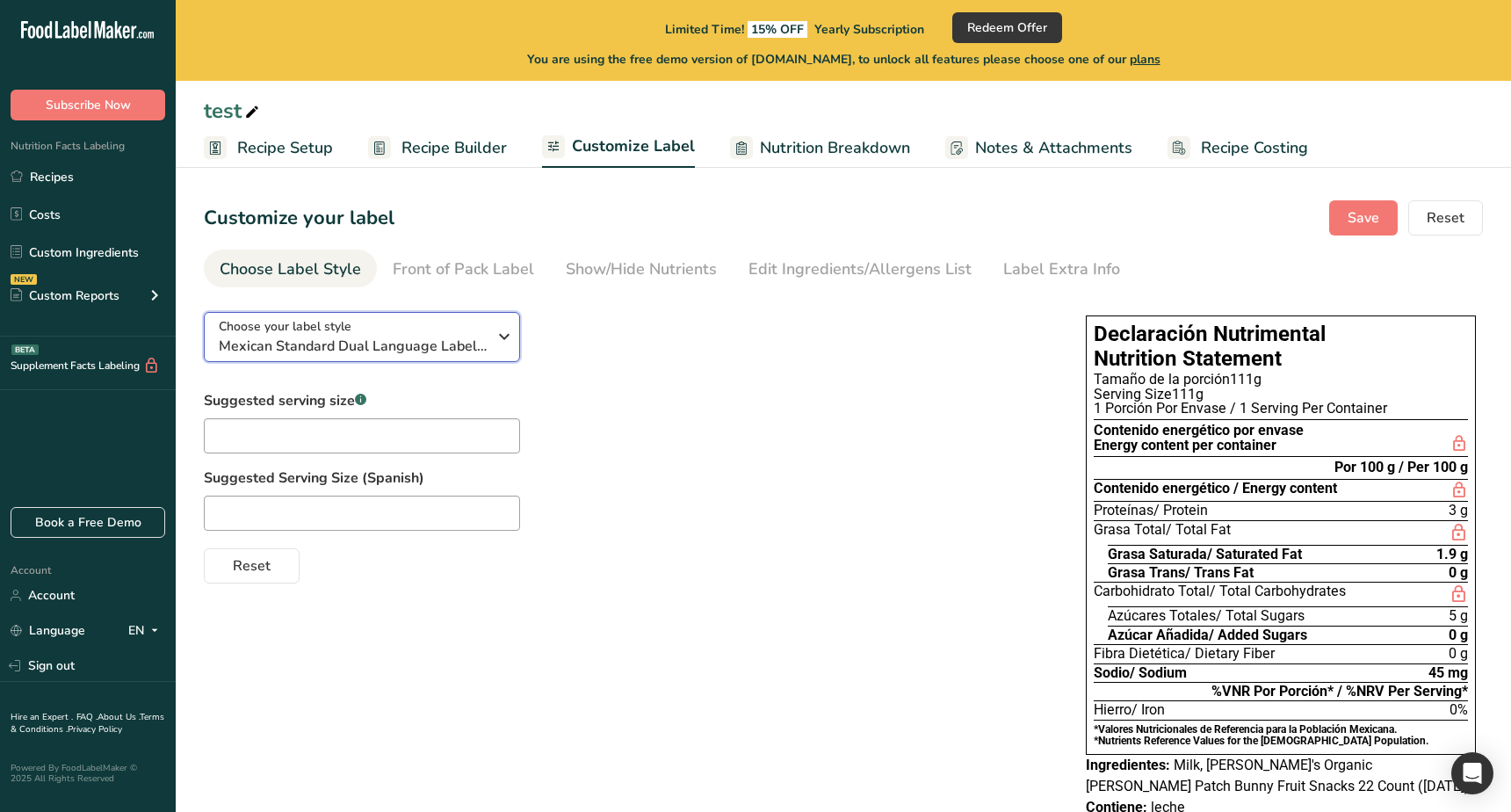
drag, startPoint x: 410, startPoint y: 334, endPoint x: 410, endPoint y: 345, distance: 11.0
click at [410, 335] on span "Mexican Standard Dual Language Label (Spanish/English)" at bounding box center [352, 345] width 268 height 21
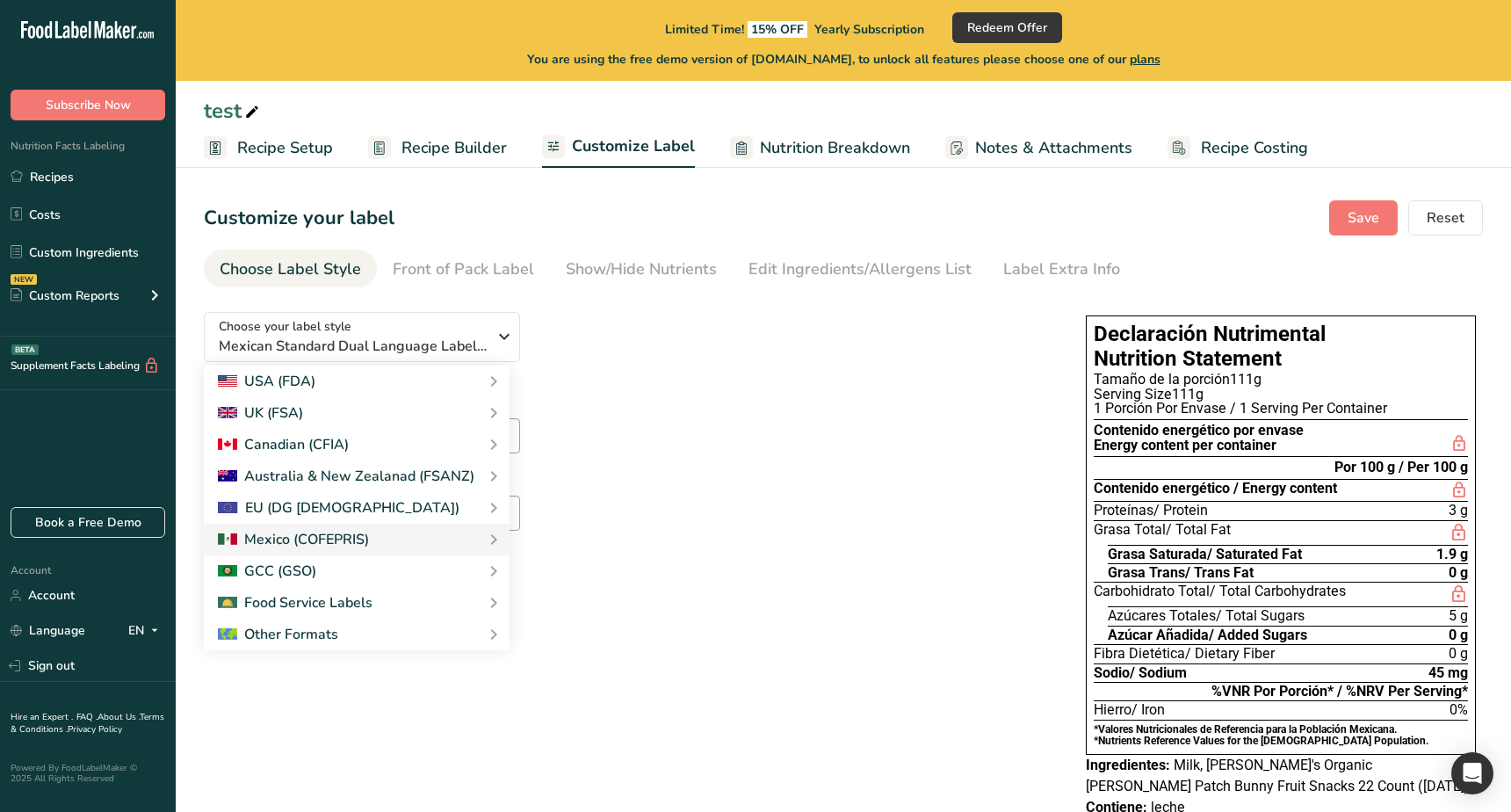
drag, startPoint x: 582, startPoint y: 568, endPoint x: 517, endPoint y: 468, distance: 119.3
click at [0, 0] on link "GCC Standard Label - Arabic" at bounding box center [0, 0] width 0 height 0
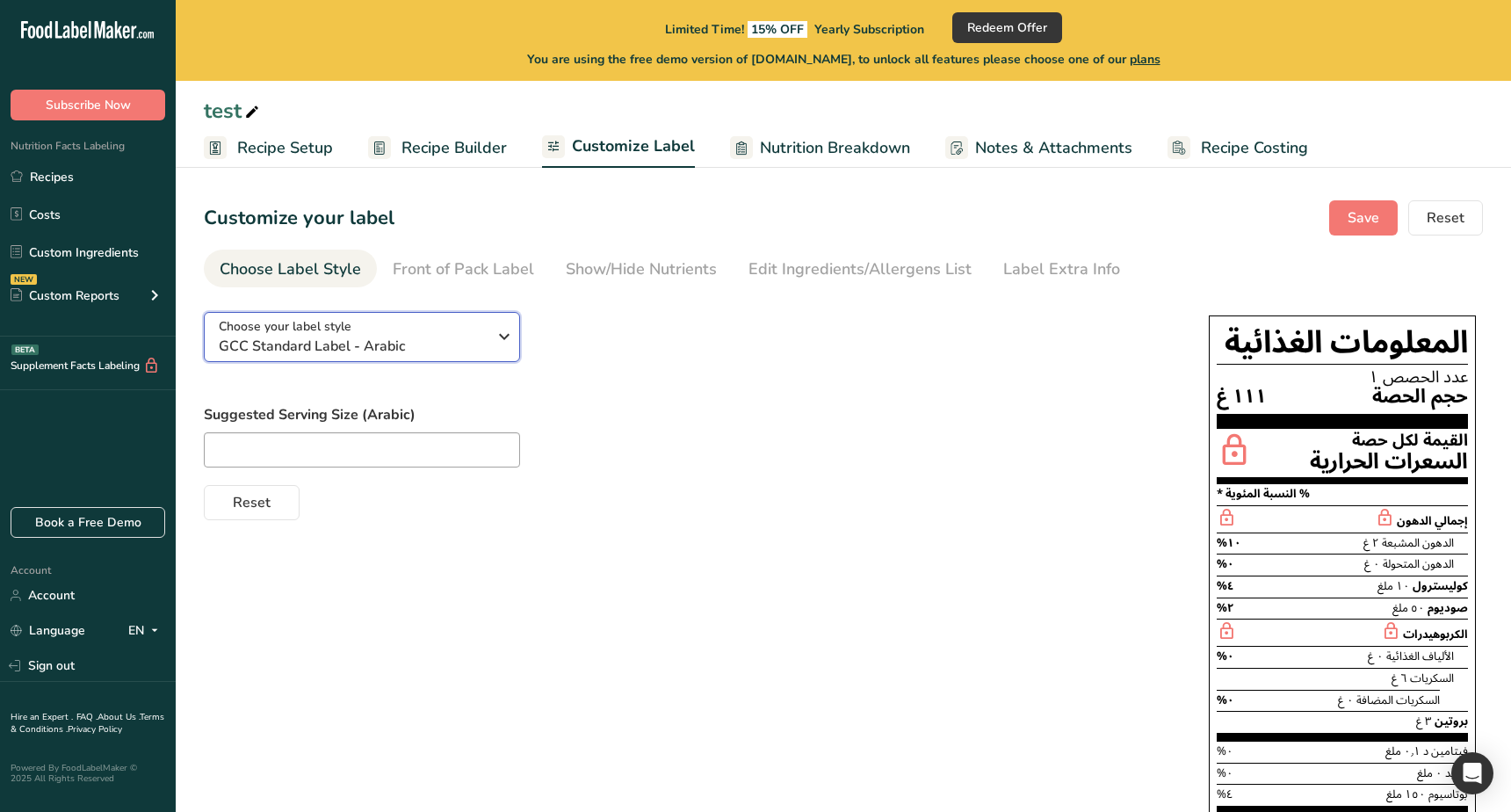
drag, startPoint x: 443, startPoint y: 345, endPoint x: 444, endPoint y: 375, distance: 30.0
click at [443, 345] on span "GCC Standard Label - Arabic" at bounding box center [352, 345] width 268 height 21
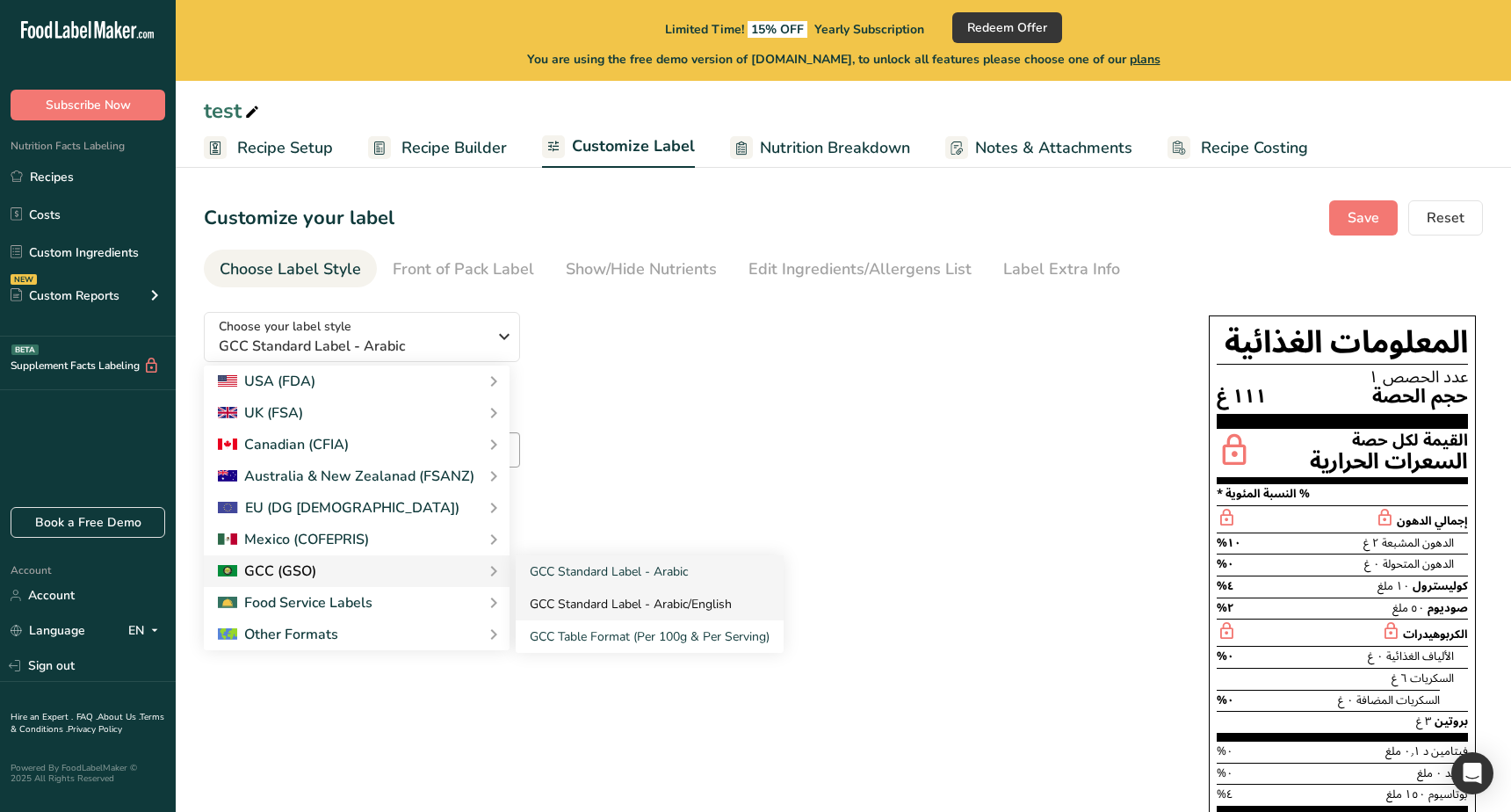
click at [579, 610] on link "GCC Standard Label - Arabic/English" at bounding box center [649, 604] width 268 height 32
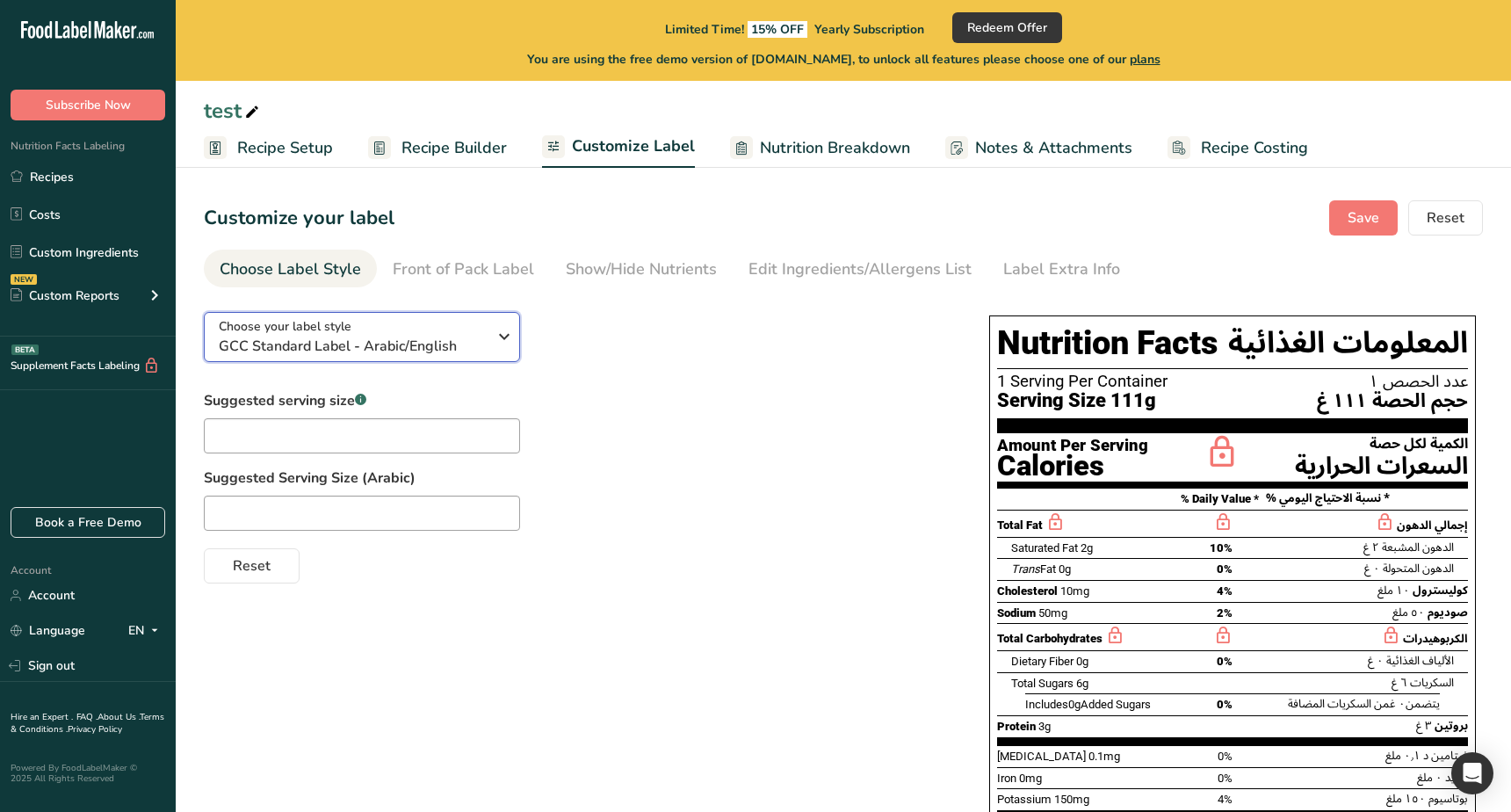
click at [381, 352] on span "GCC Standard Label - Arabic/English" at bounding box center [352, 345] width 268 height 21
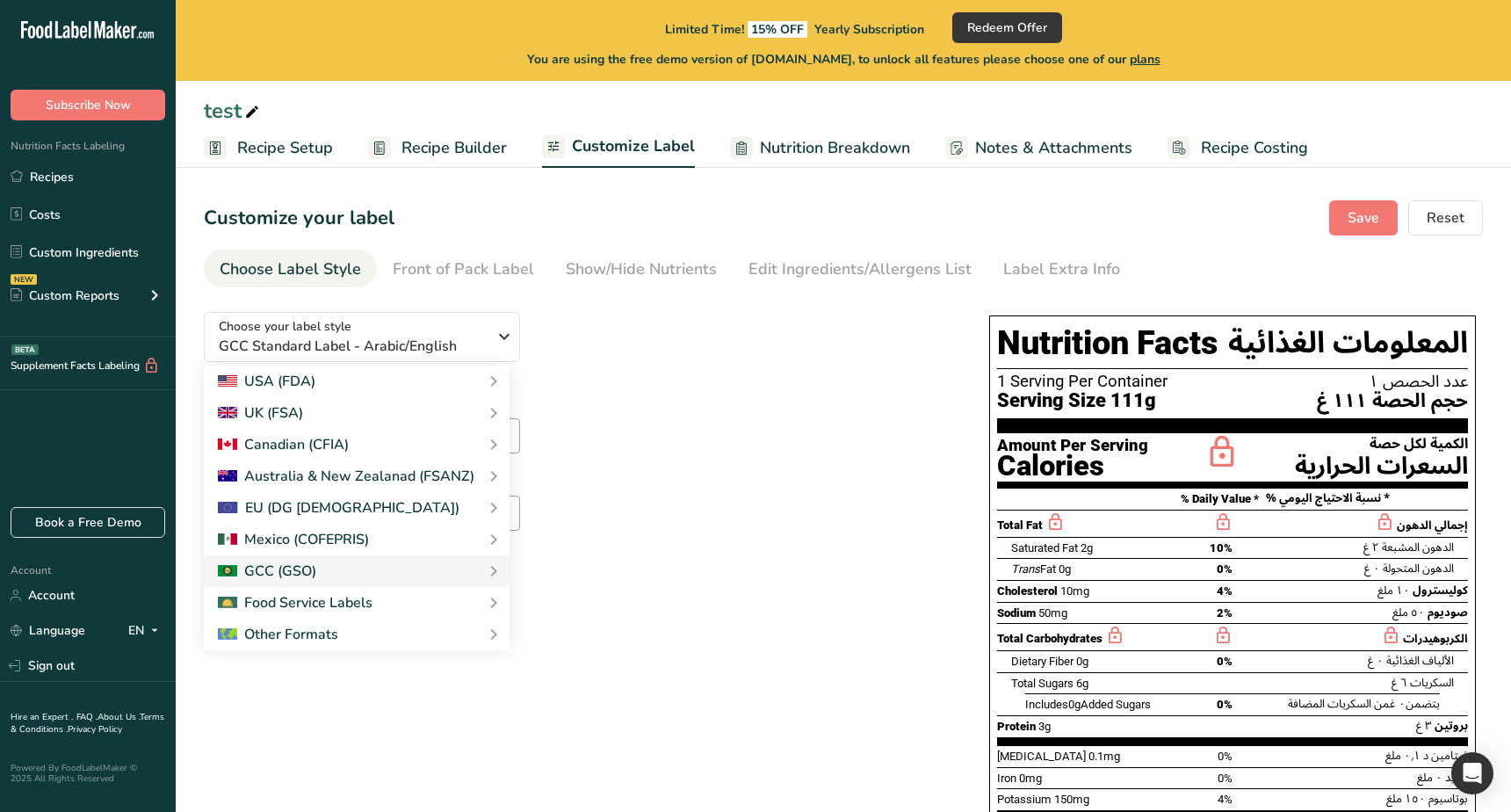
drag, startPoint x: 614, startPoint y: 629, endPoint x: 582, endPoint y: 539, distance: 95.5
click at [0, 0] on link "GCC Table Format (Per 100g & Per Serving)" at bounding box center [0, 0] width 0 height 0
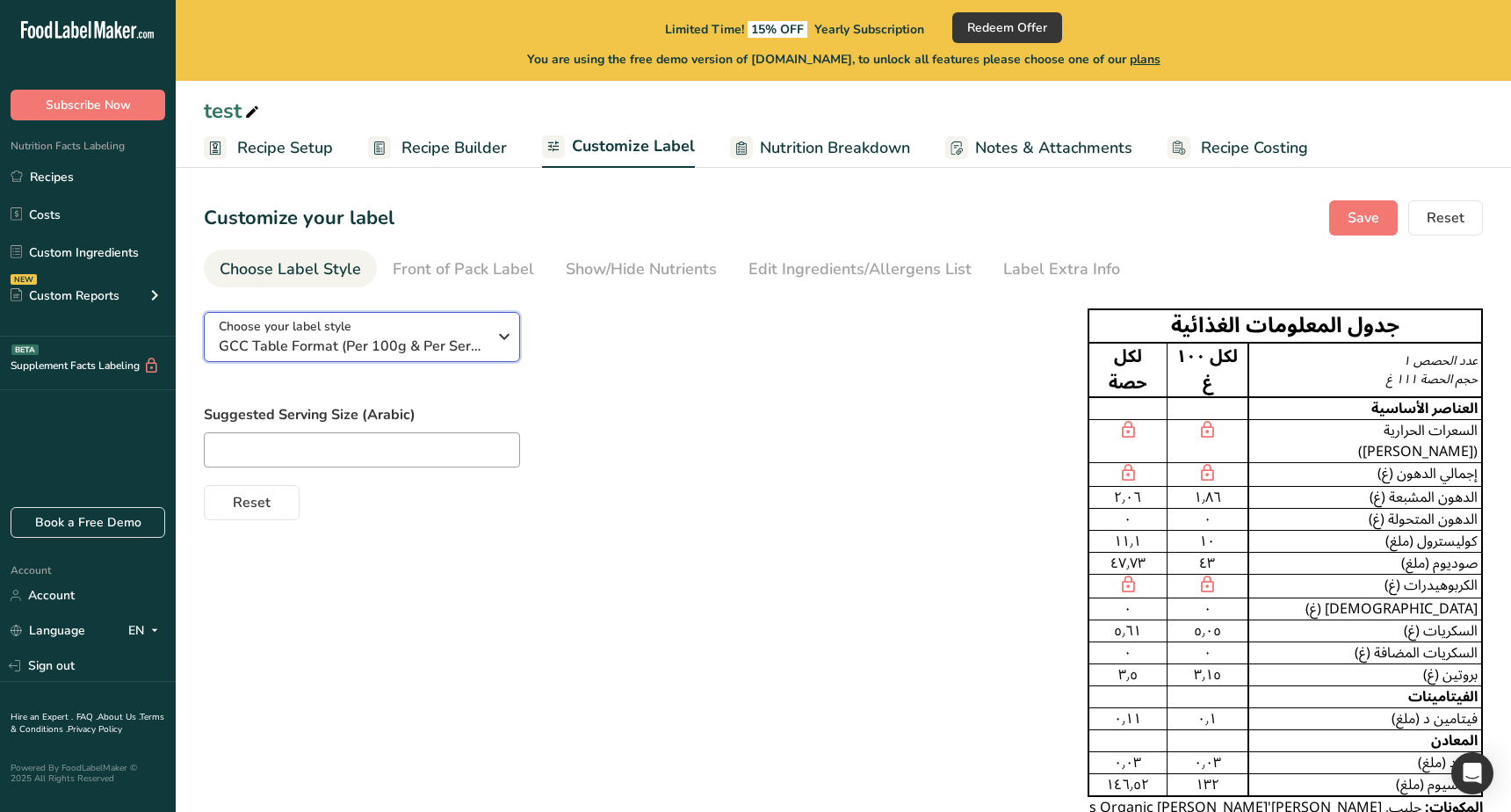
click at [464, 343] on span "GCC Table Format (Per 100g & Per Serving)" at bounding box center [352, 345] width 268 height 21
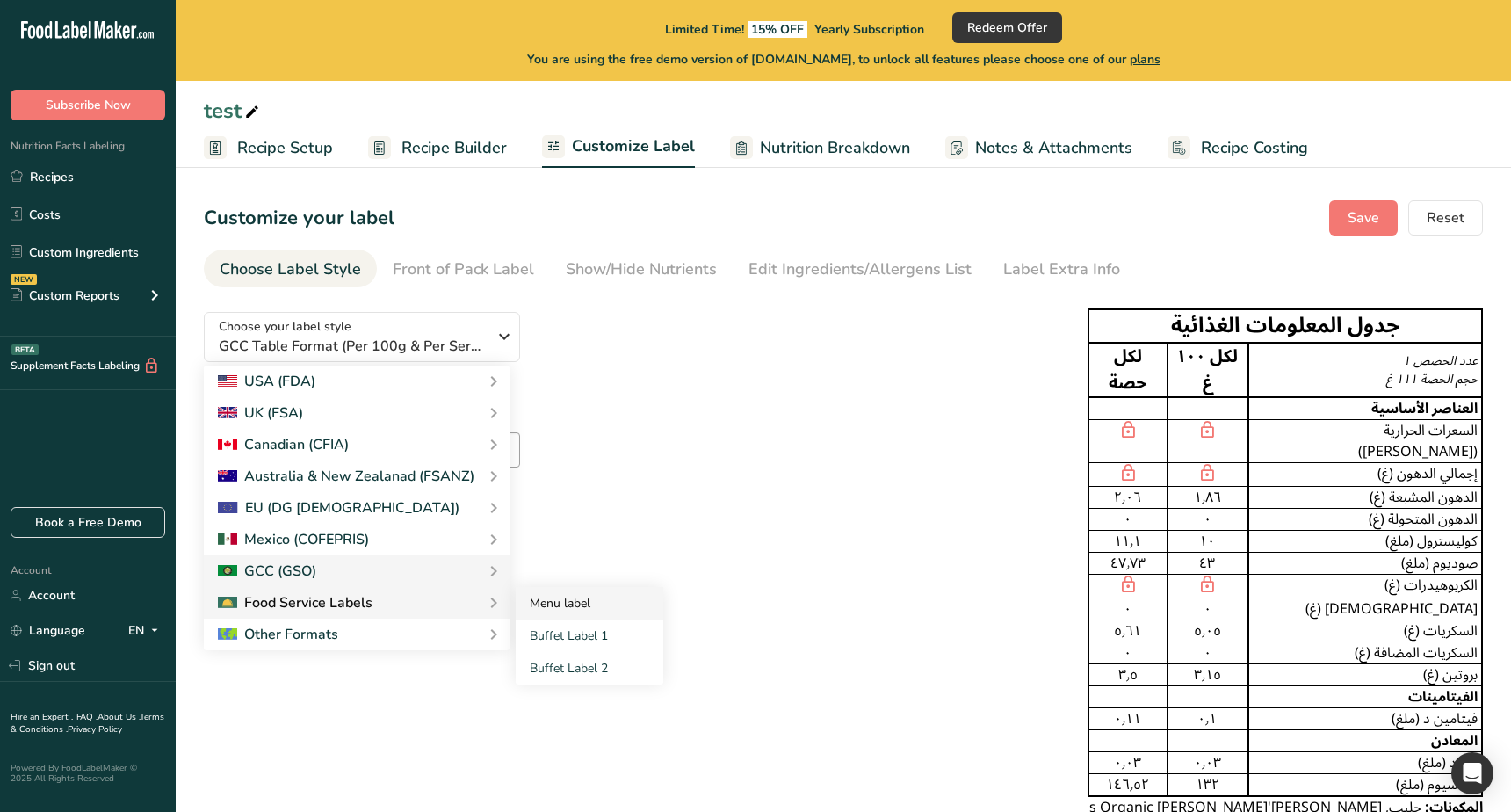
click at [593, 609] on link "Menu label" at bounding box center [589, 603] width 147 height 32
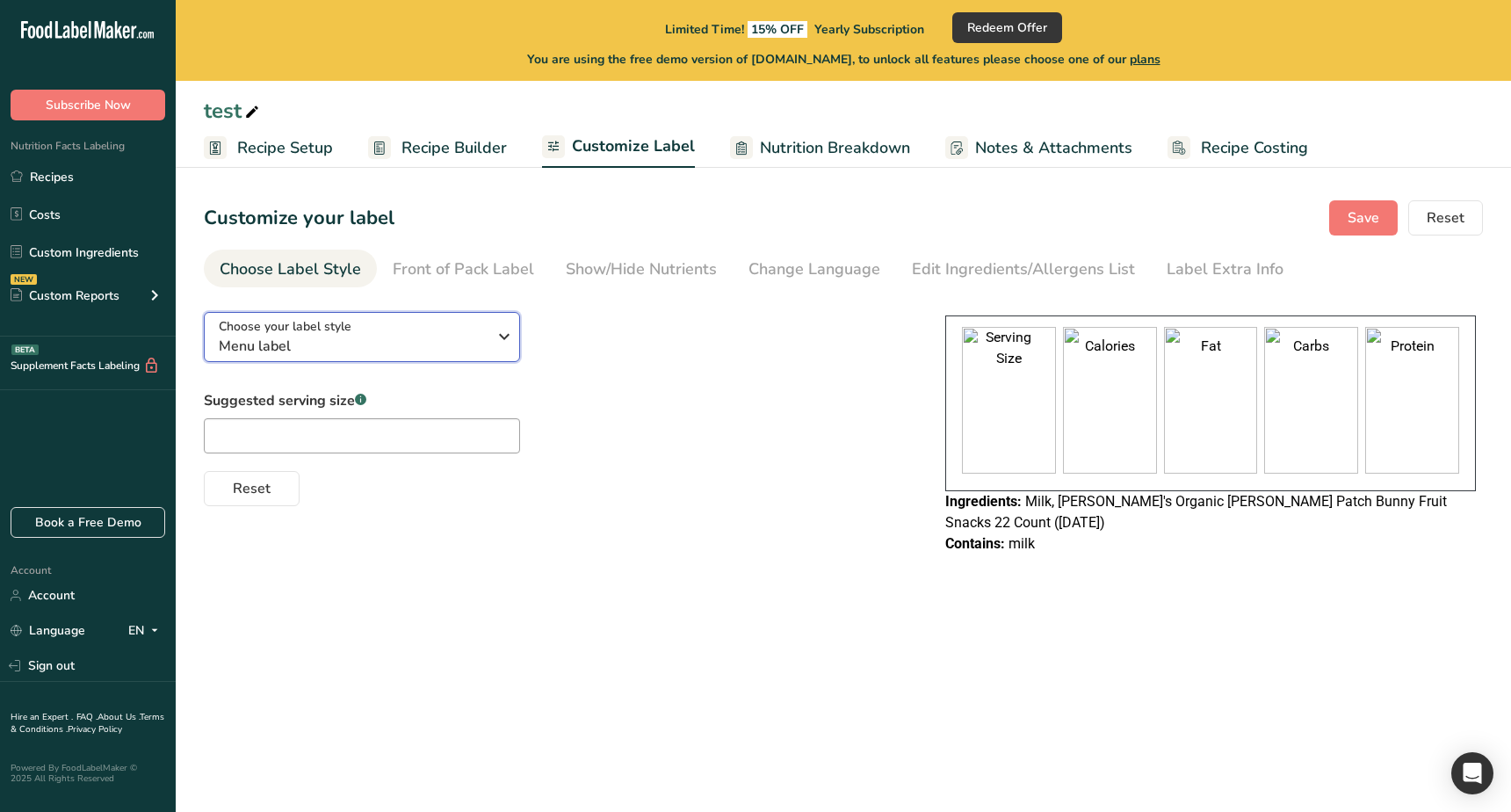
click at [451, 322] on div "Choose your label style Menu label" at bounding box center [352, 336] width 268 height 40
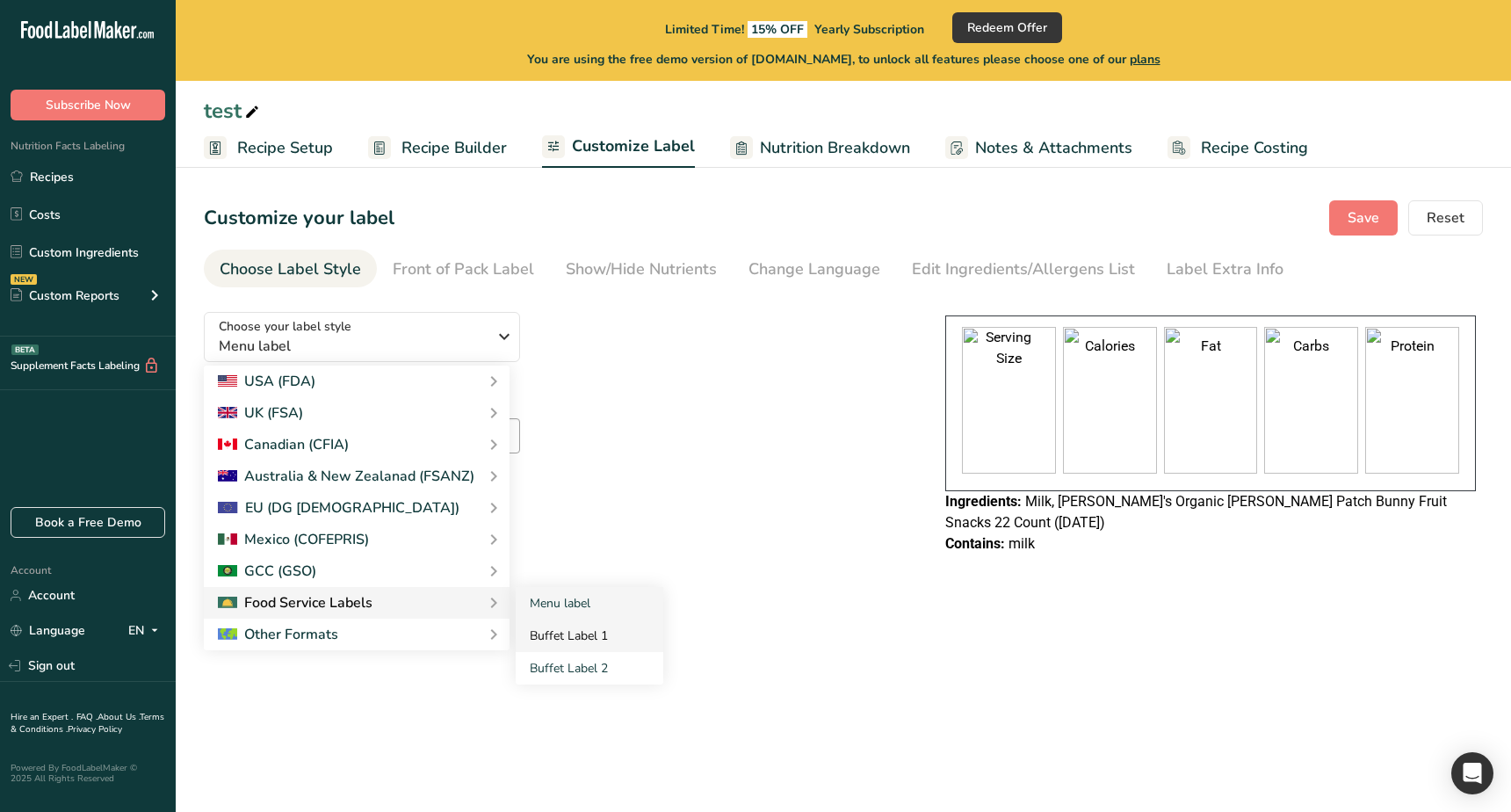
click at [558, 631] on link "Buffet Label 1" at bounding box center [589, 635] width 147 height 32
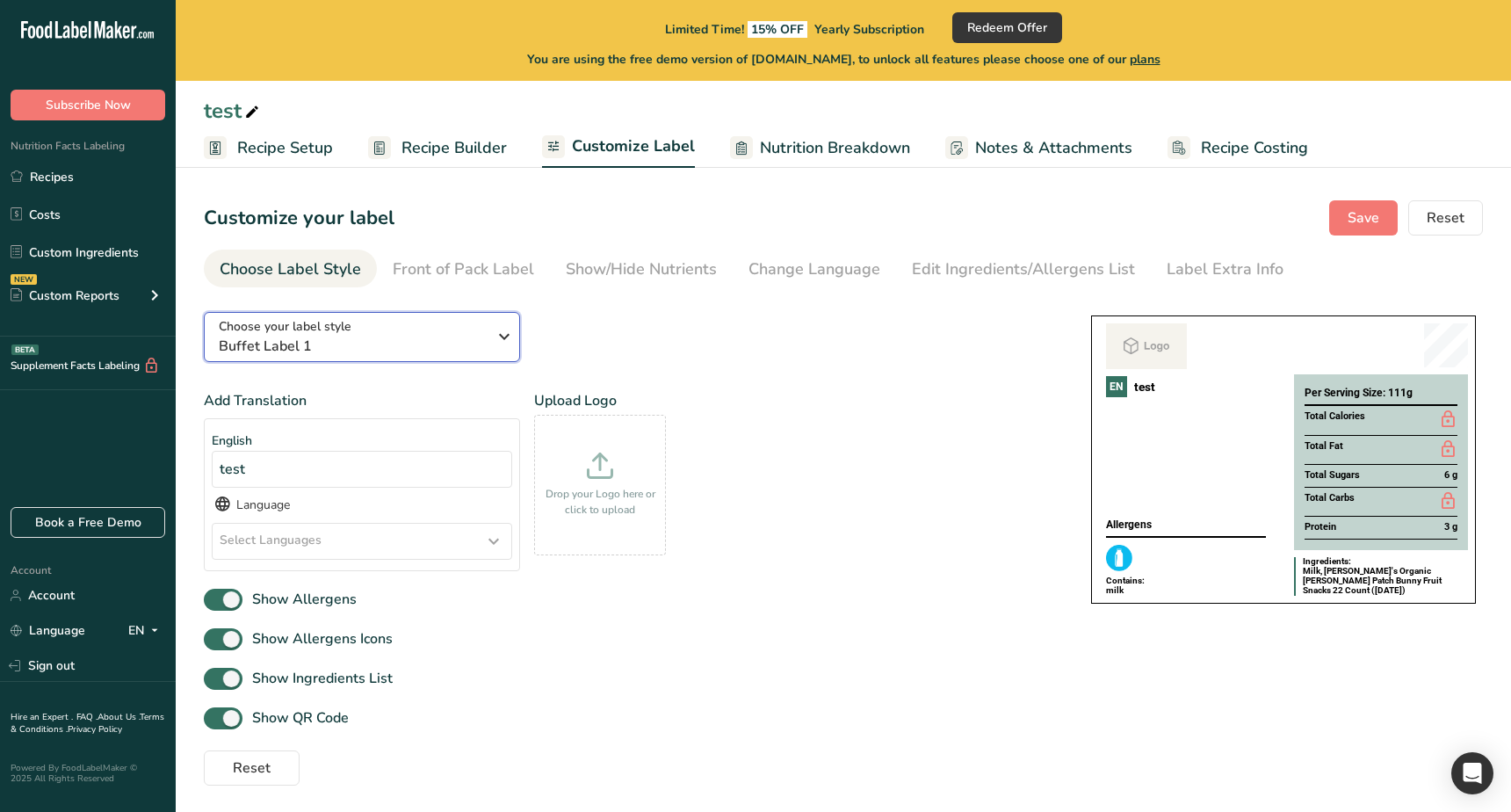
click at [441, 341] on span "Buffet Label 1" at bounding box center [352, 345] width 268 height 21
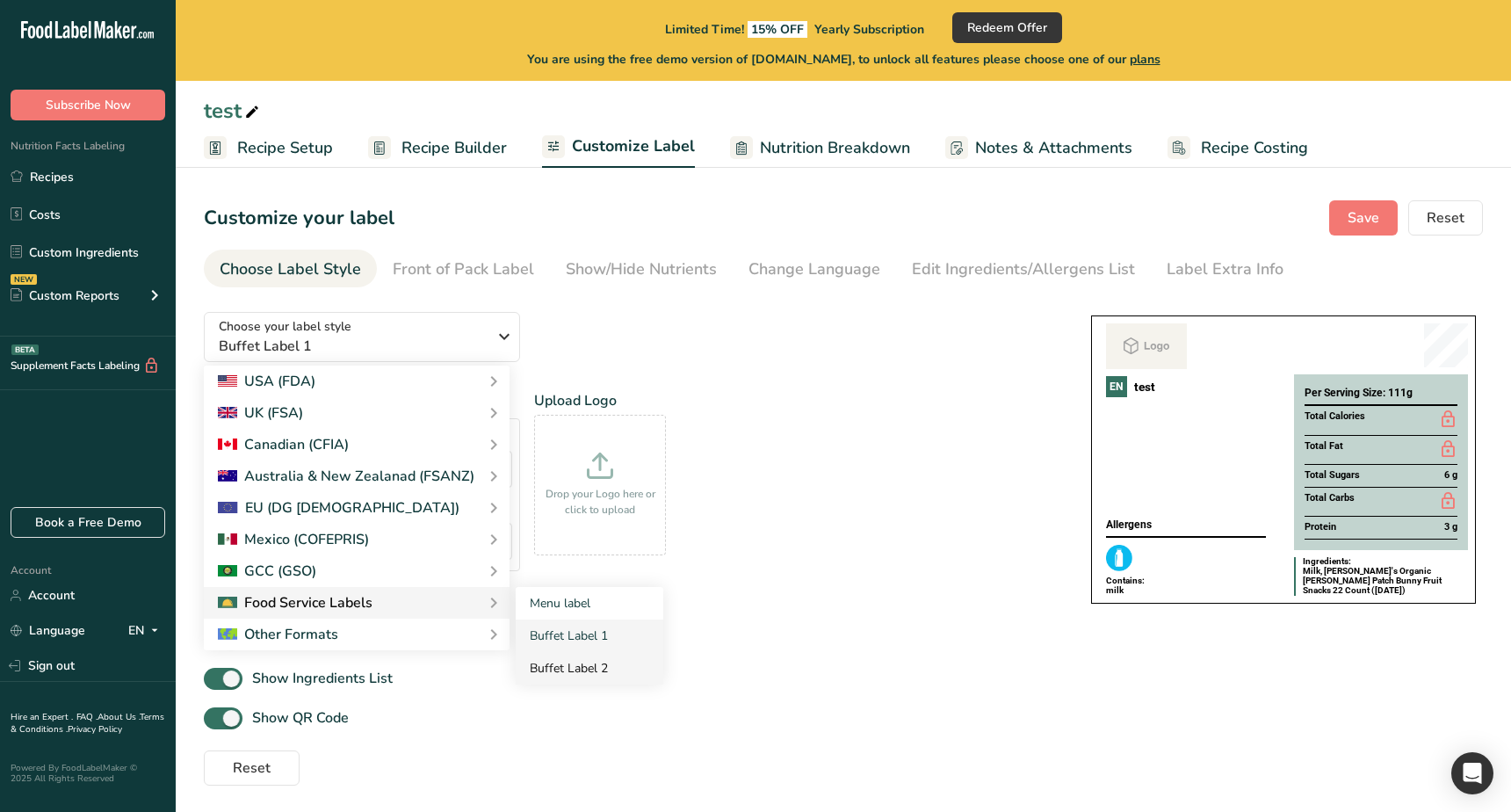
click at [568, 666] on link "Buffet Label 2" at bounding box center [589, 668] width 147 height 32
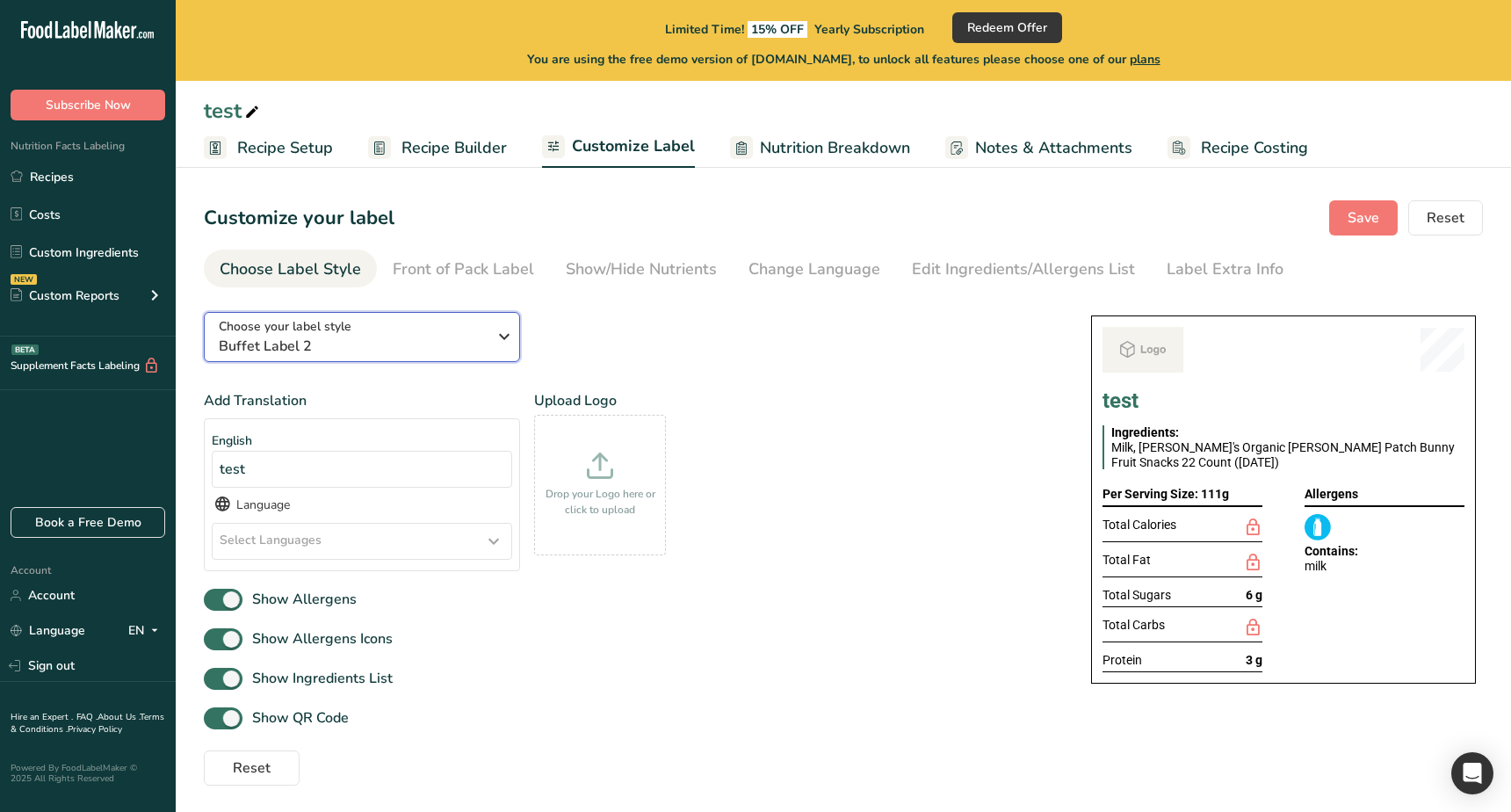
click at [451, 338] on span "Buffet Label 2" at bounding box center [352, 345] width 268 height 21
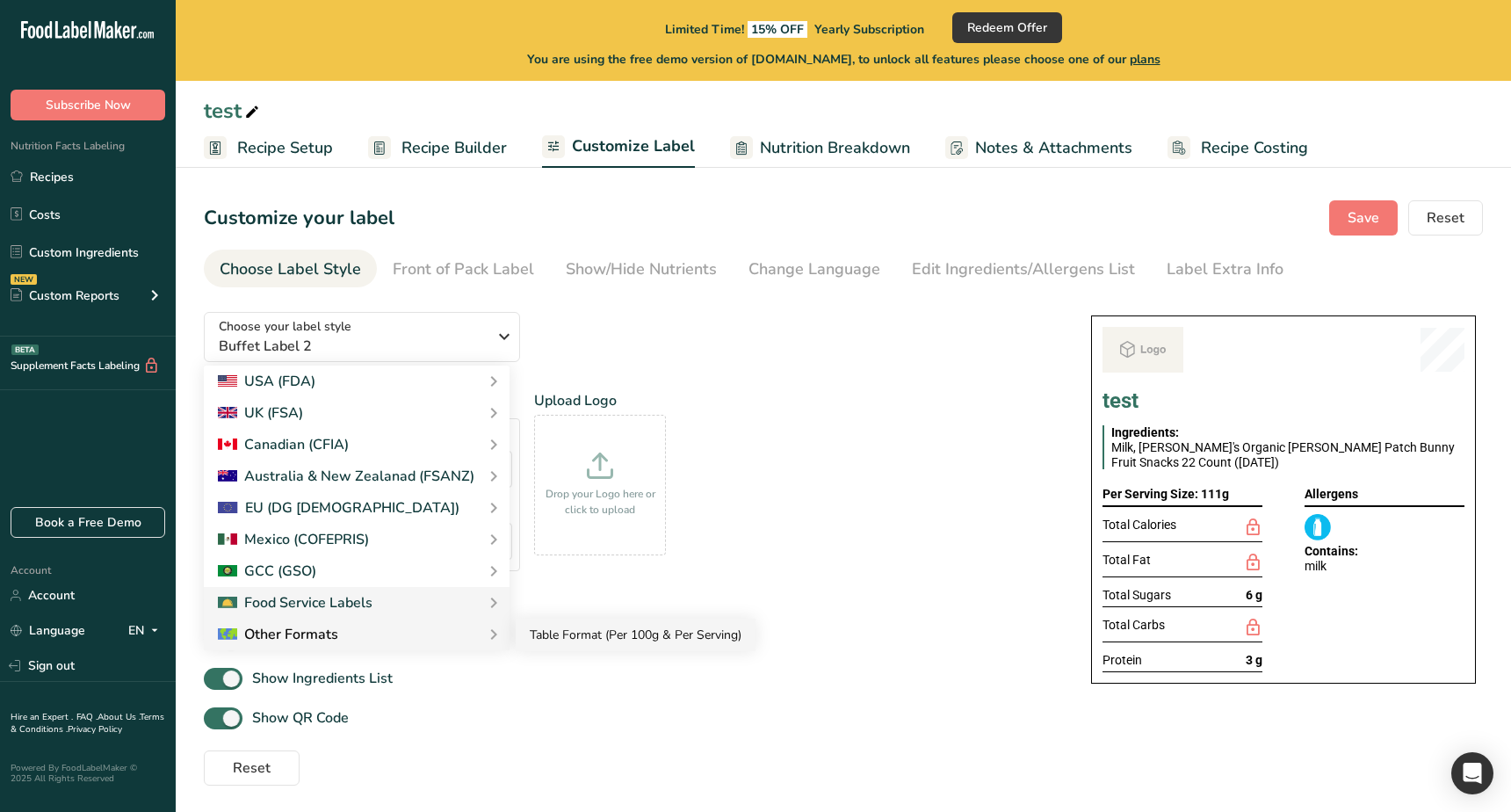
click at [635, 637] on link "Table Format (Per 100g & Per Serving)" at bounding box center [635, 634] width 240 height 32
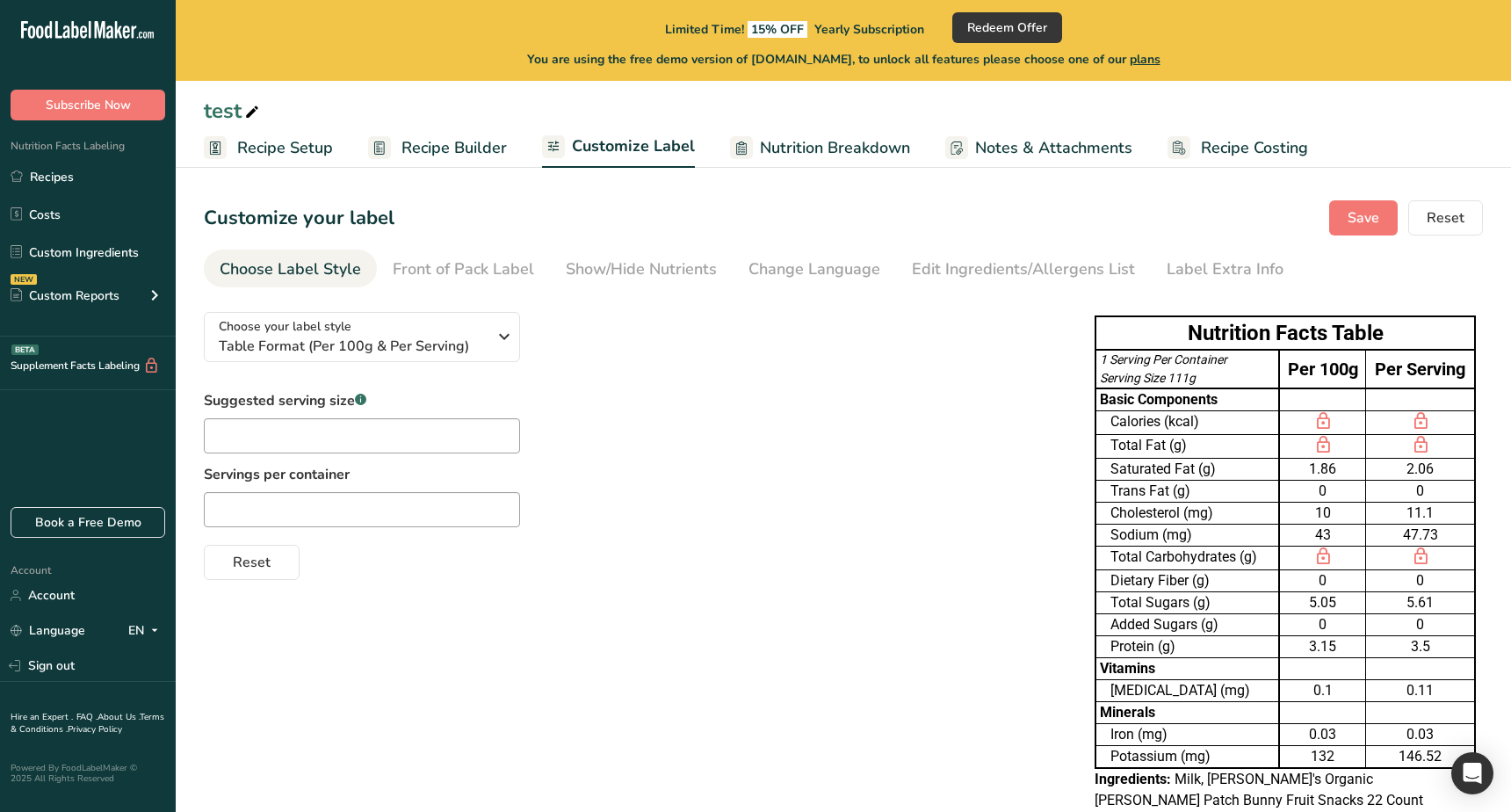
click at [661, 483] on div "Suggested serving size .a-a{fill:#347362;}.b-a{fill:#fff;} Servings per contain…" at bounding box center [631, 484] width 855 height 190
click at [81, 680] on link "Sign out" at bounding box center [88, 665] width 176 height 31
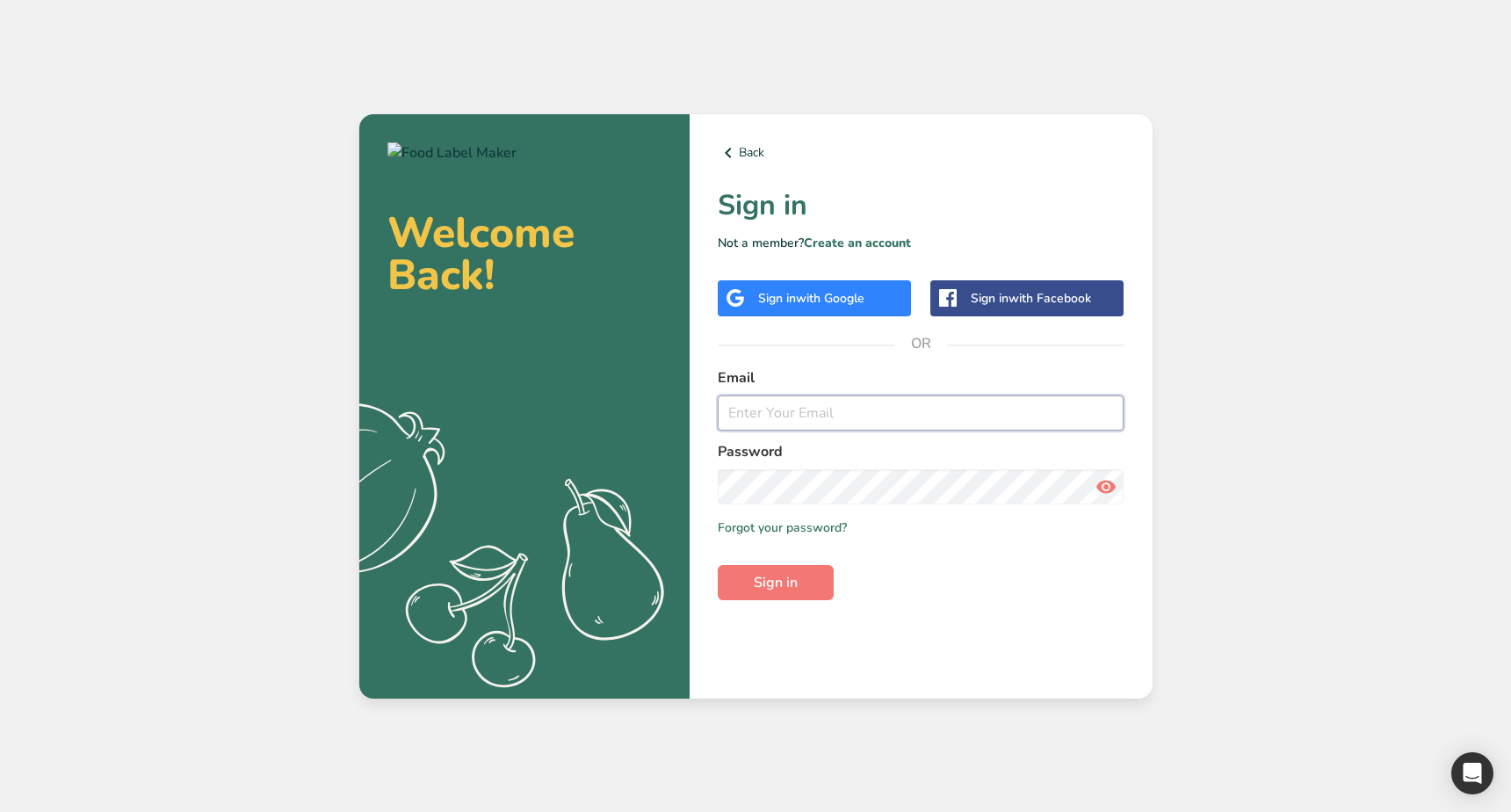
type input "[EMAIL_ADDRESS][DOMAIN_NAME]"
click at [217, 294] on div "Welcome Back! .a{fill:#f5f3ed;} Back Sign in Not a member? Create an account Si…" at bounding box center [756, 406] width 1511 height 812
click at [752, 668] on div "Back Sign in Not a member? Create an account Sign in with Google Sign in with F…" at bounding box center [921, 406] width 463 height 584
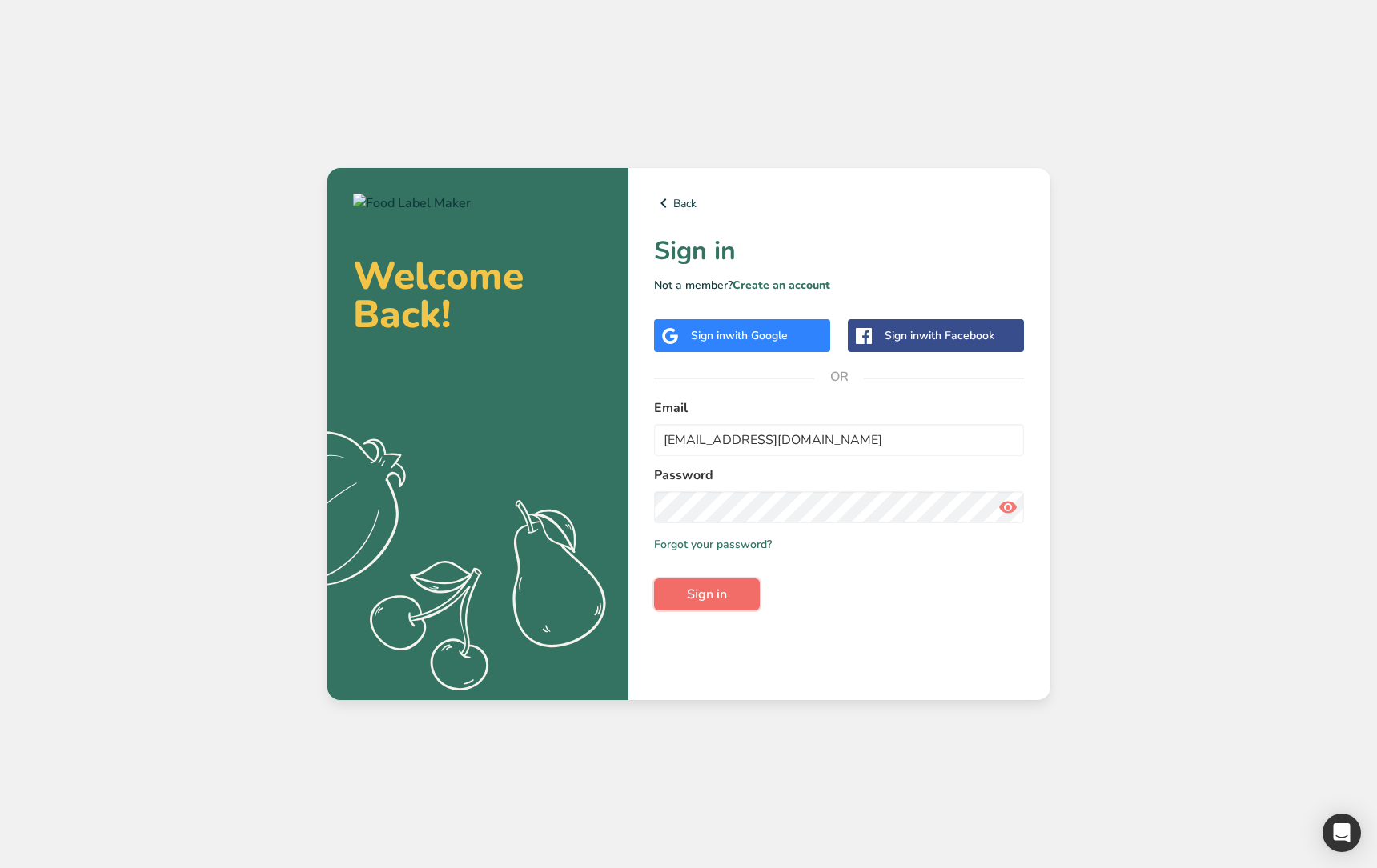
click at [714, 579] on button "Sign in" at bounding box center [706, 595] width 105 height 32
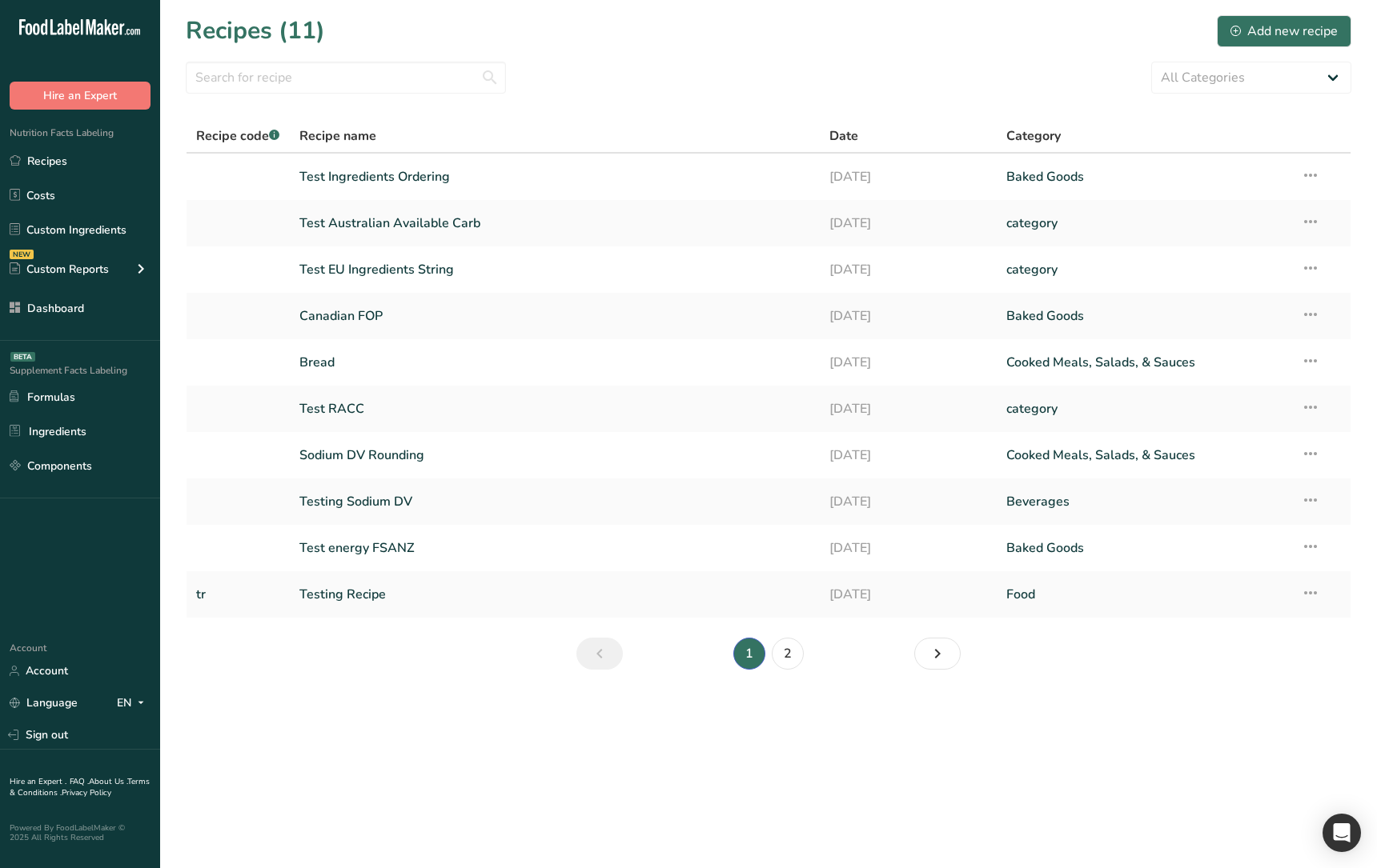
click at [600, 709] on main "Recipes (11) Add new recipe All Categories Baked Goods [GEOGRAPHIC_DATA] catego…" at bounding box center [688, 434] width 1377 height 868
click at [708, 728] on main "Recipes (11) Add new recipe All Categories Baked Goods [GEOGRAPHIC_DATA] catego…" at bounding box center [688, 434] width 1377 height 868
click at [722, 729] on main "Recipes (11) Add new recipe All Categories Baked Goods [GEOGRAPHIC_DATA] catego…" at bounding box center [688, 434] width 1377 height 868
click at [116, 400] on link "Formulas" at bounding box center [80, 397] width 160 height 30
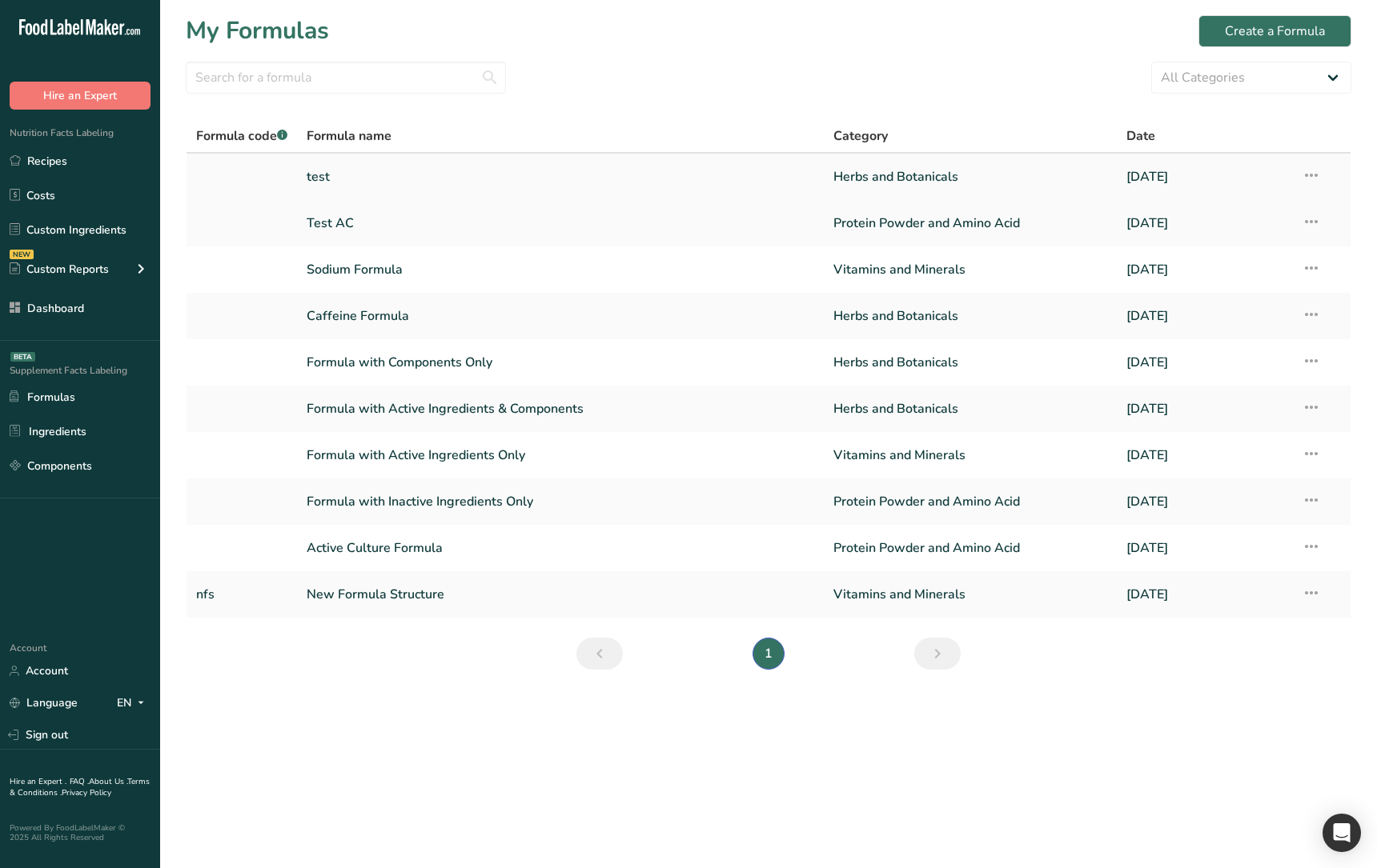
click at [372, 189] on link "test" at bounding box center [559, 177] width 507 height 34
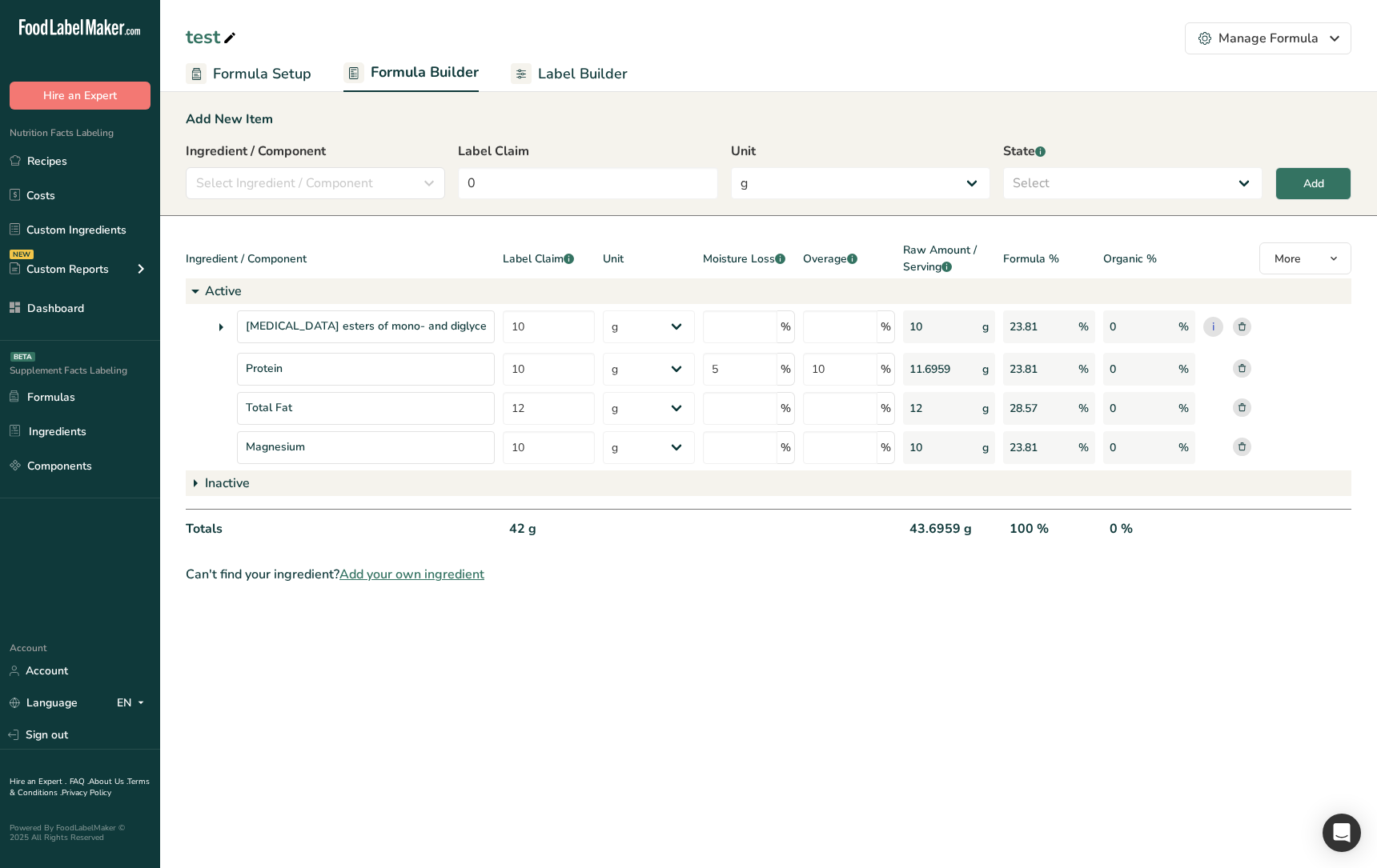
click at [604, 67] on span "Label Builder" at bounding box center [583, 74] width 89 height 22
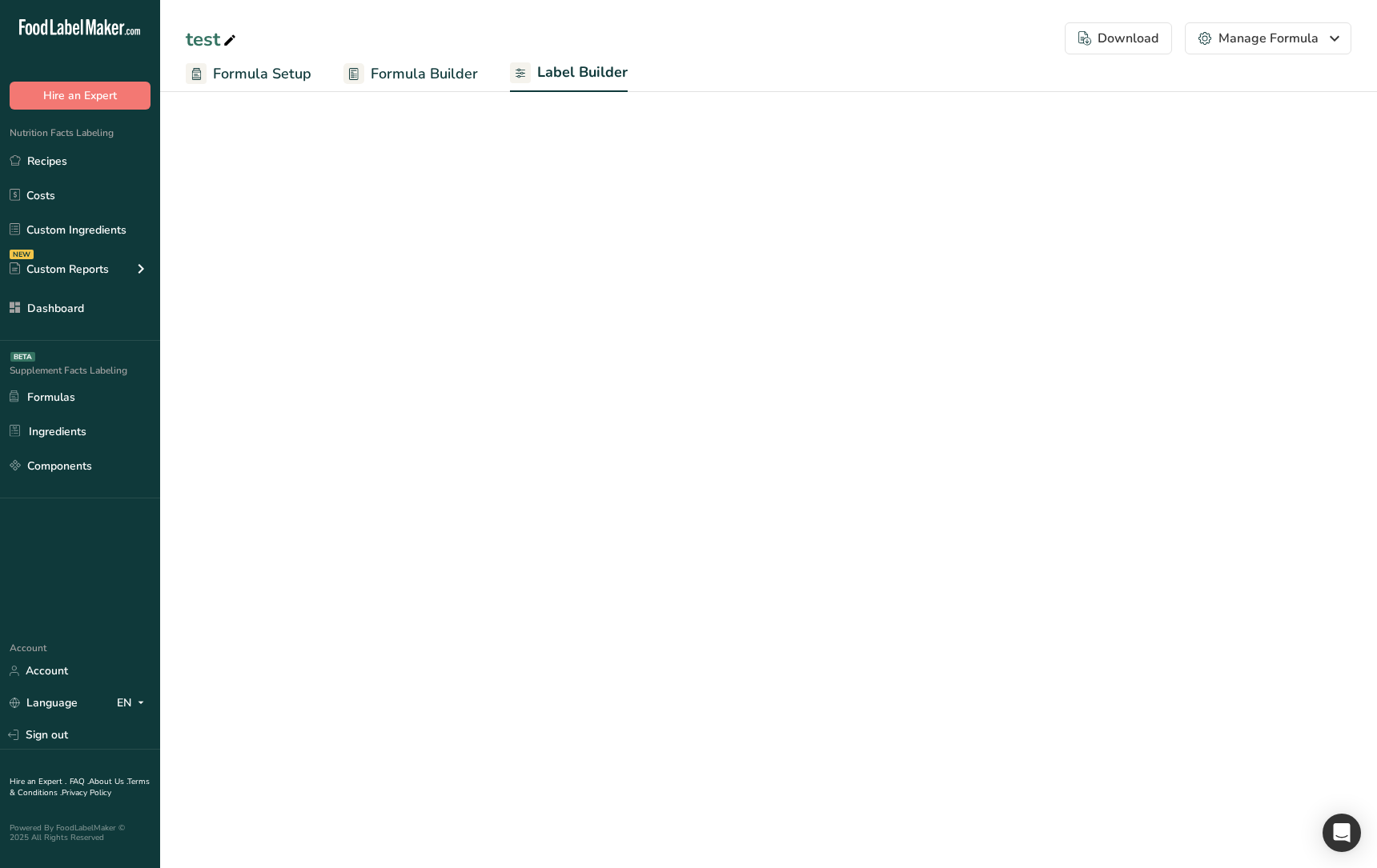
select select "Roboto"
select select "bold"
select select "center"
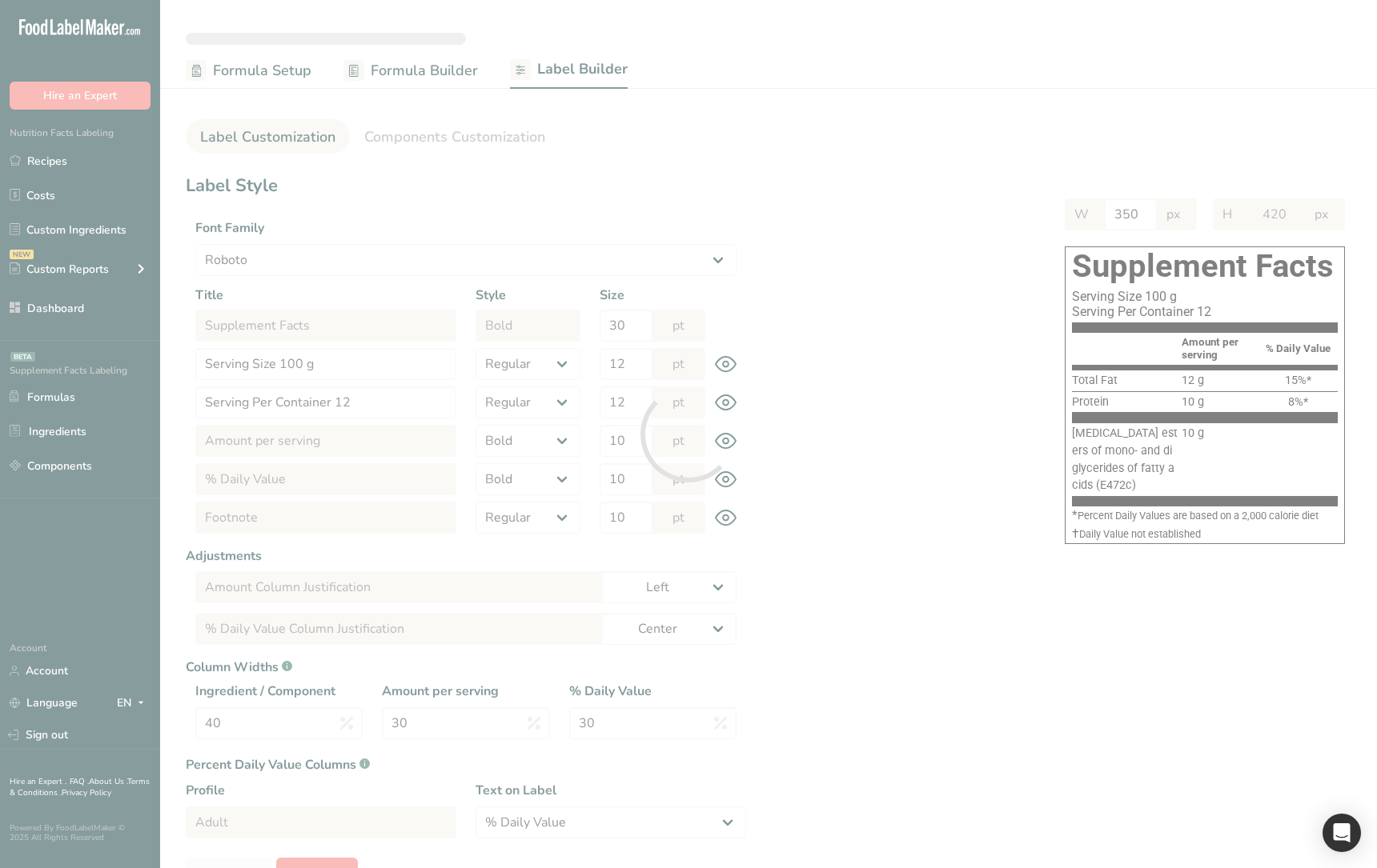
type input "372"
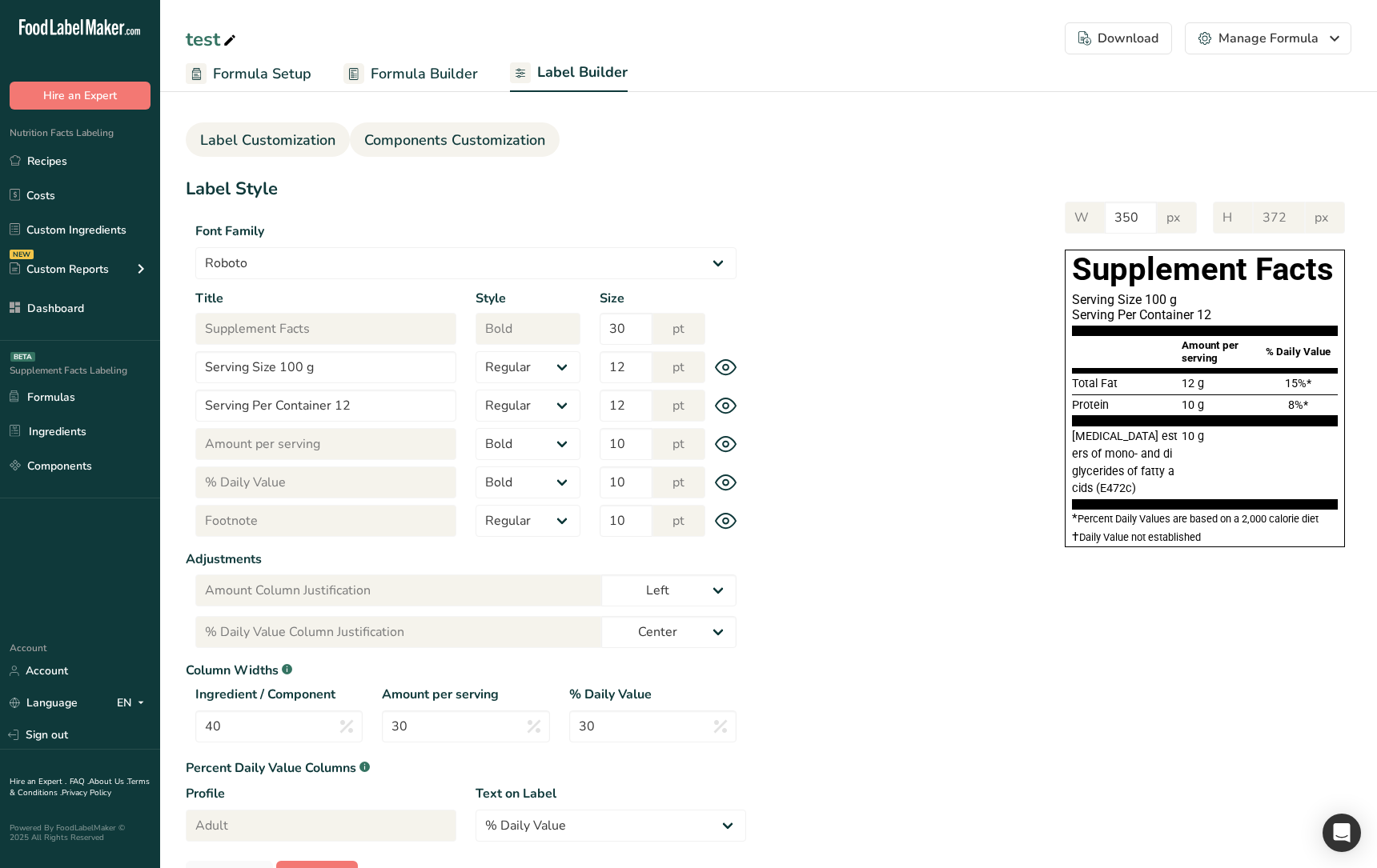
click at [492, 128] on link "Components Customization" at bounding box center [455, 140] width 181 height 36
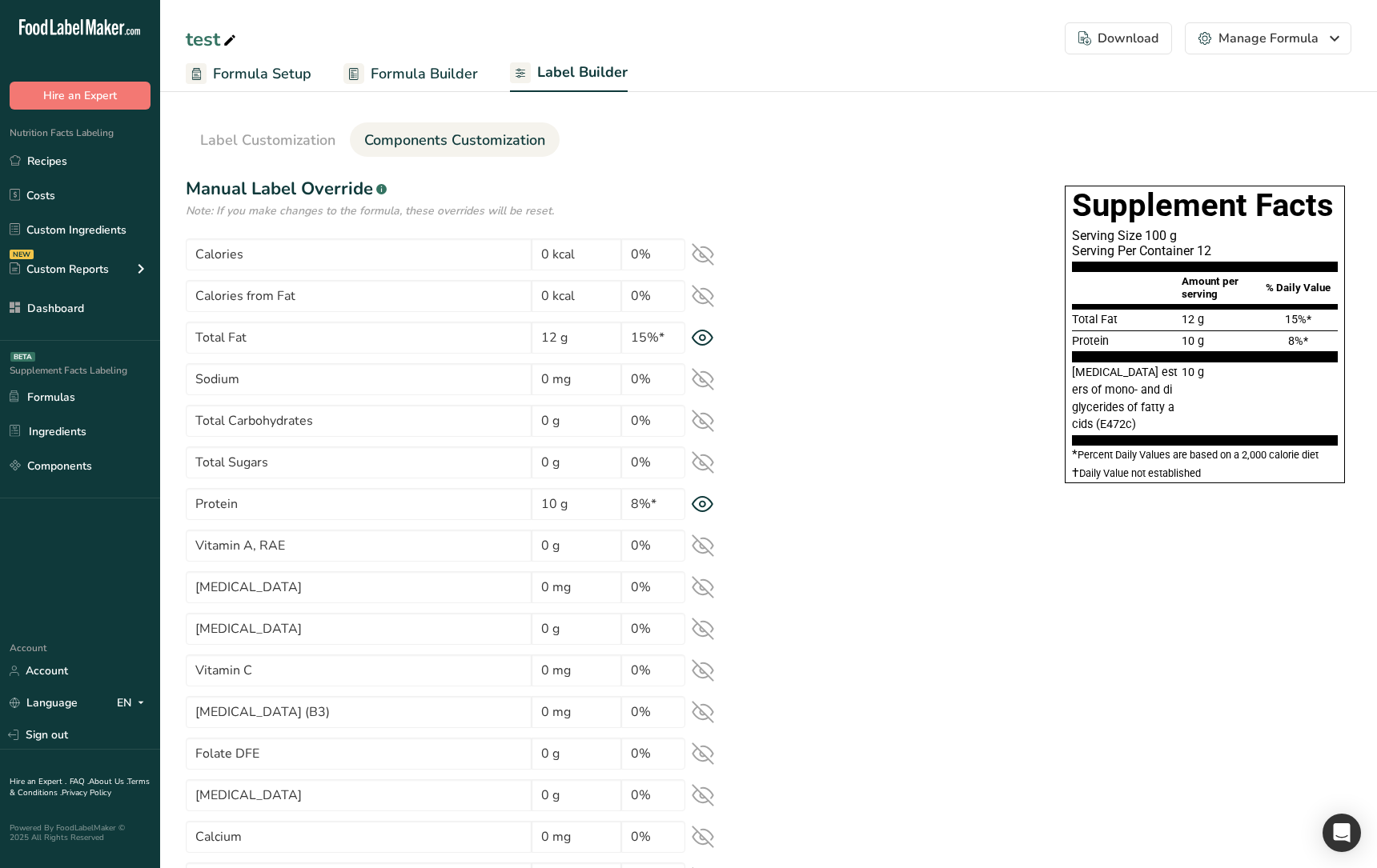
click at [709, 432] on div "Total Carbohydrates 0 g 0%" at bounding box center [466, 421] width 560 height 32
click at [709, 427] on icon at bounding box center [703, 421] width 21 height 21
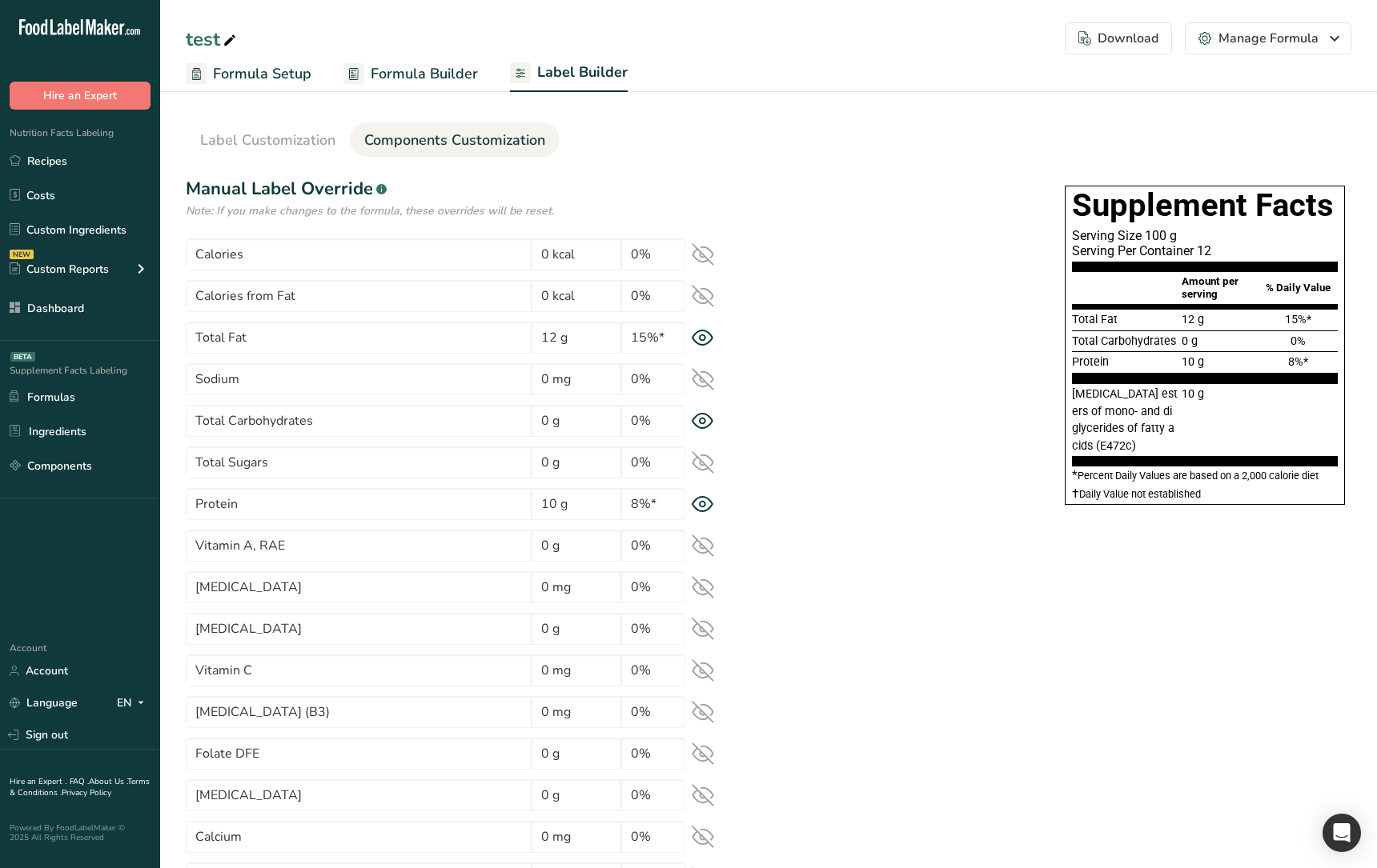
click at [706, 459] on icon at bounding box center [703, 462] width 23 height 23
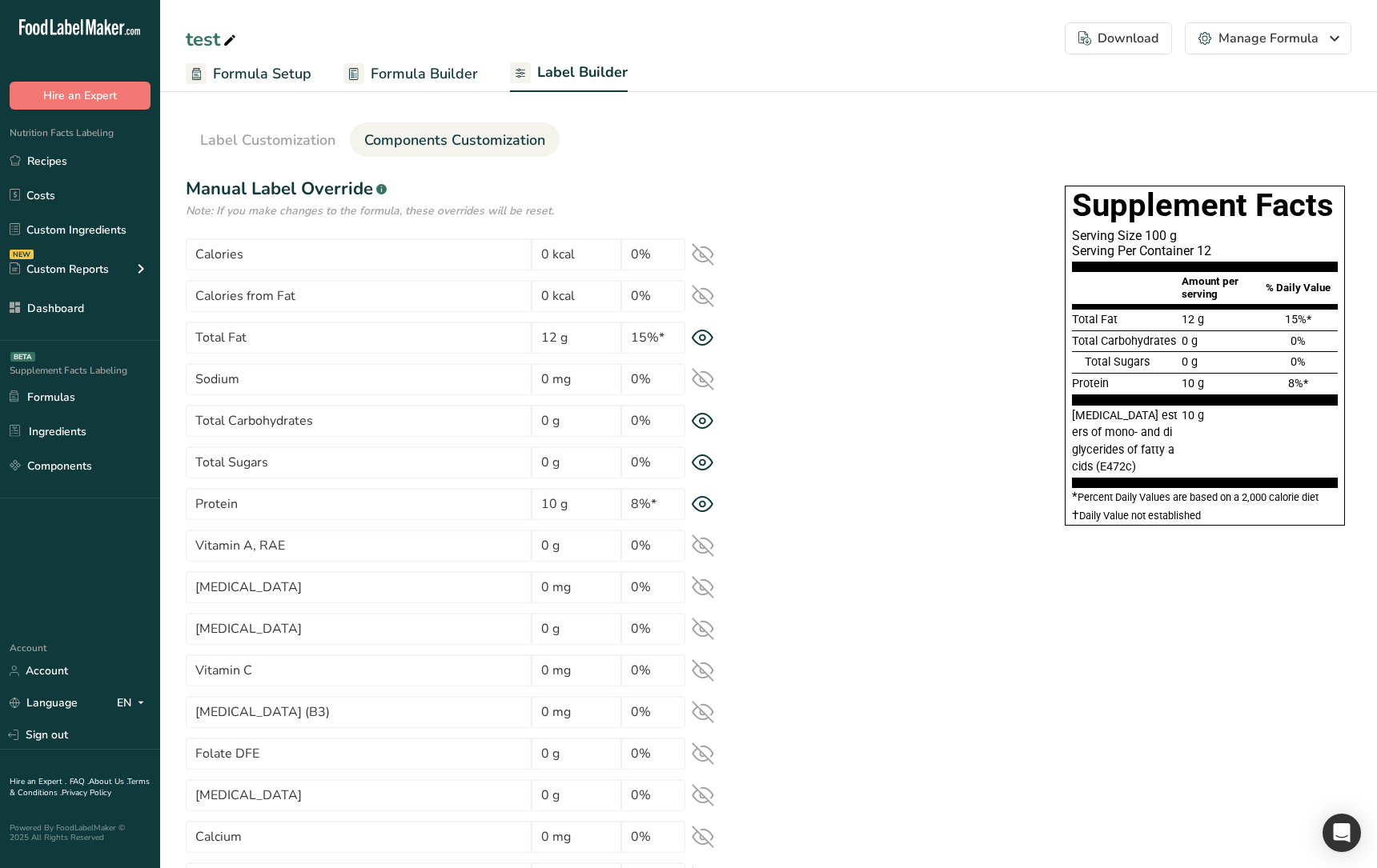
click at [699, 427] on icon at bounding box center [703, 421] width 21 height 15
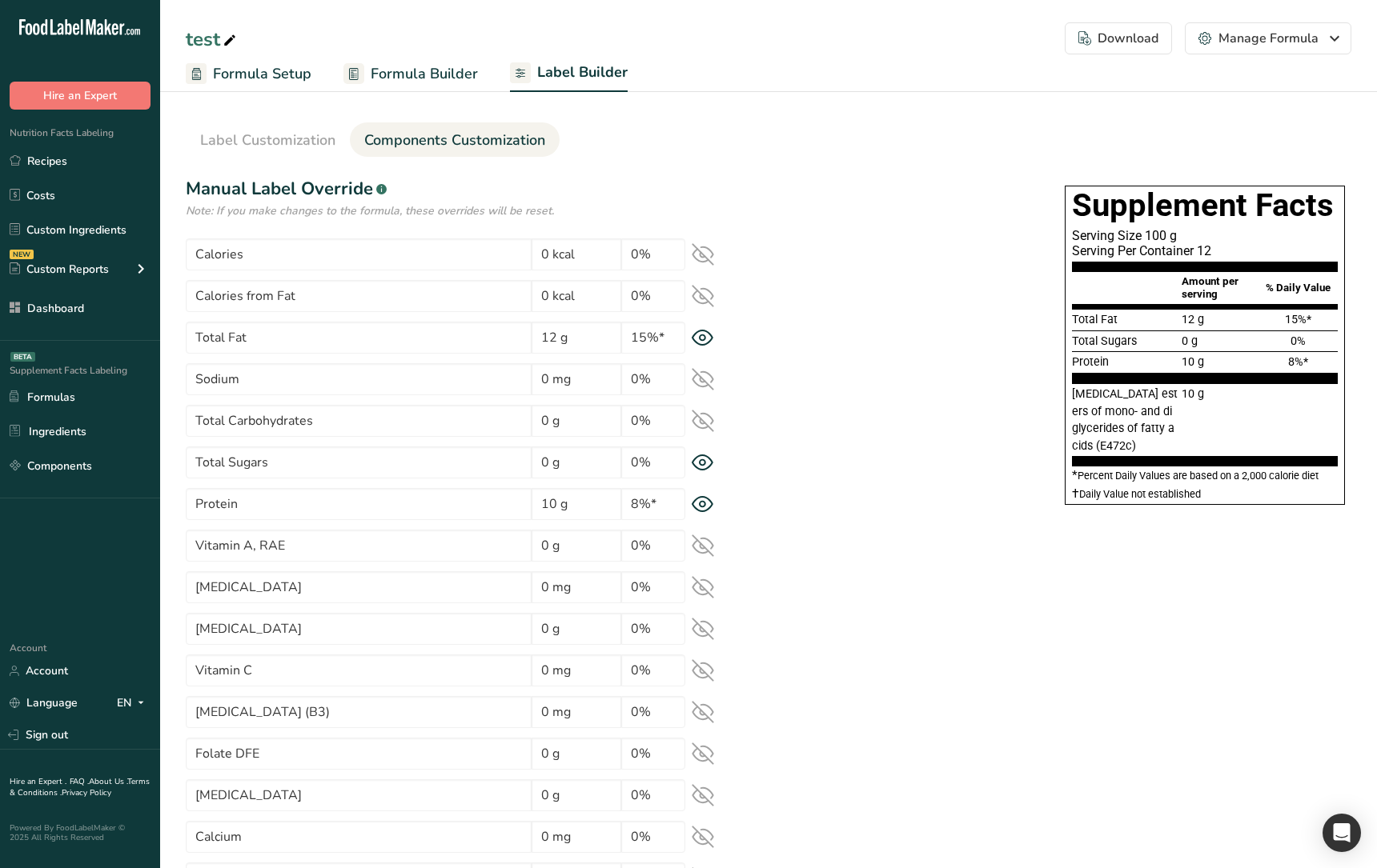
click at [699, 427] on icon at bounding box center [703, 421] width 21 height 15
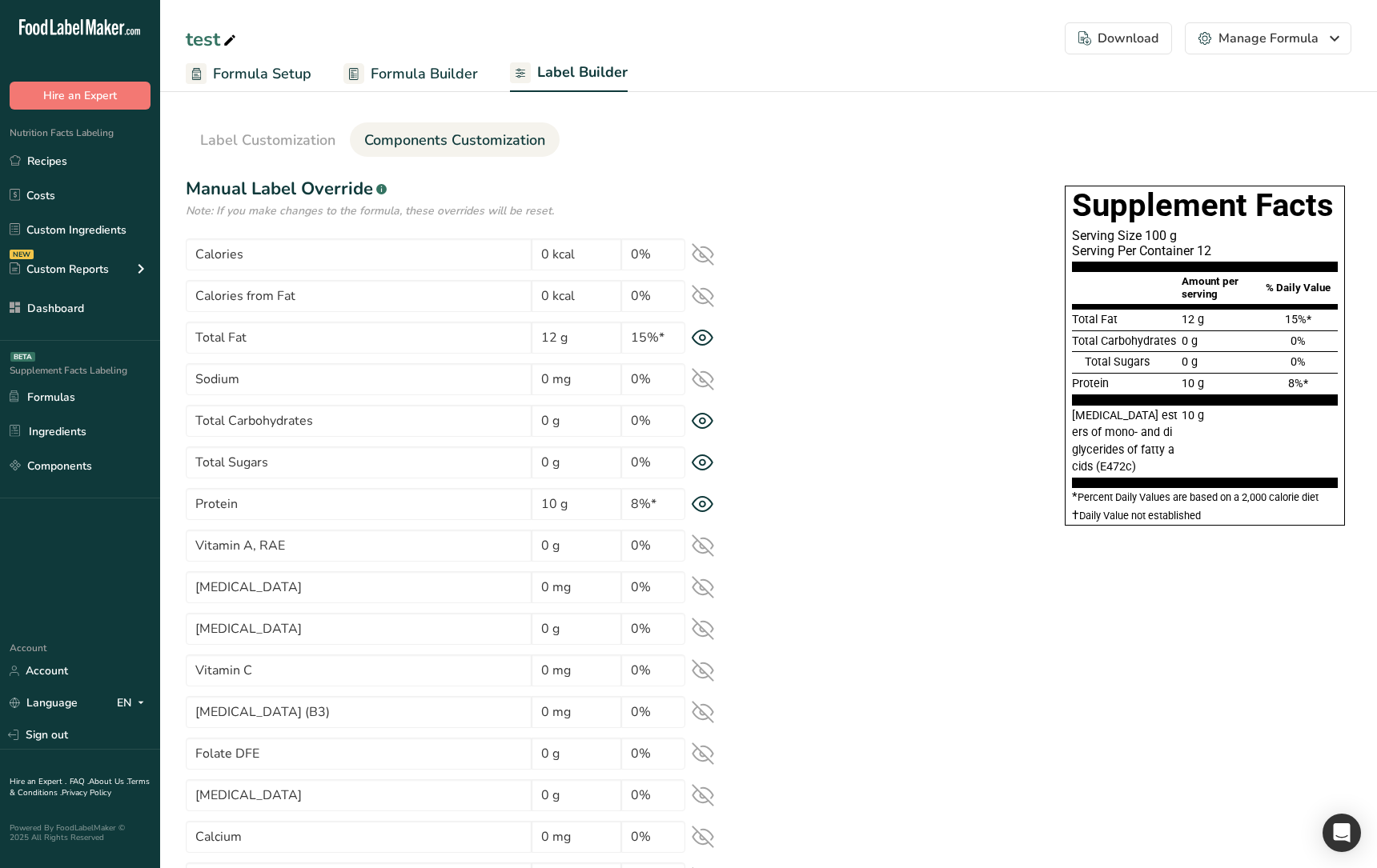
click at [699, 427] on icon at bounding box center [703, 421] width 21 height 15
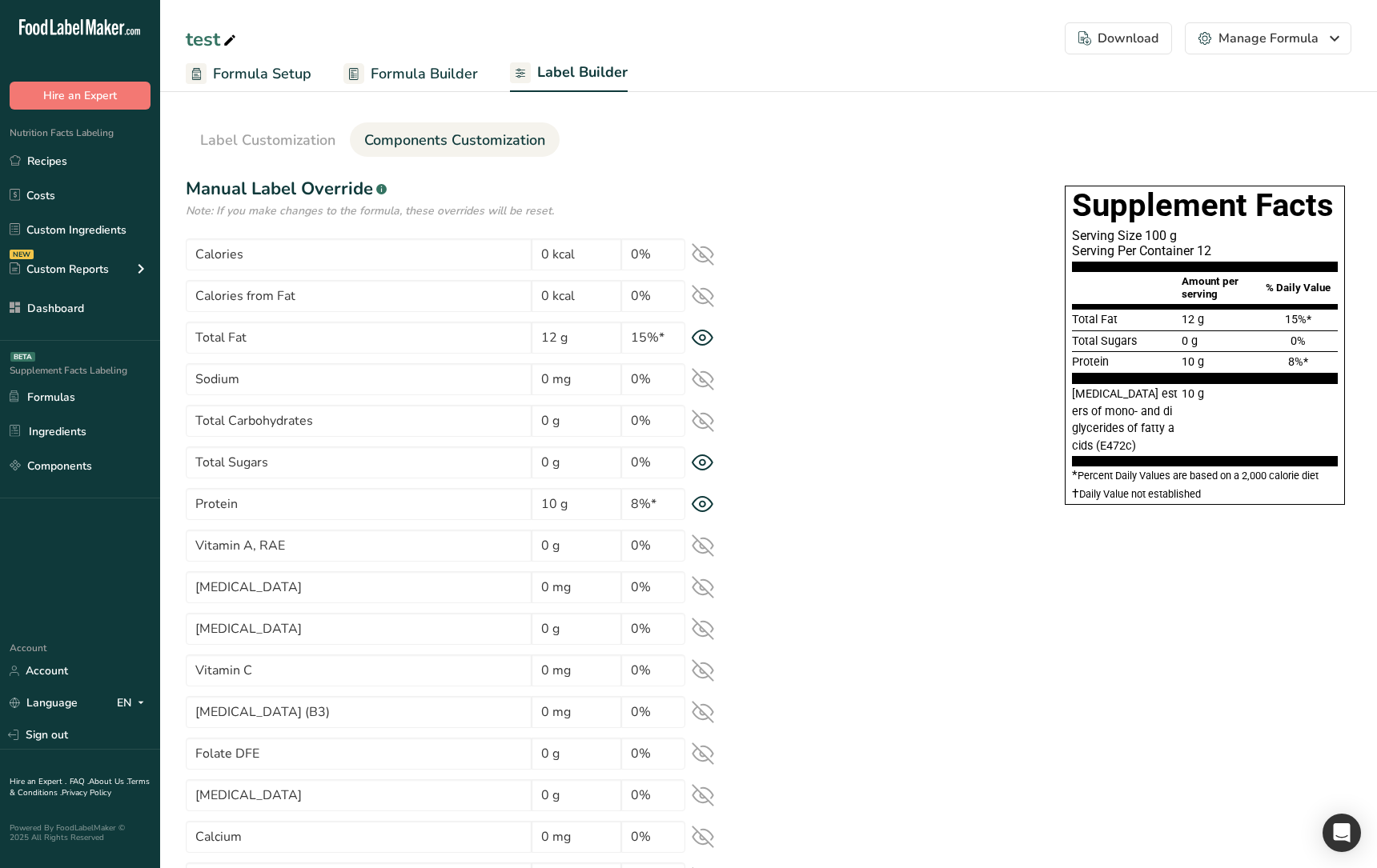
click at [704, 427] on icon at bounding box center [703, 421] width 23 height 23
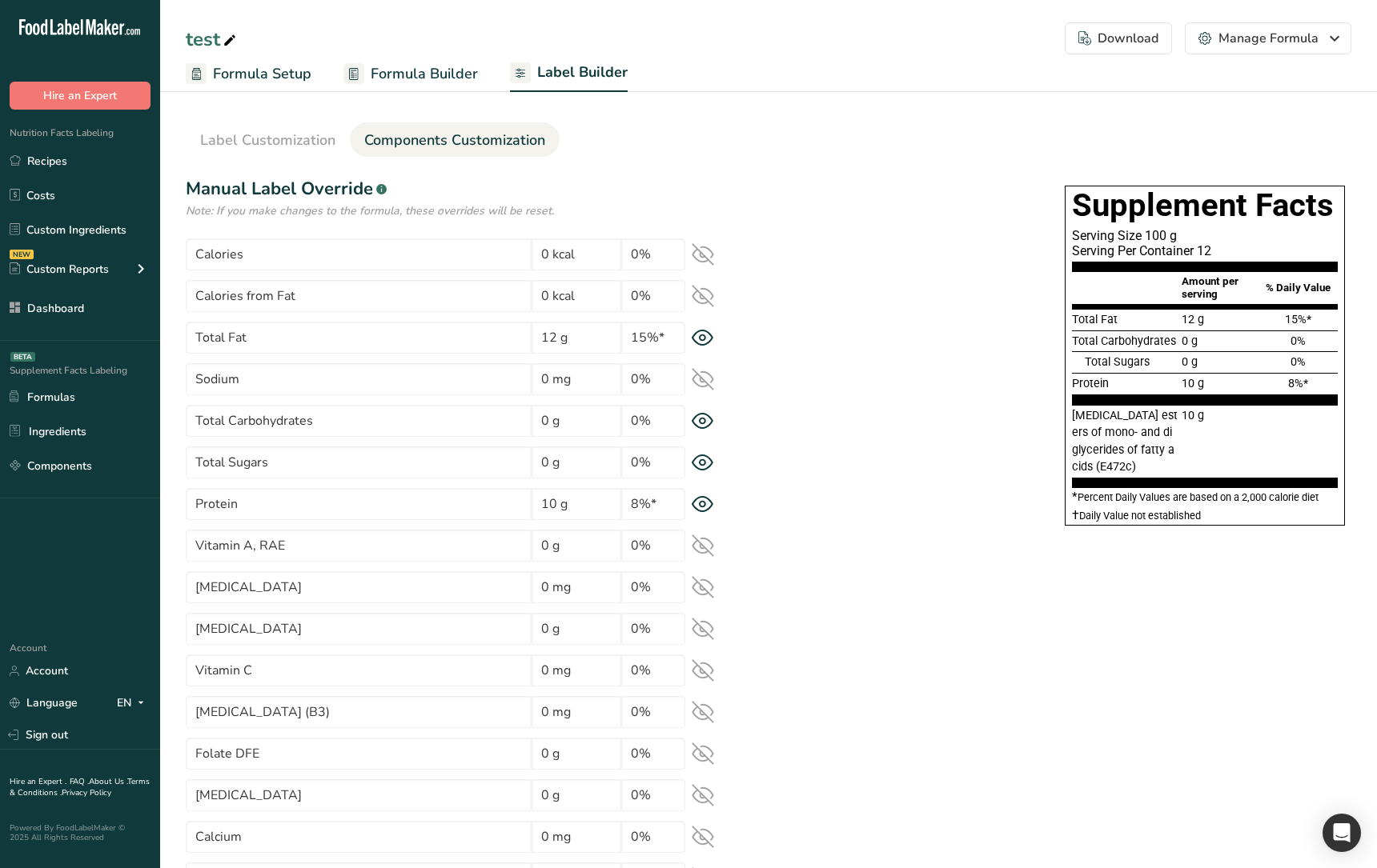
click at [706, 386] on icon at bounding box center [703, 380] width 21 height 15
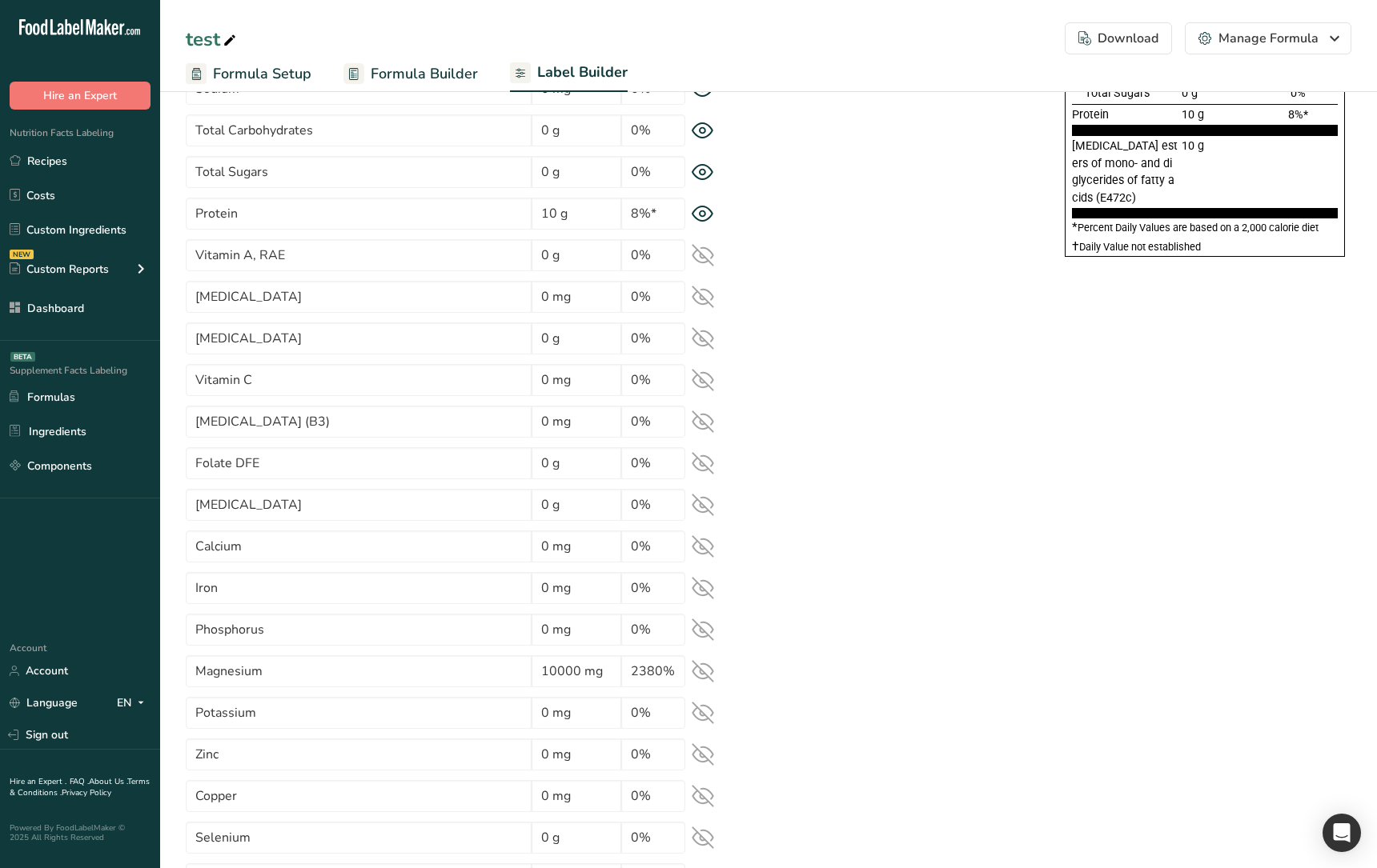
scroll to position [278, 0]
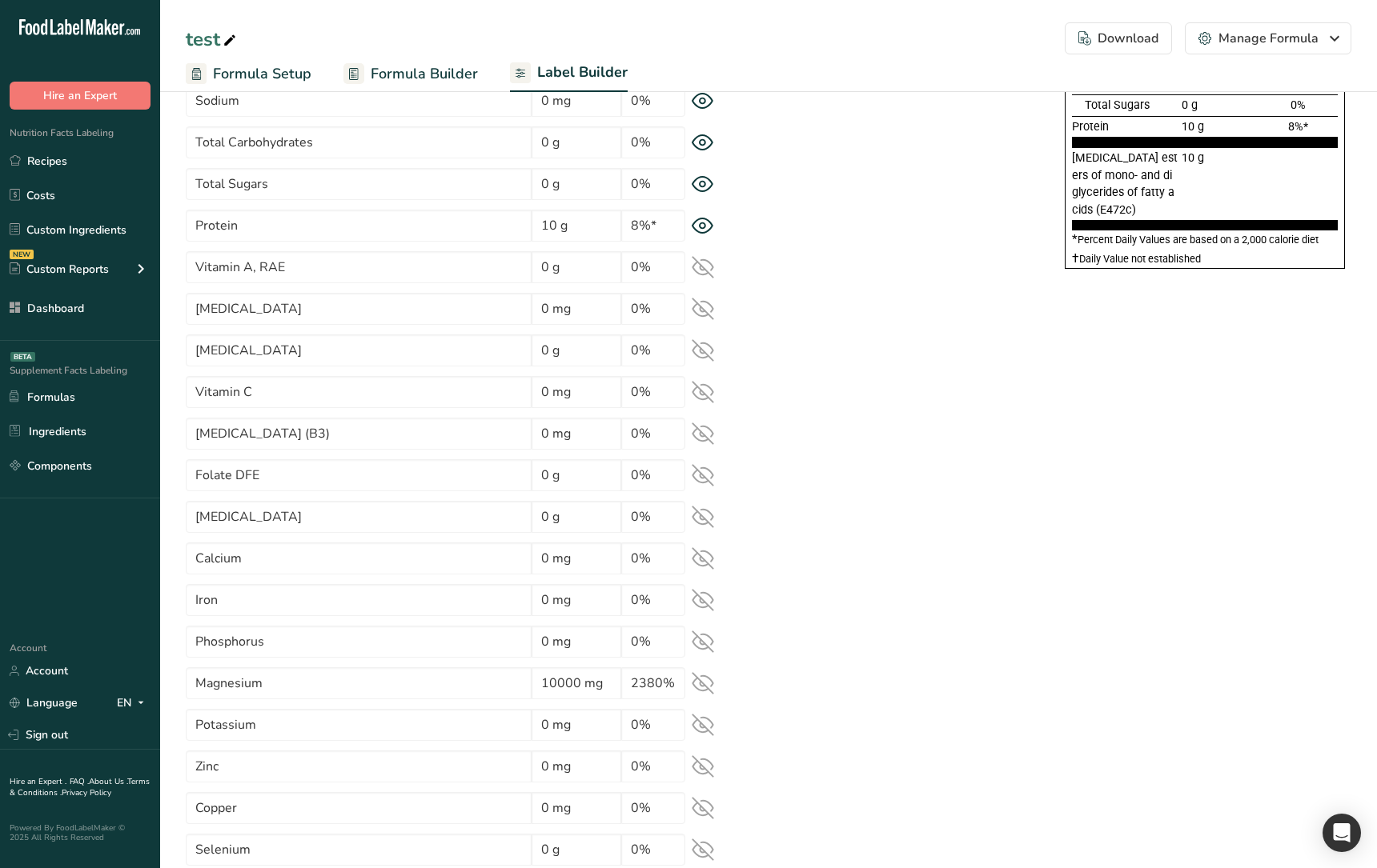
click at [709, 470] on icon at bounding box center [703, 476] width 21 height 15
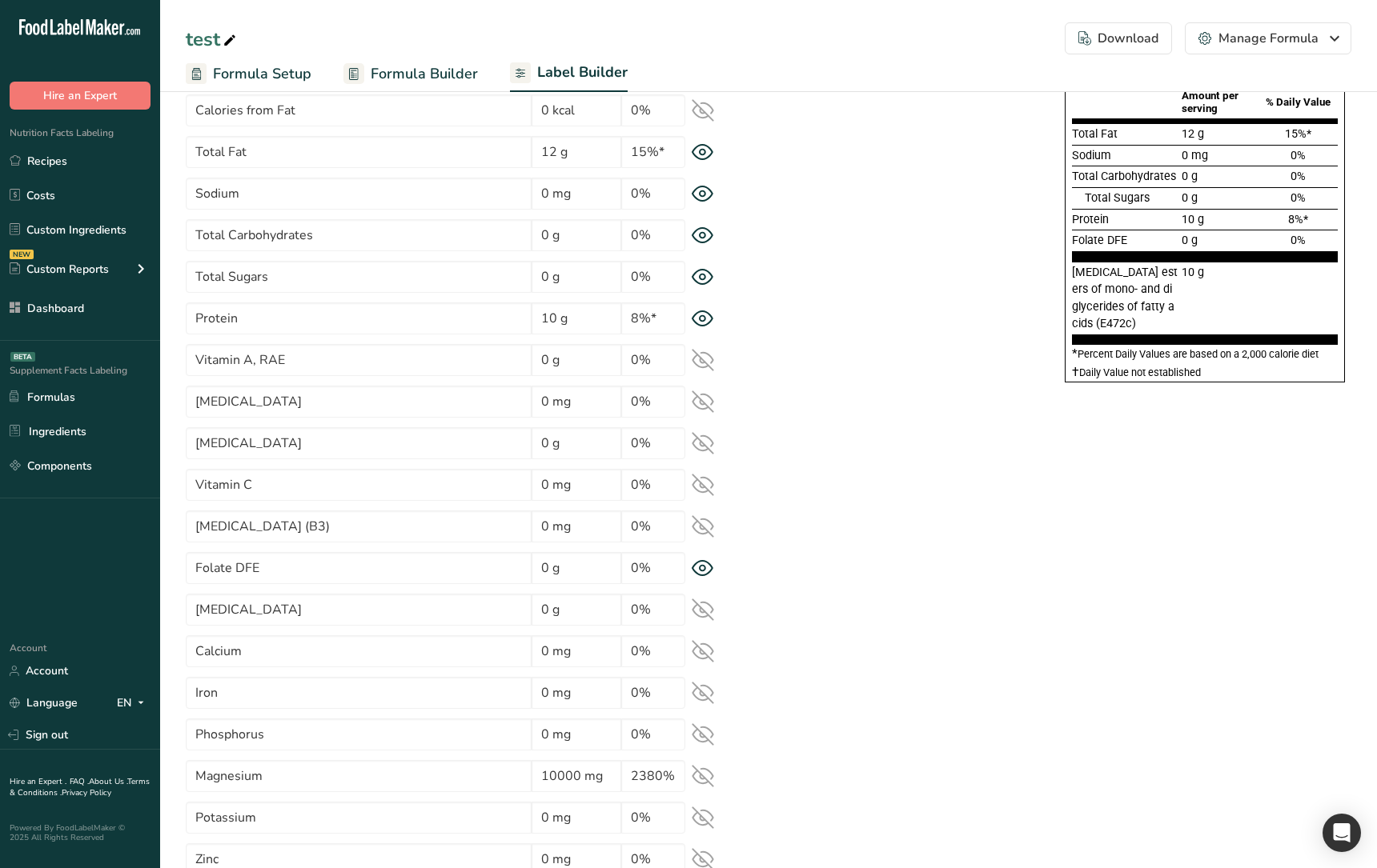
scroll to position [152, 0]
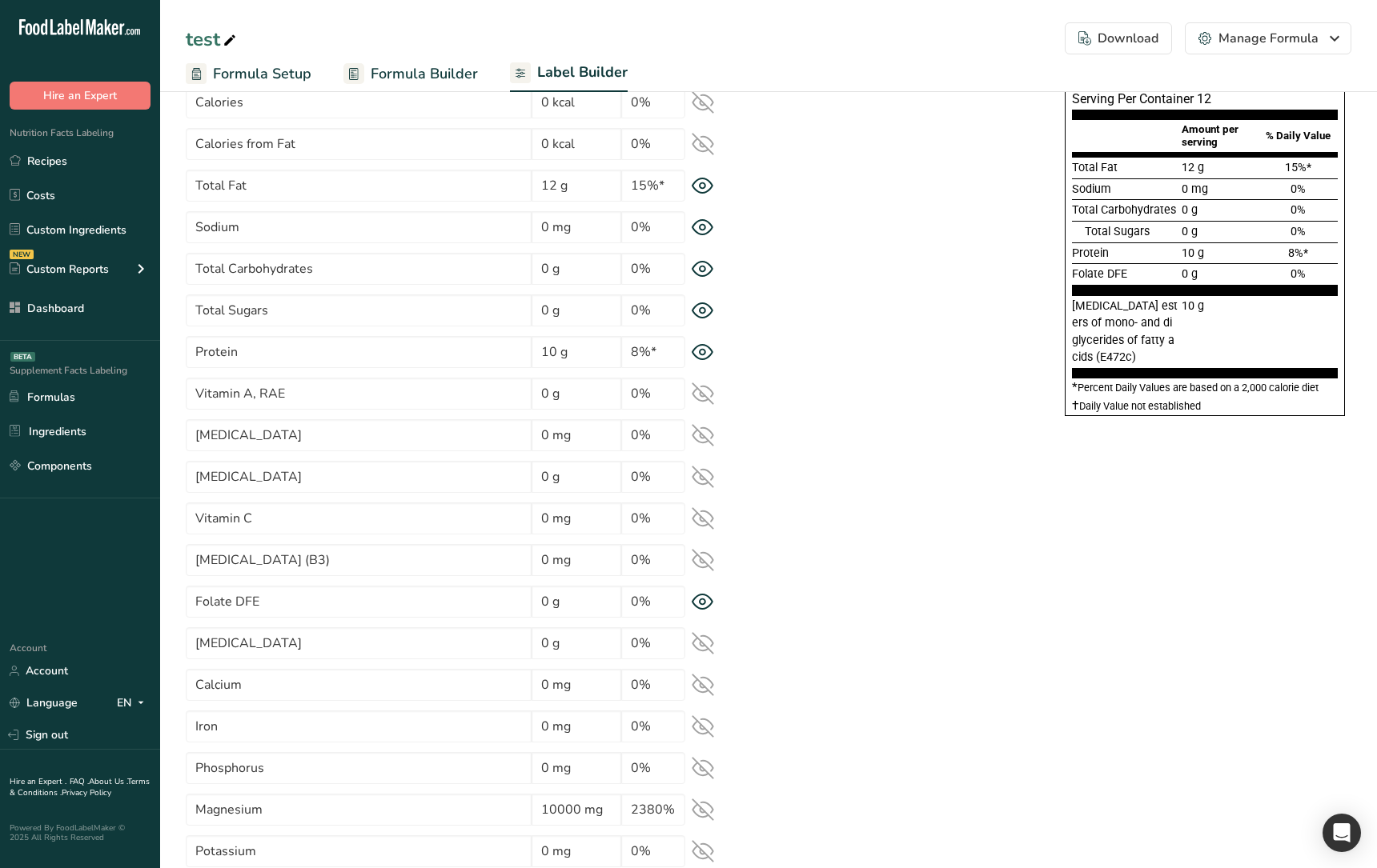
click at [699, 561] on icon at bounding box center [703, 561] width 21 height 15
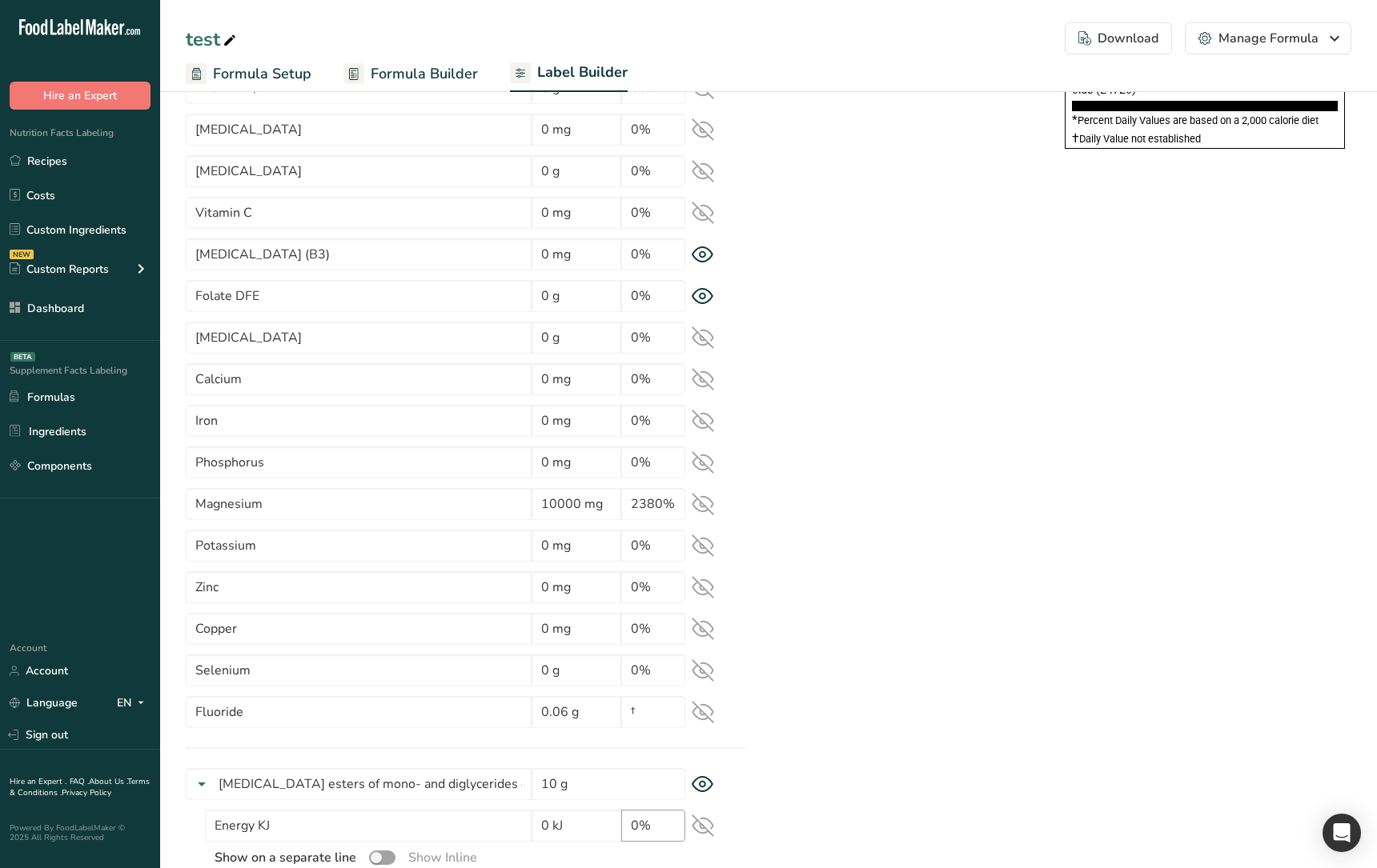
scroll to position [0, 0]
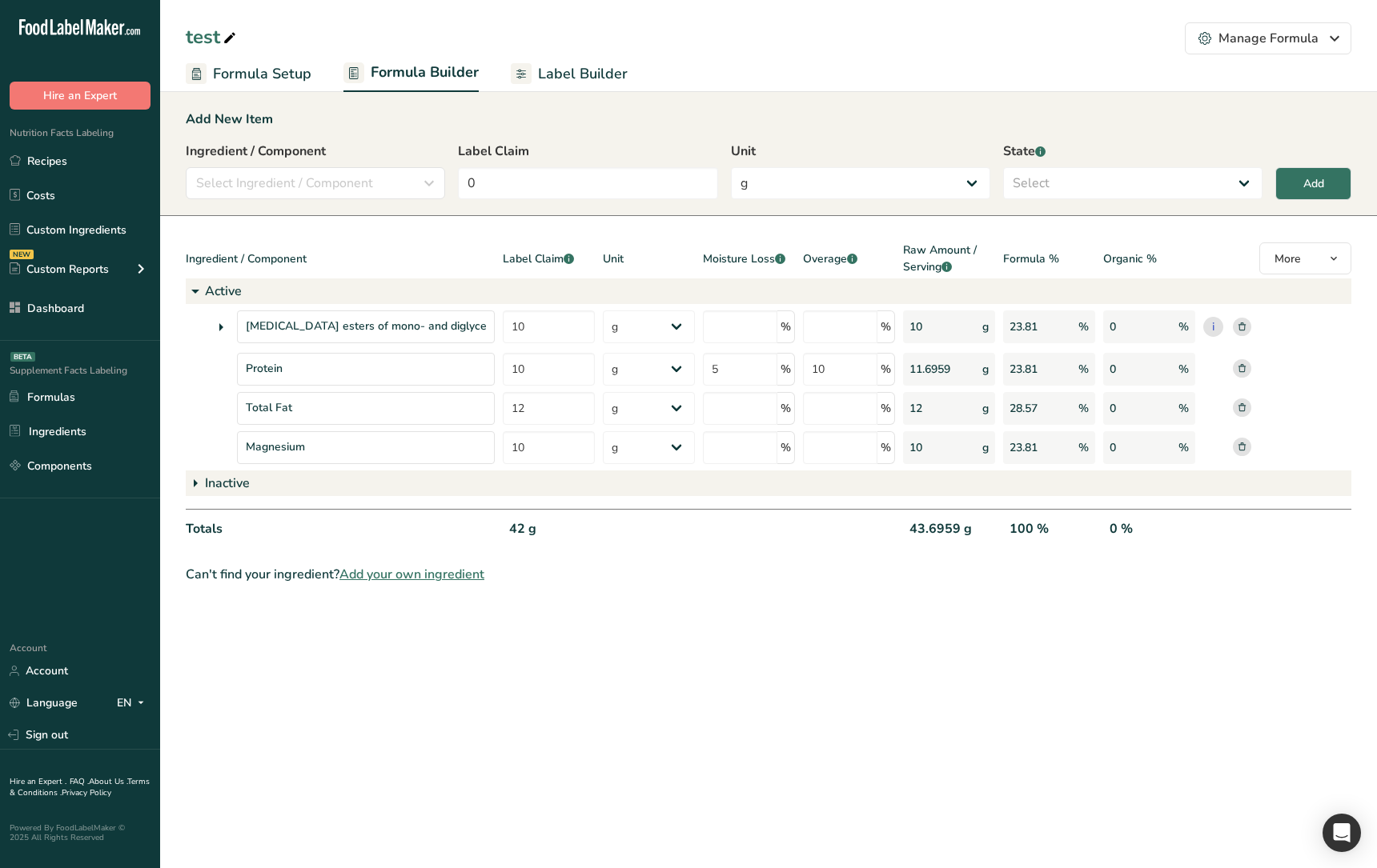
click at [717, 657] on main "test Manage Formula Delete Formula Formula Setup Formula Builder Label Builder …" at bounding box center [688, 434] width 1377 height 868
click at [731, 563] on section "Add New Item Ingredient / Component Select Ingredient / Component Ingredients C…" at bounding box center [769, 347] width 1217 height 526
click at [260, 85] on link "Formula Setup" at bounding box center [248, 73] width 126 height 36
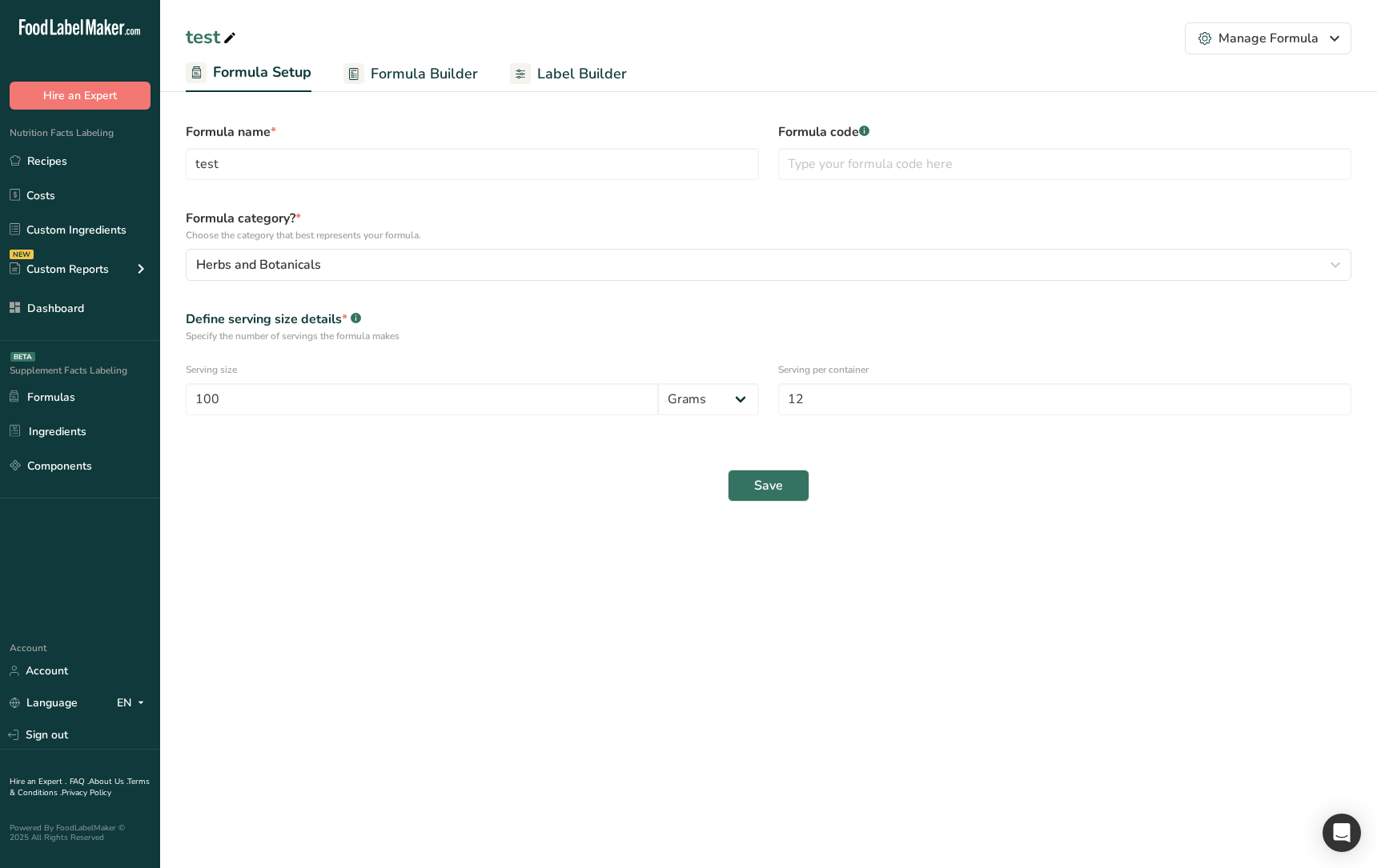
click at [440, 528] on main "test Manage Formula Delete Formula Formula Setup Formula Builder Label Builder …" at bounding box center [688, 434] width 1377 height 868
click at [48, 153] on link "Recipes" at bounding box center [80, 161] width 160 height 30
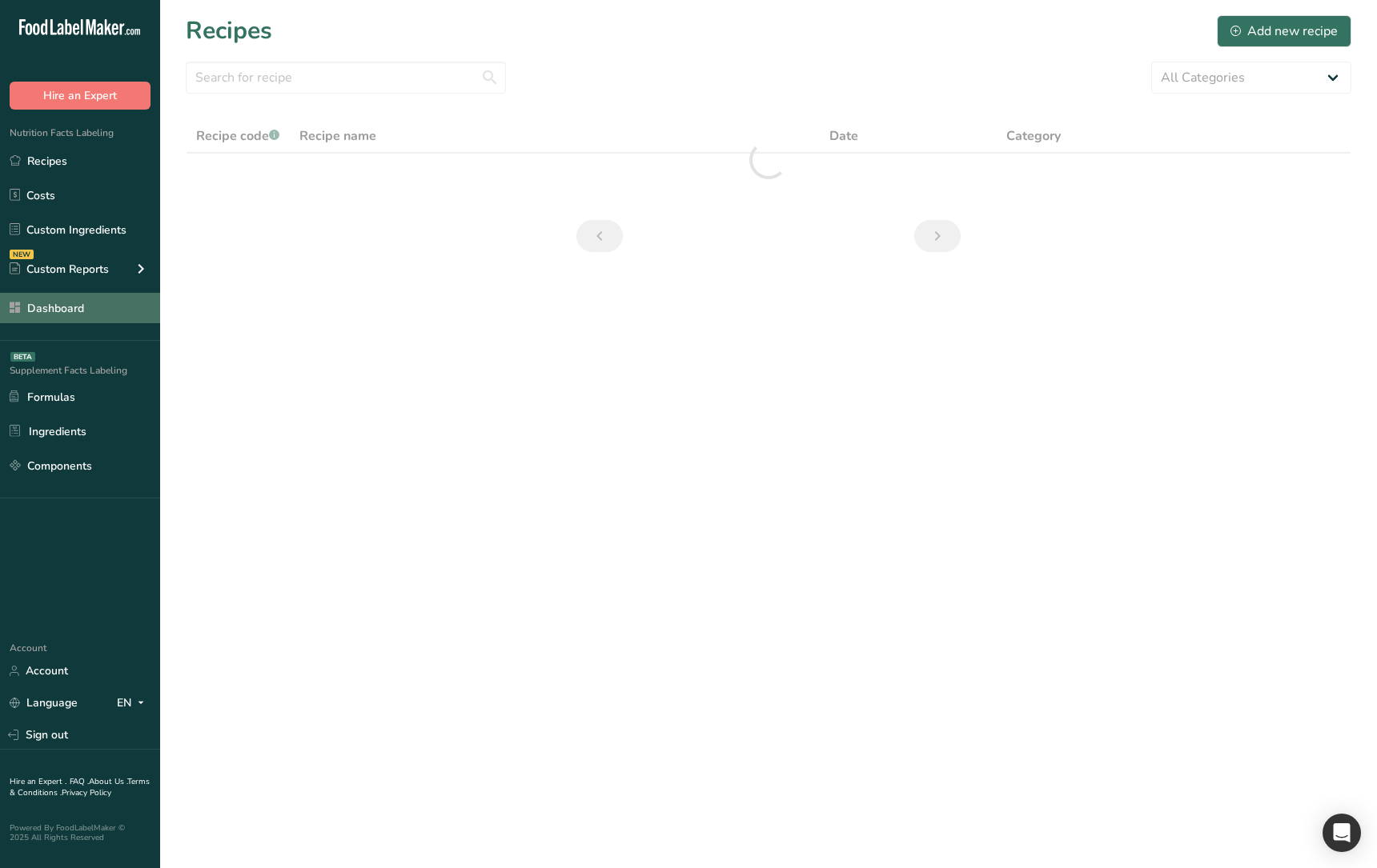
click at [97, 315] on link "Dashboard" at bounding box center [80, 308] width 160 height 30
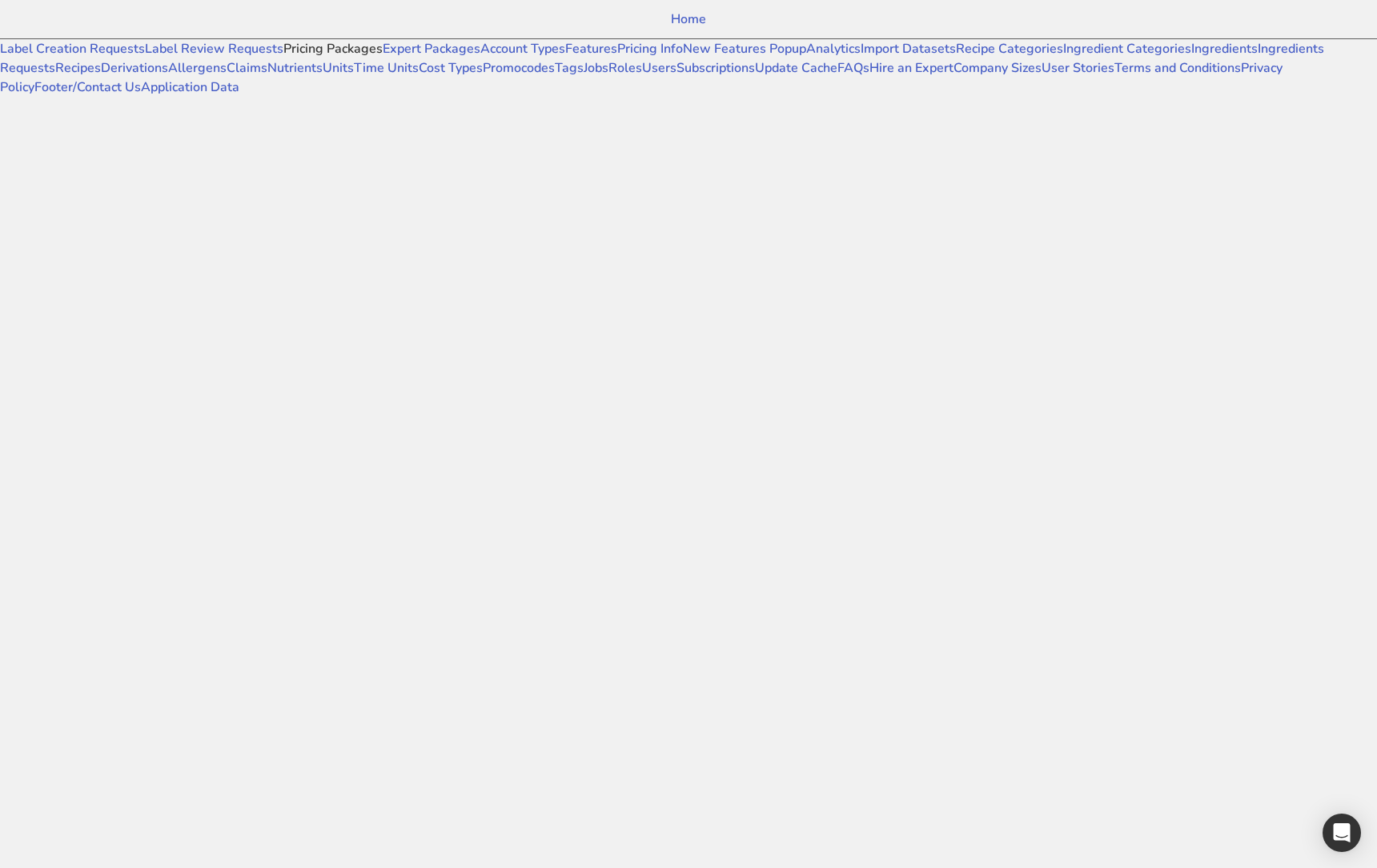
click at [284, 57] on link "Pricing Packages" at bounding box center [333, 48] width 100 height 18
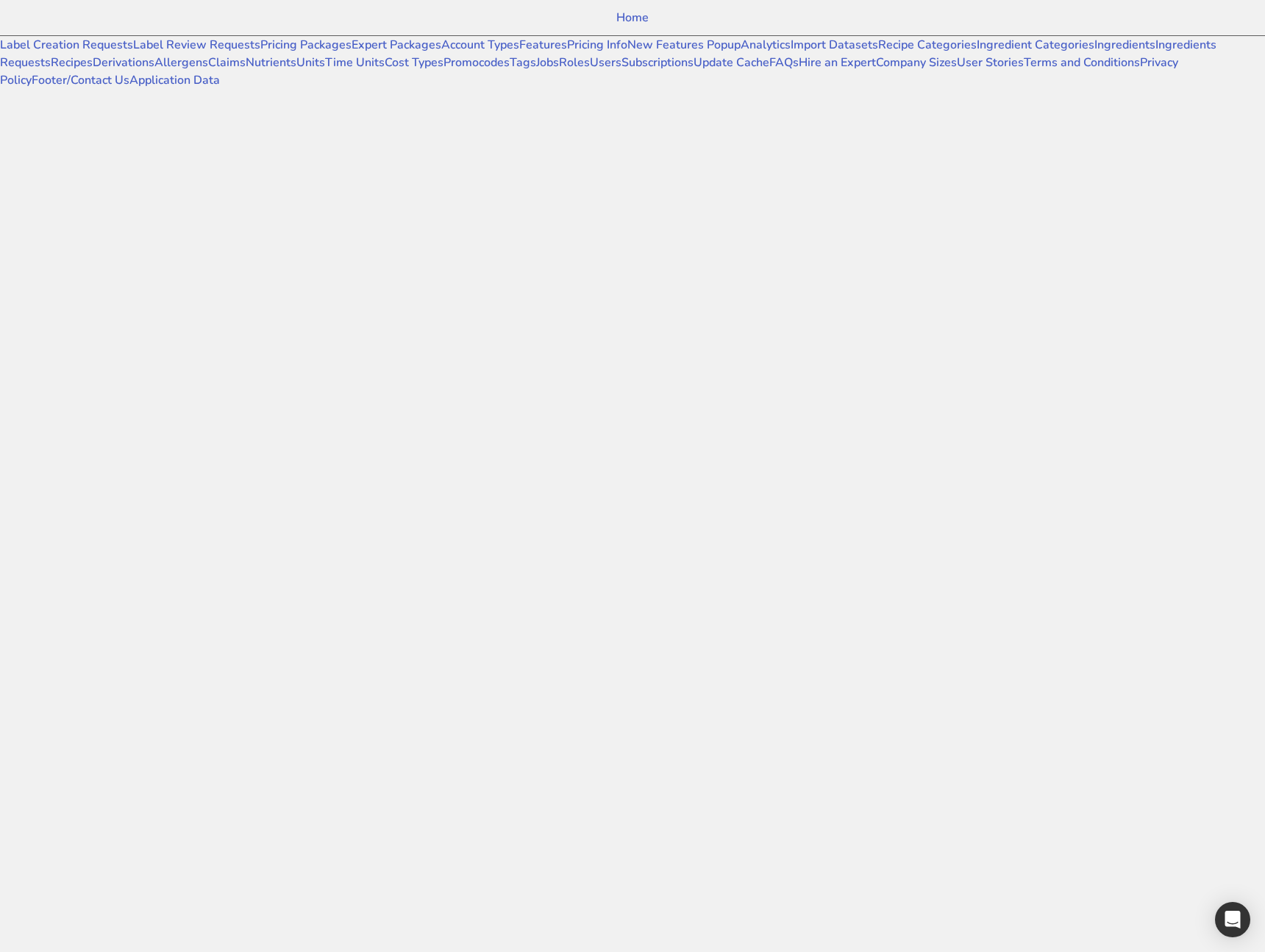
drag, startPoint x: 381, startPoint y: 222, endPoint x: 401, endPoint y: 205, distance: 26.2
click at [381, 160] on div at bounding box center [569, 124] width 1139 height 71
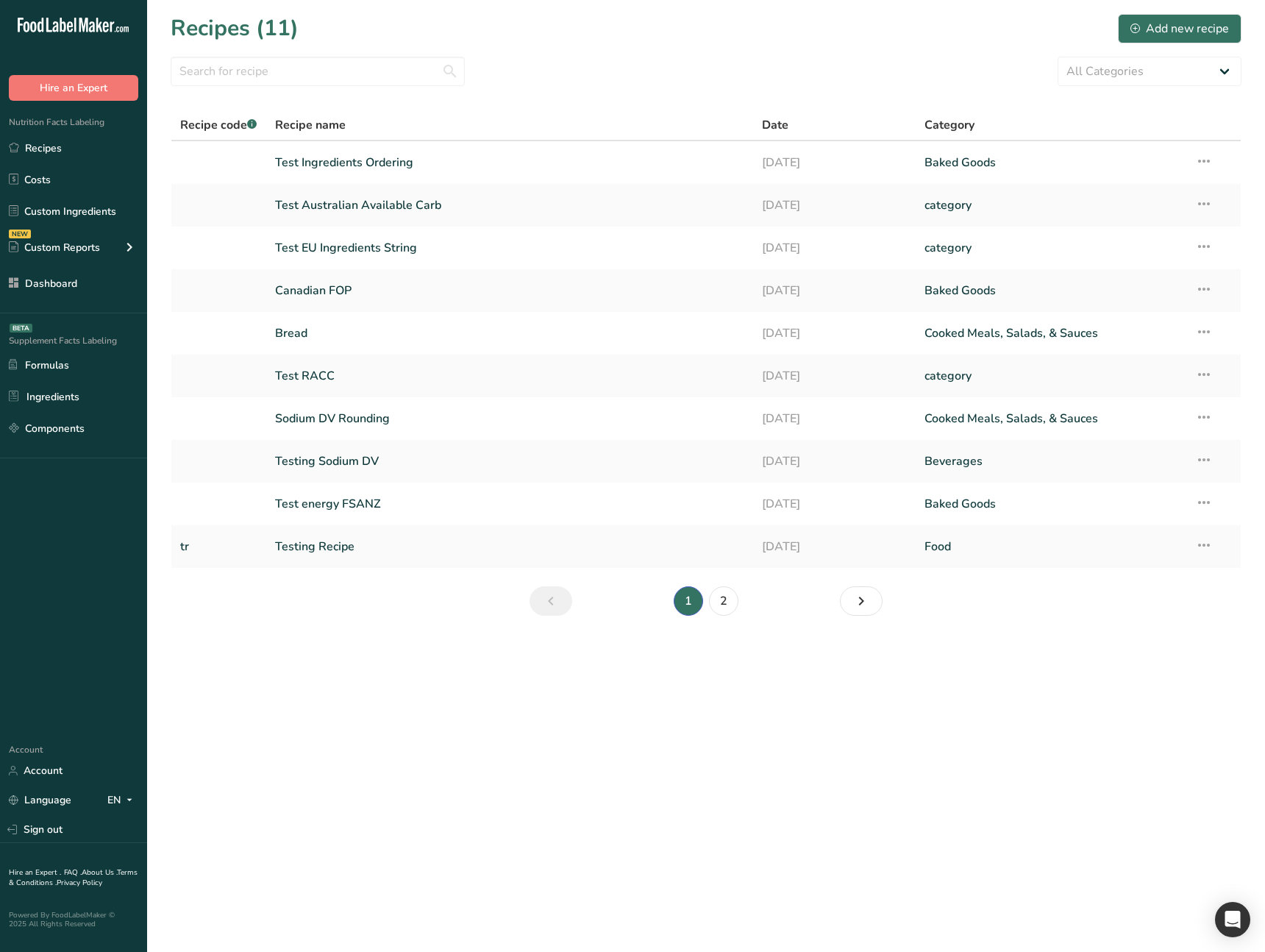
click at [985, 683] on main "Recipes (11) Add new recipe All Categories Baked Goods [GEOGRAPHIC_DATA] catego…" at bounding box center [632, 476] width 1265 height 952
click at [659, 530] on td "Testing Recipe" at bounding box center [509, 546] width 488 height 43
